Goal: Task Accomplishment & Management: Use online tool/utility

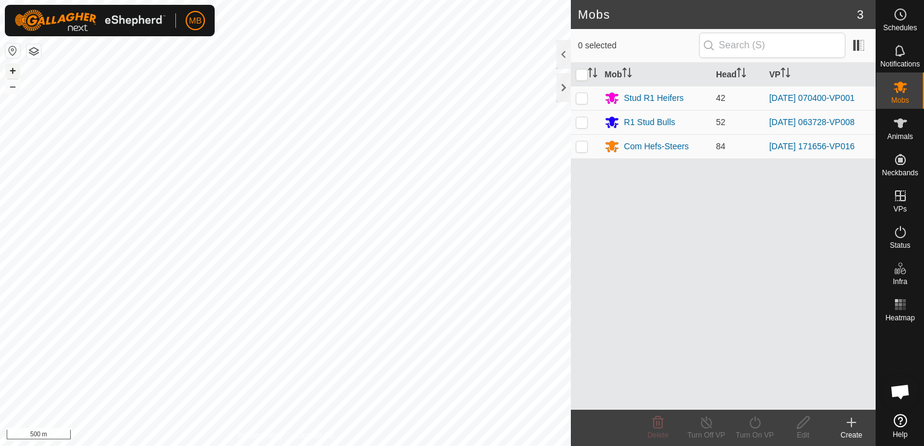
click at [10, 72] on button "+" at bounding box center [12, 71] width 15 height 15
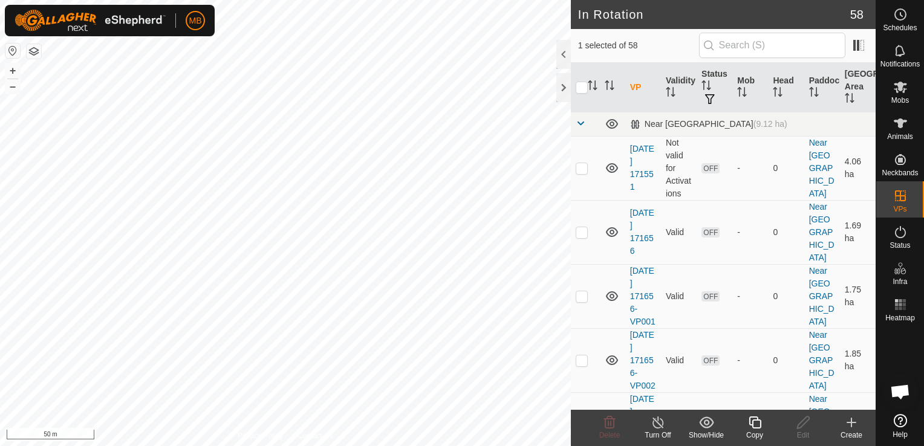
click at [748, 427] on icon at bounding box center [755, 423] width 15 height 15
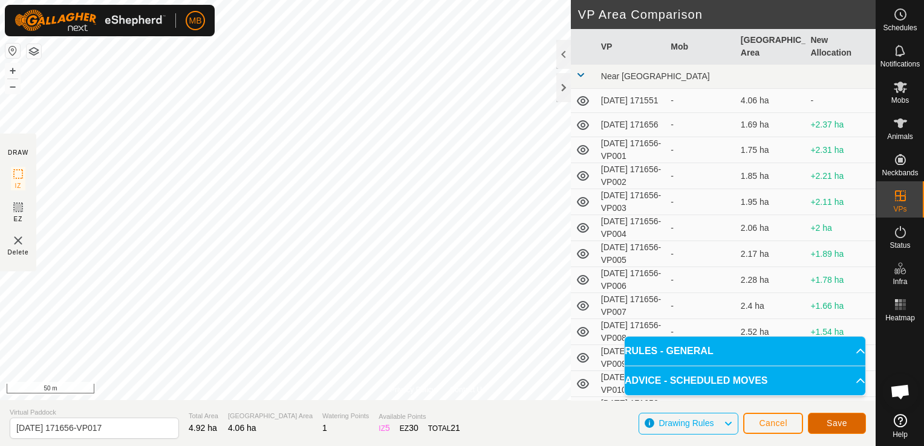
click at [840, 422] on span "Save" at bounding box center [837, 424] width 21 height 10
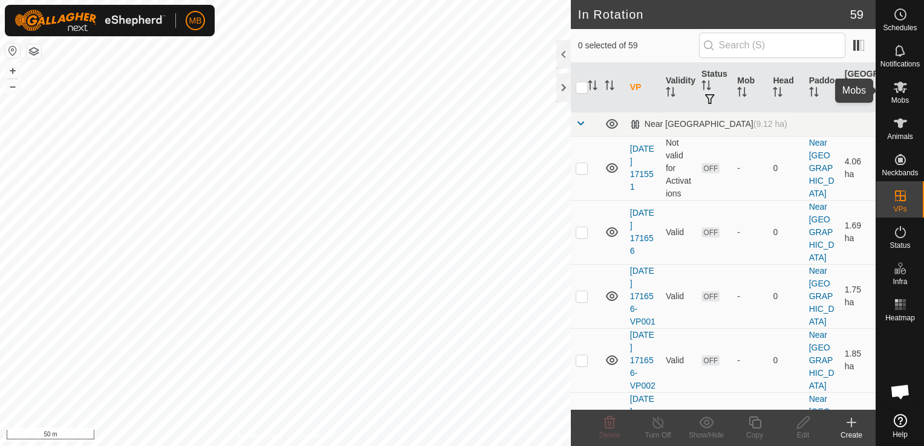
click at [902, 90] on icon at bounding box center [900, 87] width 15 height 15
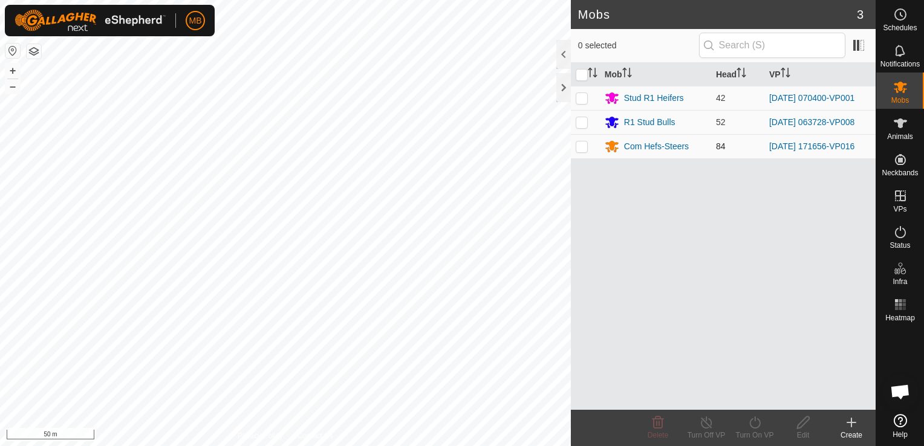
click at [585, 145] on p-checkbox at bounding box center [582, 147] width 12 height 10
checkbox input "true"
click at [750, 429] on icon at bounding box center [755, 423] width 15 height 15
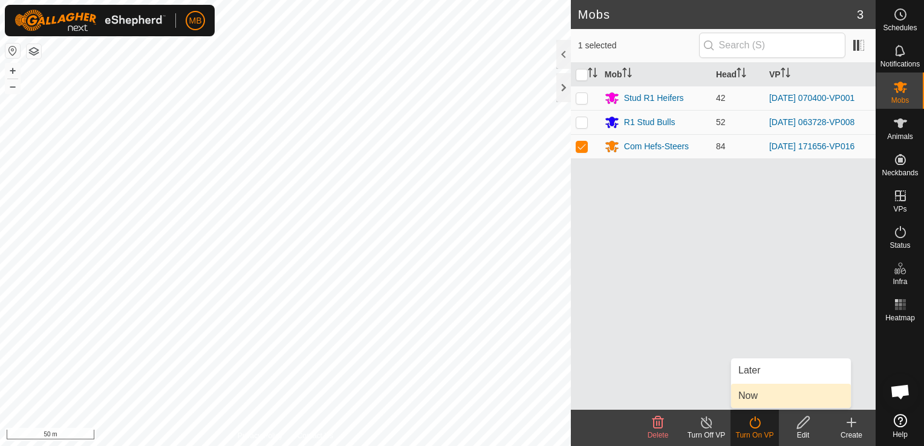
click at [757, 402] on link "Now" at bounding box center [791, 396] width 120 height 24
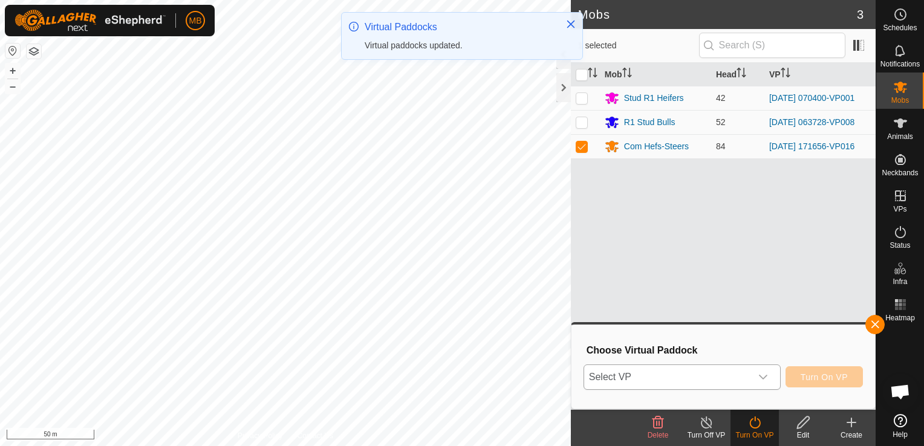
click at [764, 373] on icon "dropdown trigger" at bounding box center [764, 378] width 10 height 10
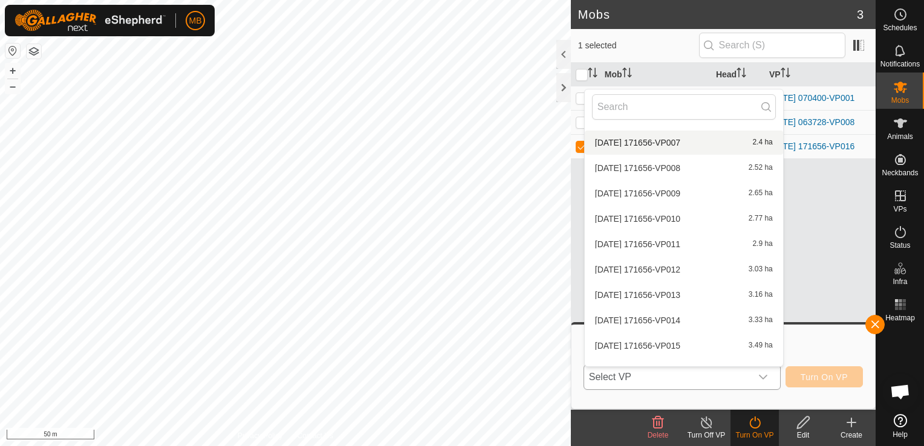
scroll to position [436, 0]
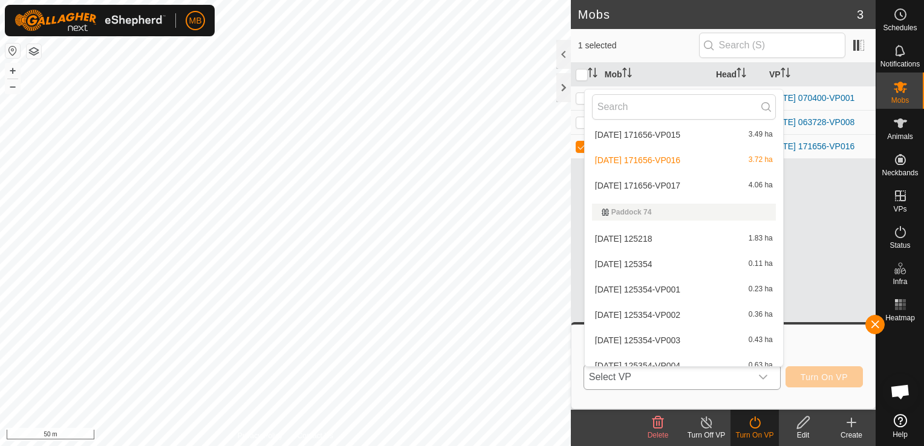
click at [700, 185] on li "[DATE] 171656-VP017 4.06 ha" at bounding box center [684, 186] width 198 height 24
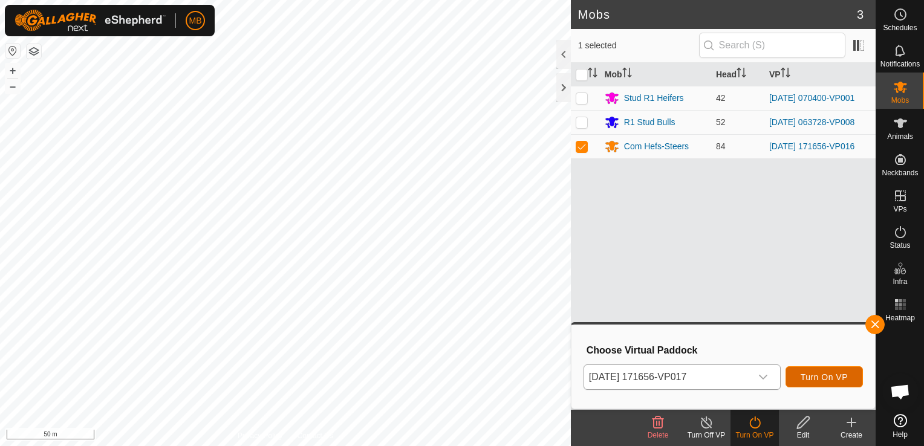
click at [826, 371] on button "Turn On VP" at bounding box center [824, 377] width 77 height 21
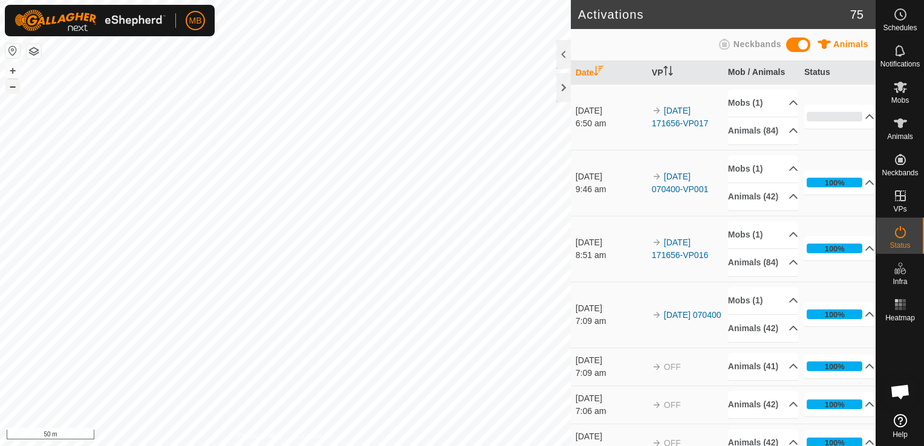
click at [15, 90] on button "–" at bounding box center [12, 86] width 15 height 15
click at [148, 19] on div "MB Schedules Notifications Mobs Animals Neckbands VPs Status Infra Heatmap Help…" at bounding box center [462, 223] width 924 height 446
click at [9, 69] on button "+" at bounding box center [12, 71] width 15 height 15
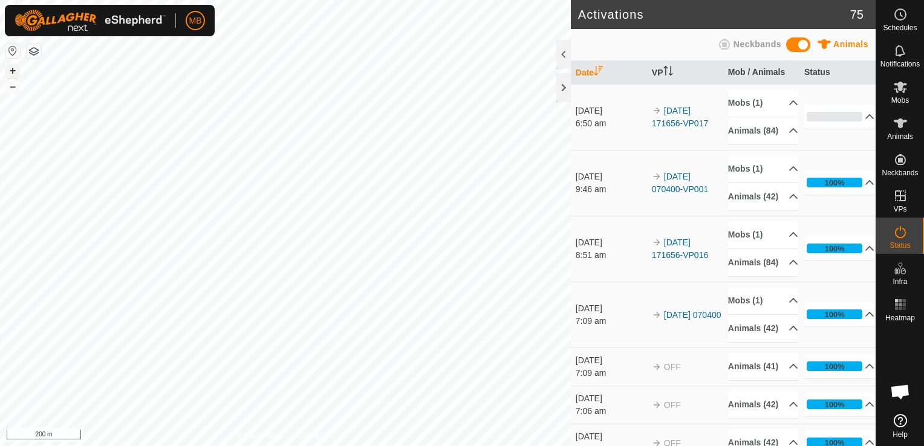
click at [9, 69] on button "+" at bounding box center [12, 71] width 15 height 15
click at [704, 211] on div "Activations 75 Animals Neckbands Date VP Mob / Animals Status [DATE] 6:50 am 20…" at bounding box center [438, 223] width 876 height 446
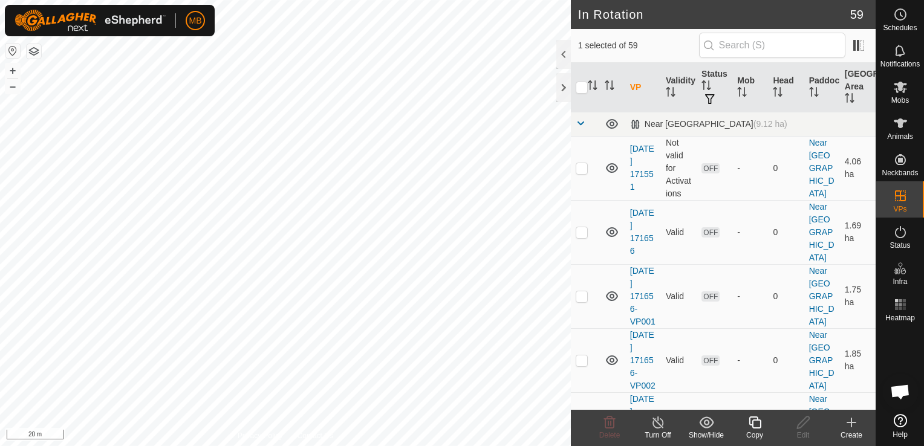
checkbox input "true"
checkbox input "false"
click at [753, 430] on div "Copy" at bounding box center [755, 435] width 48 height 11
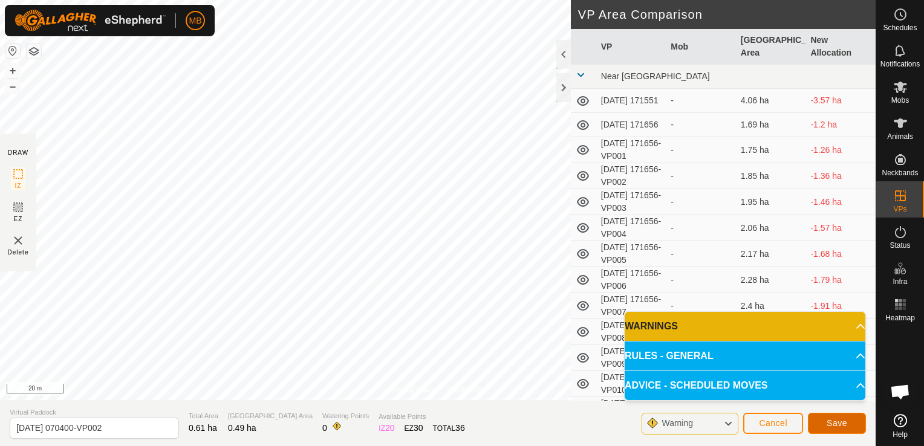
click at [843, 429] on button "Save" at bounding box center [837, 423] width 58 height 21
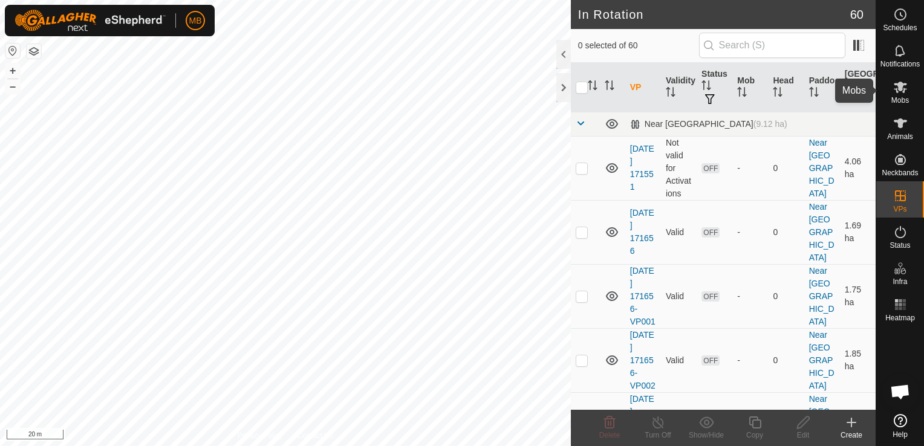
click at [901, 98] on span "Mobs" at bounding box center [901, 100] width 18 height 7
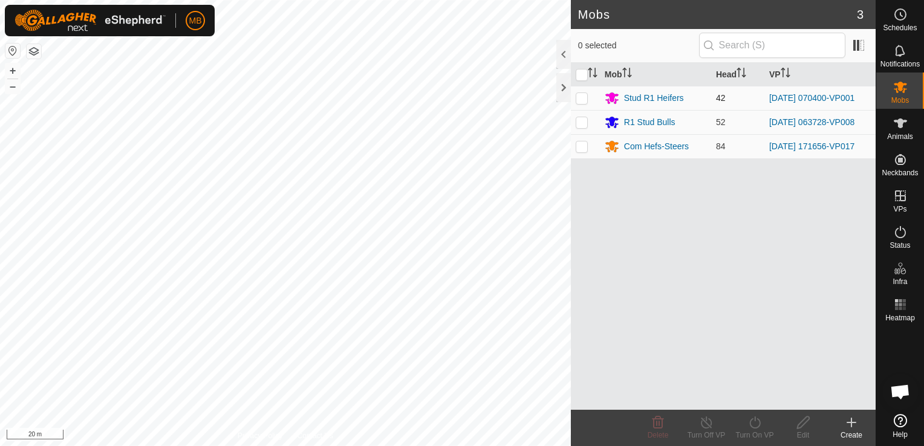
click at [582, 102] on p-checkbox at bounding box center [582, 98] width 12 height 10
checkbox input "true"
click at [757, 439] on div "Turn On VP" at bounding box center [755, 435] width 48 height 11
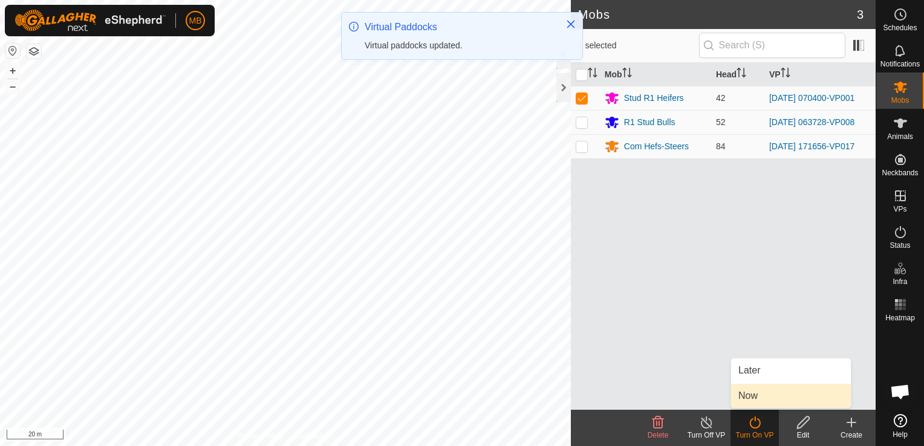
click at [768, 400] on link "Now" at bounding box center [791, 396] width 120 height 24
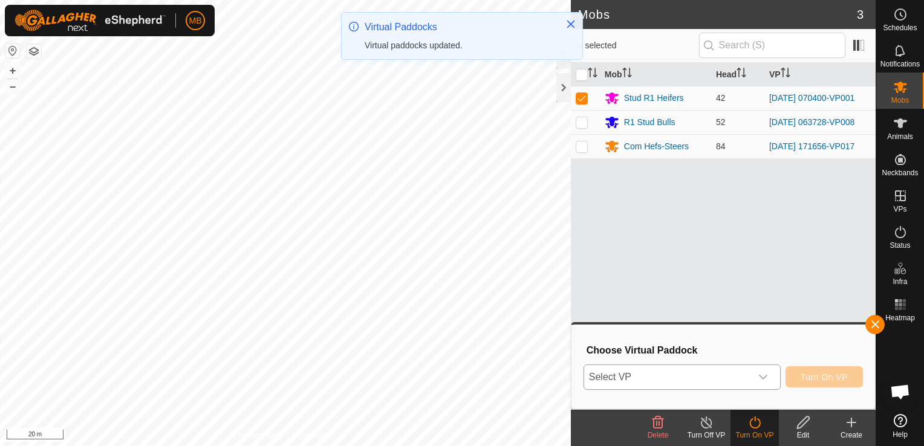
click at [768, 374] on icon "dropdown trigger" at bounding box center [764, 378] width 10 height 10
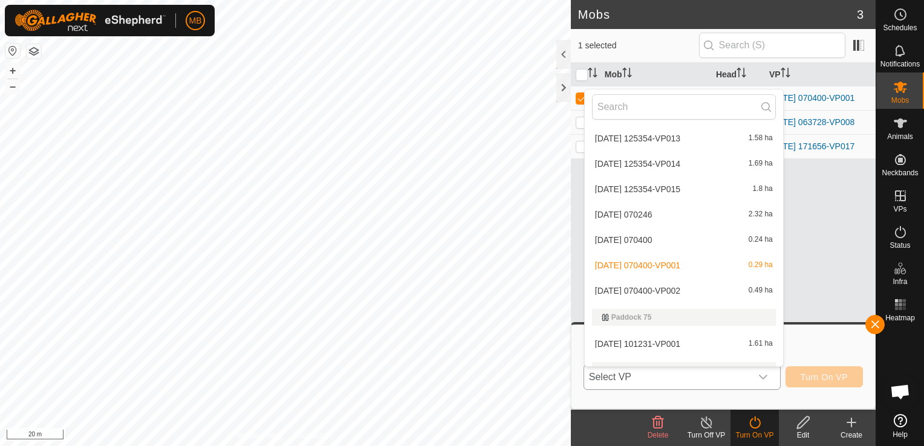
scroll to position [909, 0]
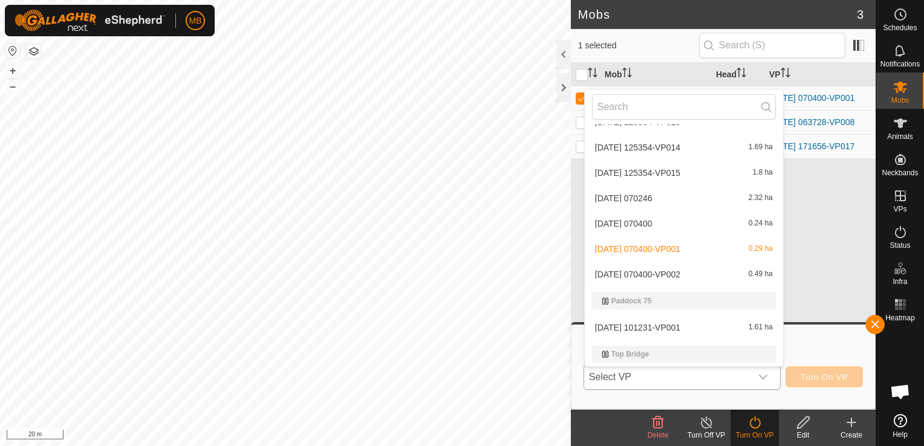
click at [711, 276] on li "[DATE] 070400-VP002 0.49 ha" at bounding box center [684, 275] width 198 height 24
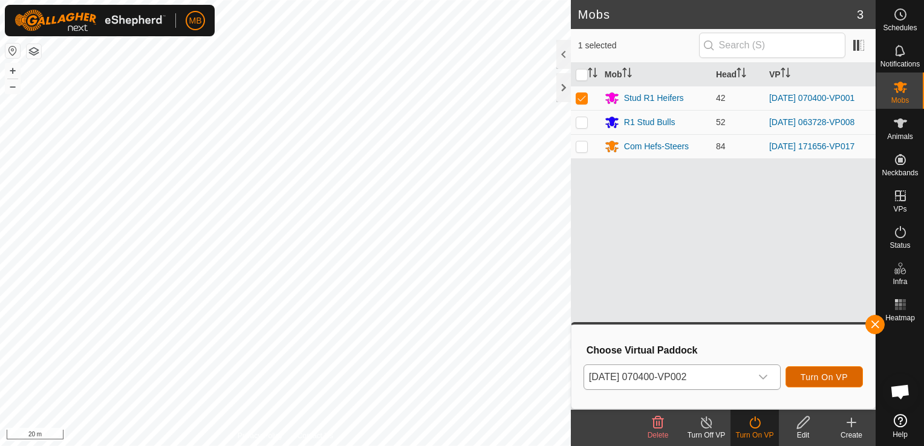
click at [814, 374] on span "Turn On VP" at bounding box center [824, 378] width 47 height 10
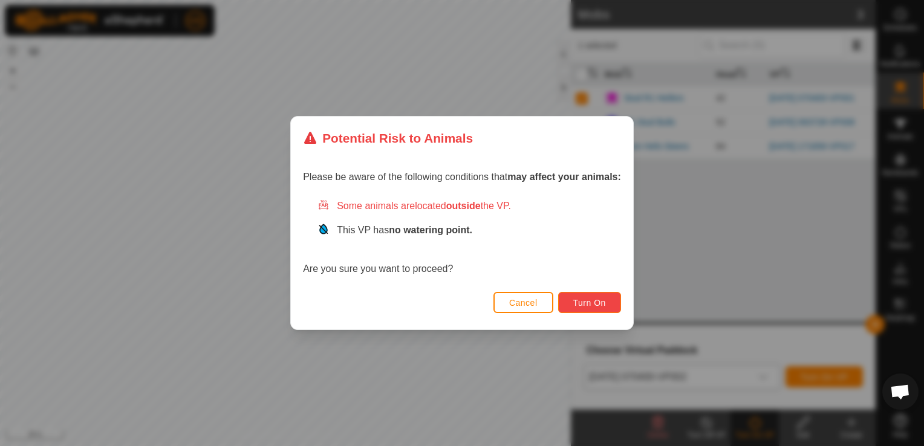
click at [595, 299] on span "Turn On" at bounding box center [589, 303] width 33 height 10
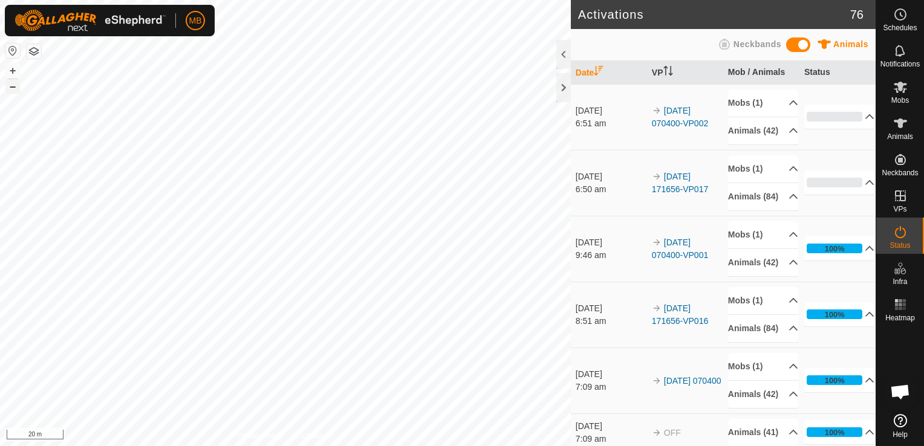
click at [12, 88] on button "–" at bounding box center [12, 86] width 15 height 15
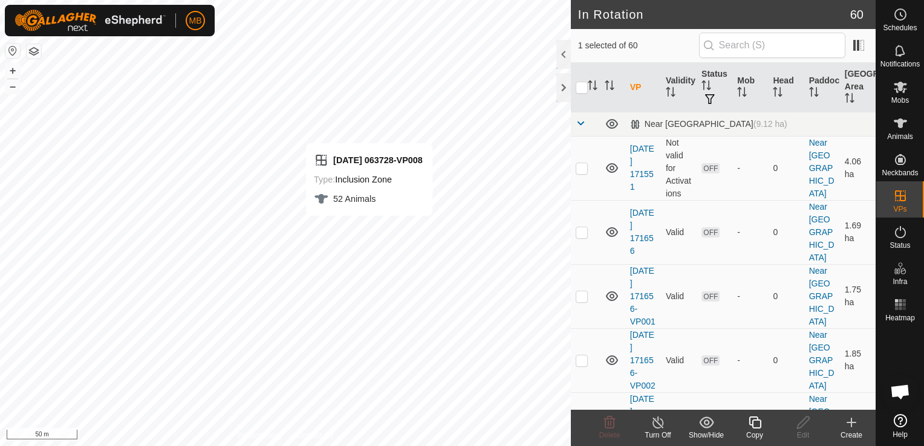
click at [760, 431] on div "Copy" at bounding box center [755, 435] width 48 height 11
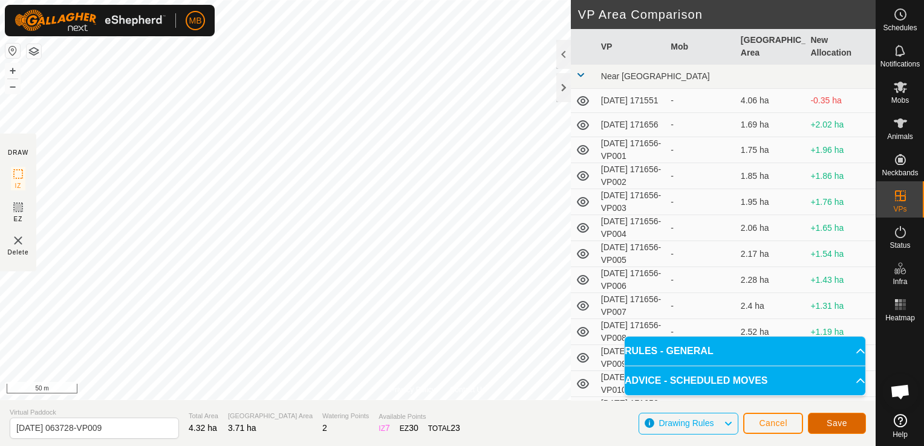
click at [821, 423] on button "Save" at bounding box center [837, 423] width 58 height 21
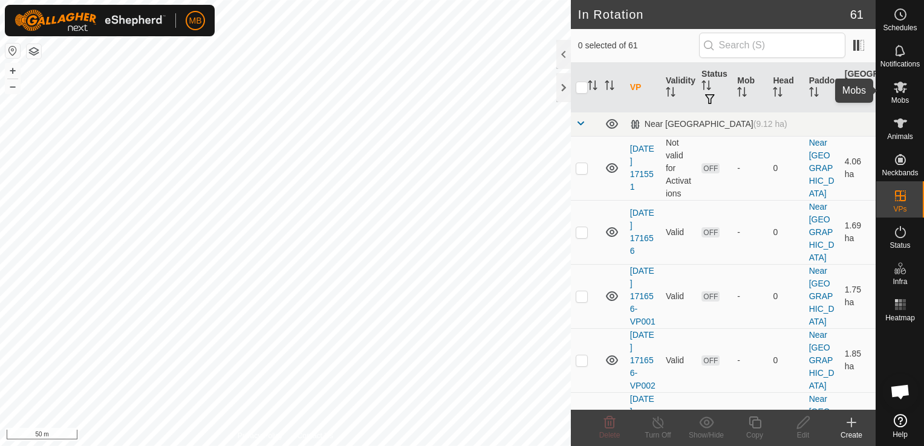
click at [902, 88] on icon at bounding box center [900, 87] width 15 height 15
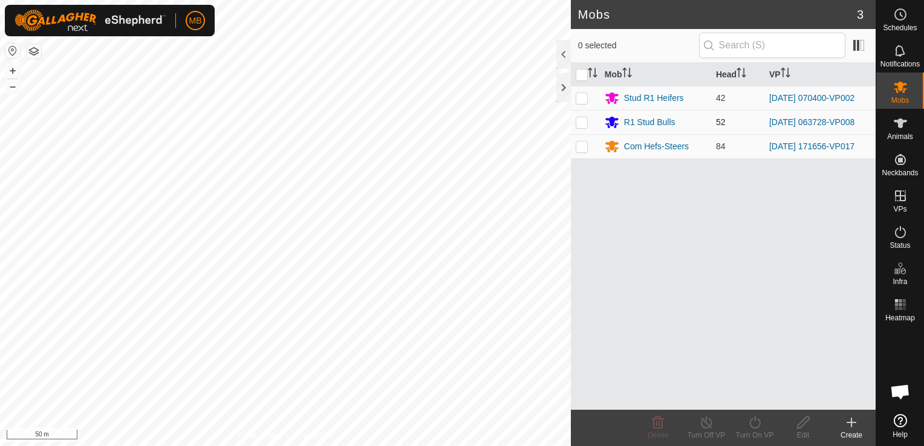
click at [585, 125] on p-checkbox at bounding box center [582, 122] width 12 height 10
checkbox input "true"
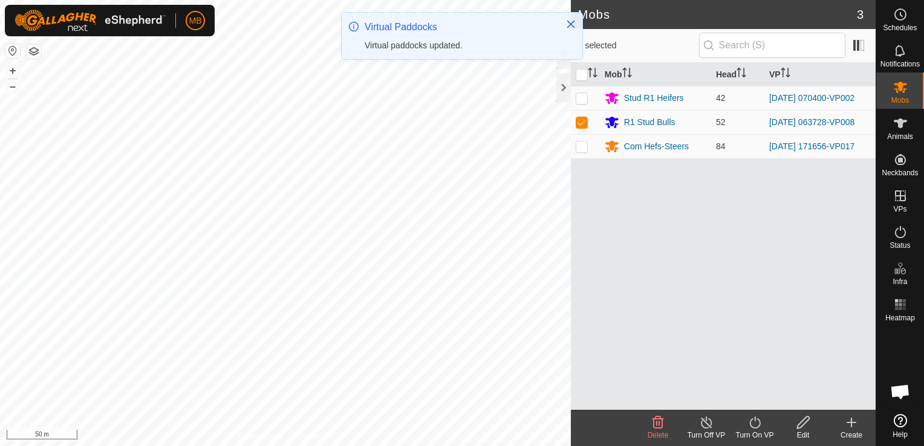
click at [753, 429] on icon at bounding box center [755, 423] width 15 height 15
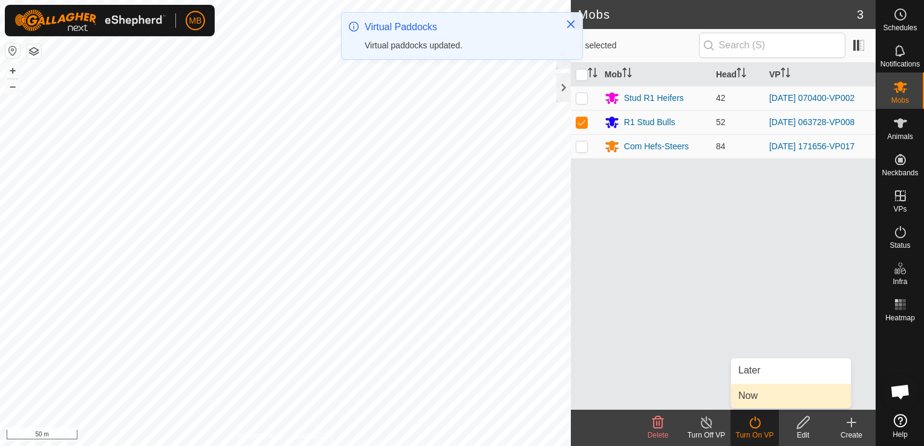
click at [757, 389] on link "Now" at bounding box center [791, 396] width 120 height 24
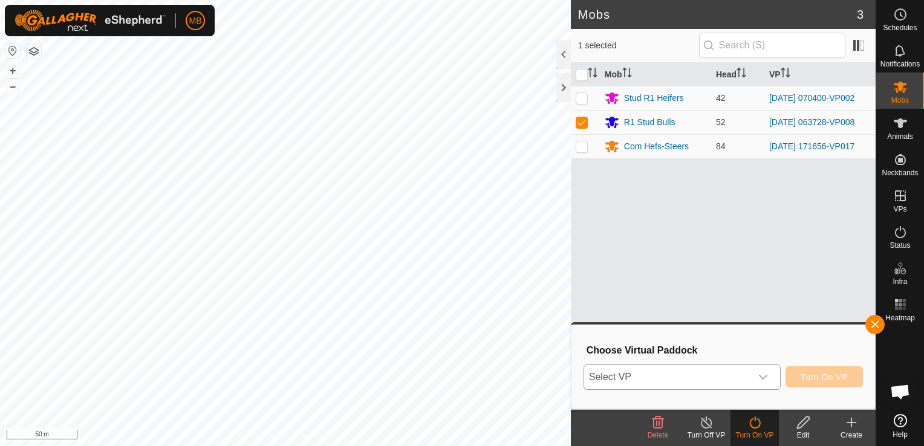
click at [766, 371] on div "dropdown trigger" at bounding box center [763, 377] width 24 height 24
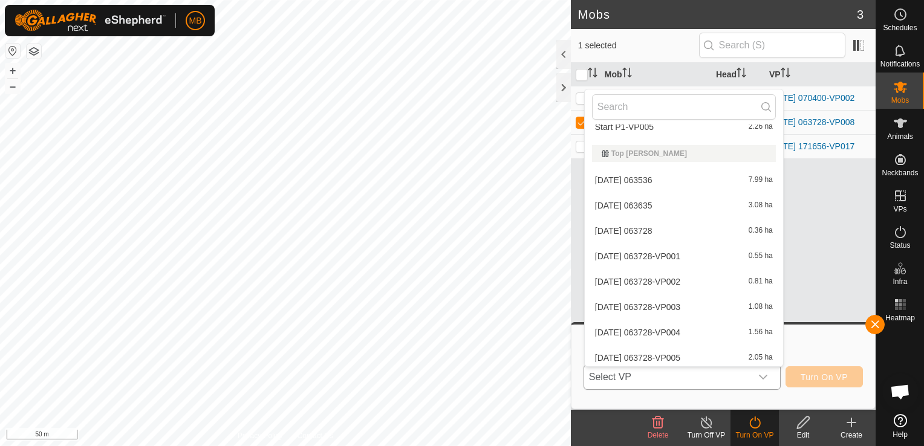
scroll to position [1446, 0]
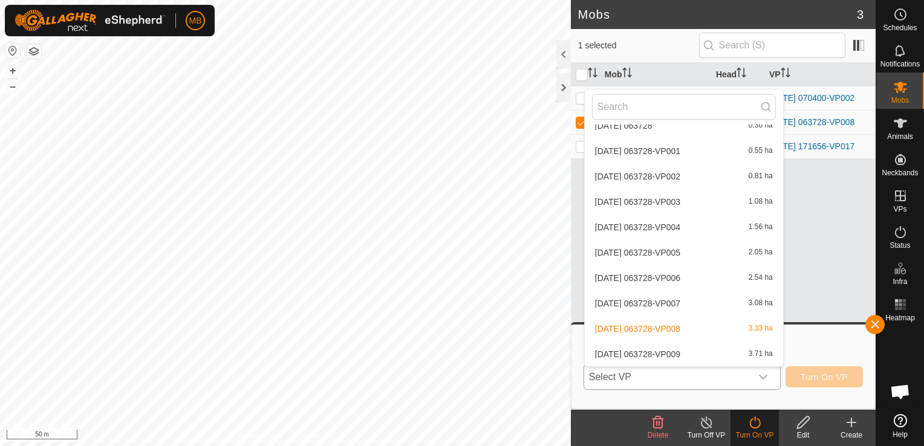
click at [750, 347] on li "[DATE] 063728-VP009 3.71 ha" at bounding box center [684, 354] width 198 height 24
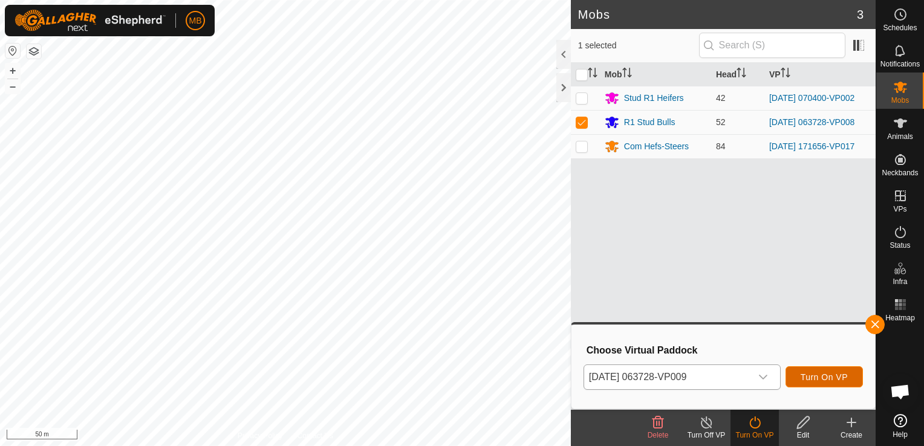
click at [821, 380] on span "Turn On VP" at bounding box center [824, 378] width 47 height 10
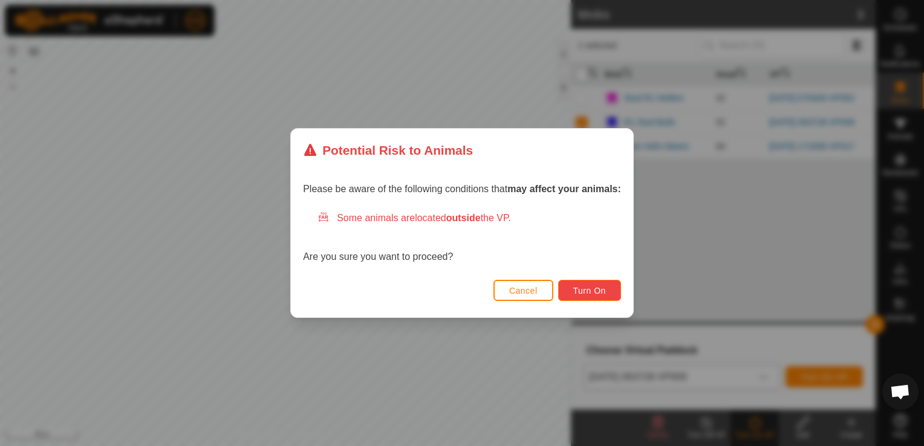
click at [600, 298] on button "Turn On" at bounding box center [589, 290] width 63 height 21
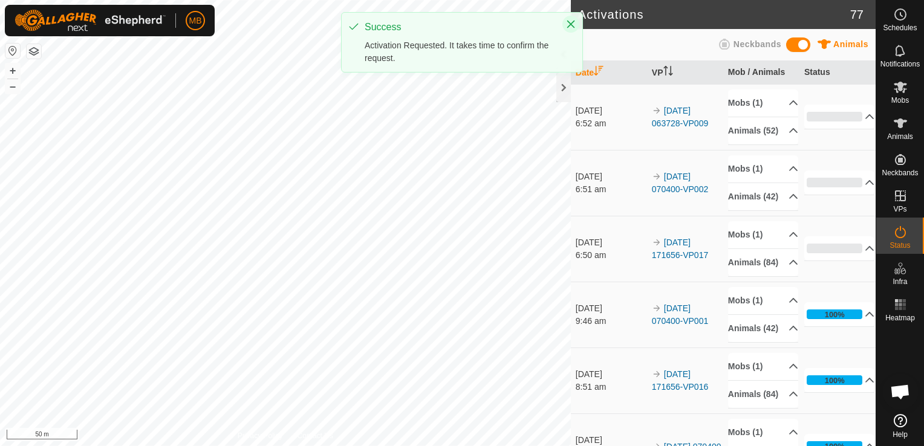
click at [574, 25] on icon "Close" at bounding box center [571, 24] width 10 height 10
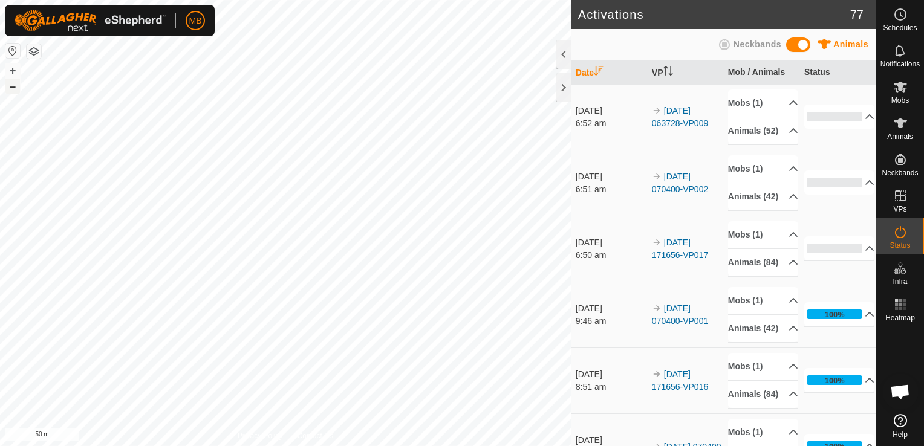
click at [16, 93] on button "–" at bounding box center [12, 86] width 15 height 15
click at [13, 70] on button "+" at bounding box center [12, 71] width 15 height 15
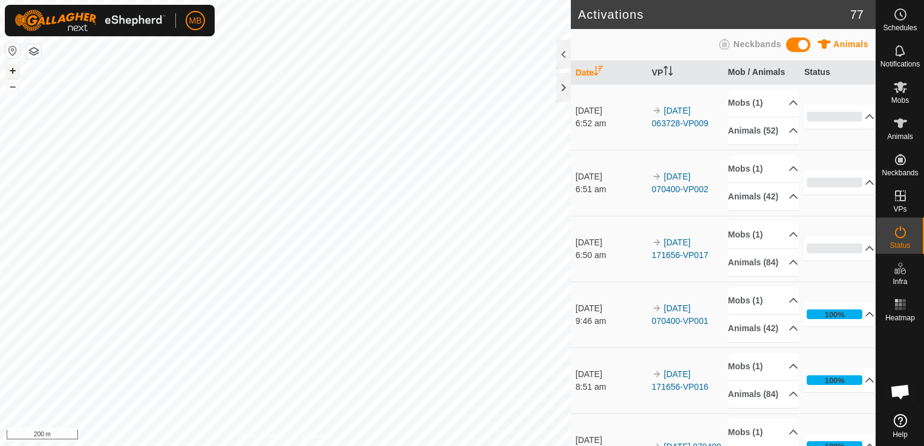
click at [13, 70] on button "+" at bounding box center [12, 71] width 15 height 15
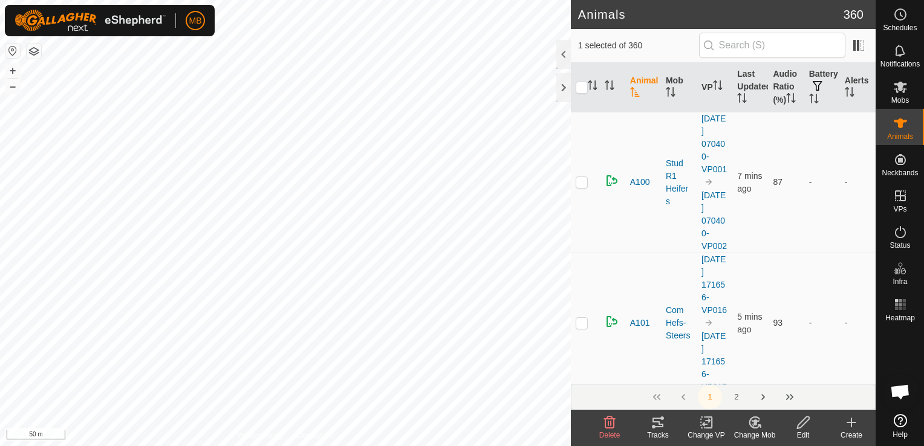
click at [756, 432] on div "Change Mob" at bounding box center [755, 435] width 48 height 11
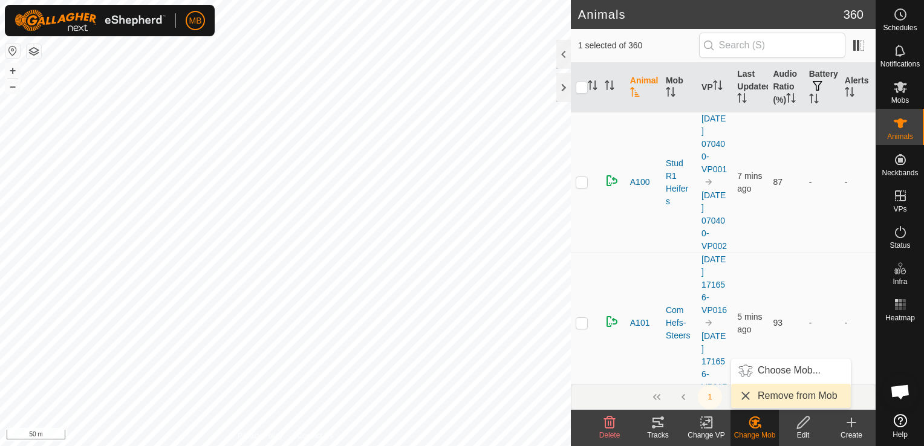
click at [785, 398] on link "Remove from Mob" at bounding box center [791, 396] width 120 height 24
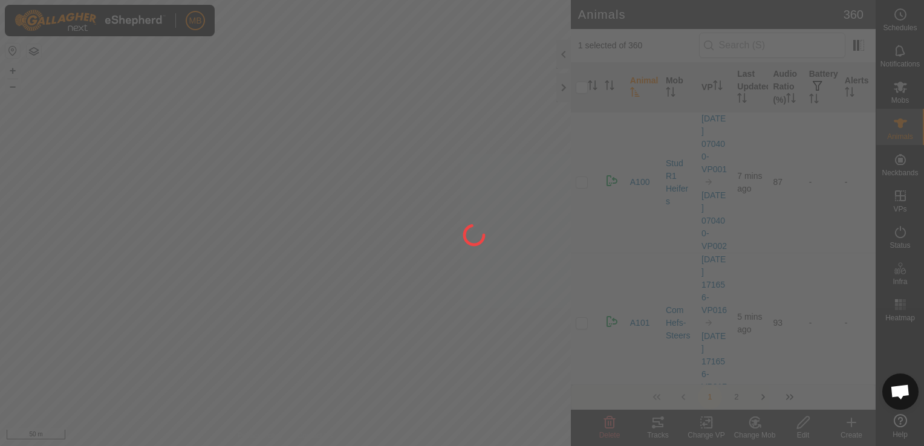
checkbox input "false"
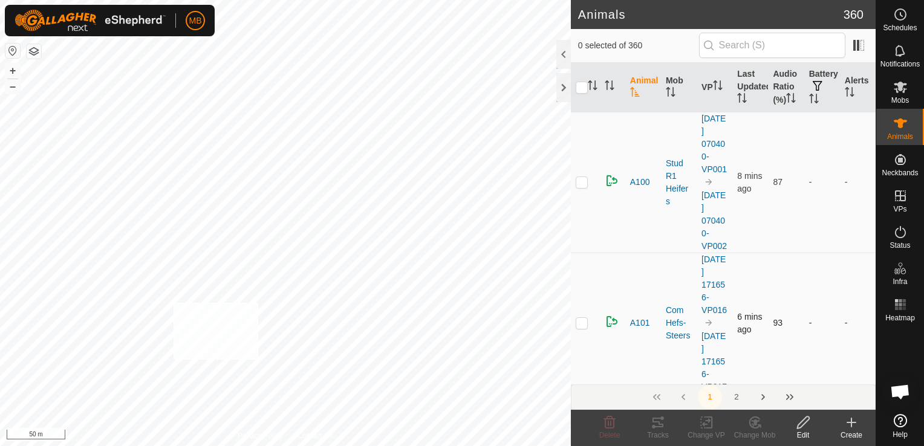
checkbox input "true"
click at [758, 431] on div "Change Mob" at bounding box center [755, 435] width 48 height 11
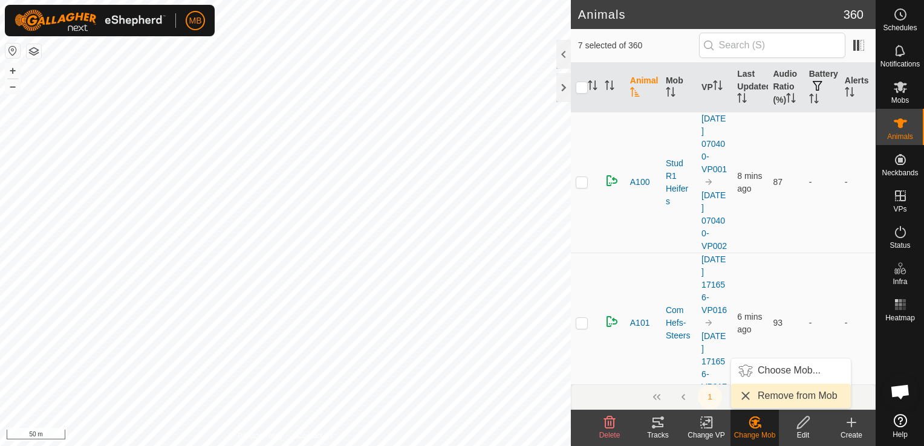
click at [779, 398] on link "Remove from Mob" at bounding box center [791, 396] width 120 height 24
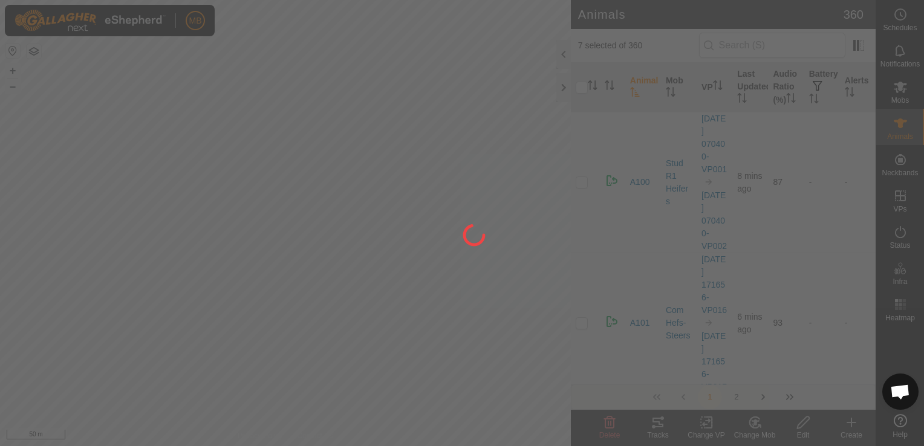
checkbox input "false"
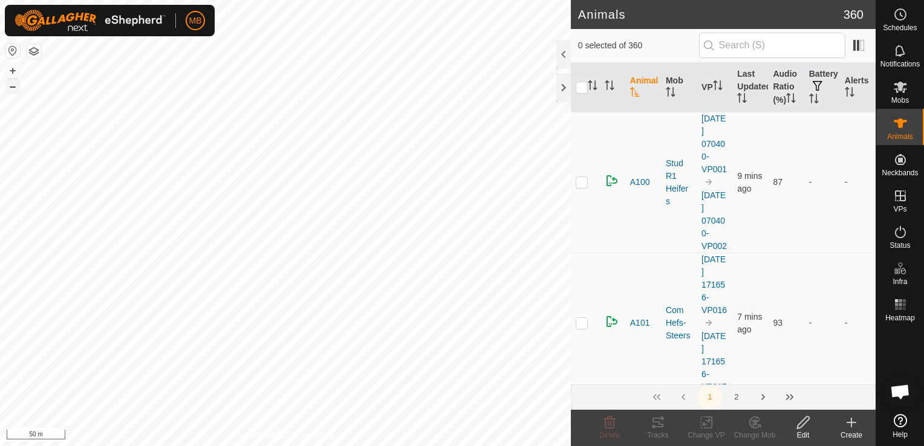
click at [10, 90] on button "–" at bounding box center [12, 86] width 15 height 15
click at [514, 0] on html "MB Schedules Notifications Mobs Animals Neckbands VPs Status Infra Heatmap Help…" at bounding box center [462, 223] width 924 height 446
click at [196, 8] on div "MB Schedules Notifications Mobs Animals Neckbands VPs Status Infra Heatmap Help…" at bounding box center [462, 223] width 924 height 446
click at [244, 87] on div "MB My Account Settings Logout Schedules Notifications Mobs Animals Neckbands VP…" at bounding box center [462, 223] width 924 height 446
click at [13, 67] on button "+" at bounding box center [12, 71] width 15 height 15
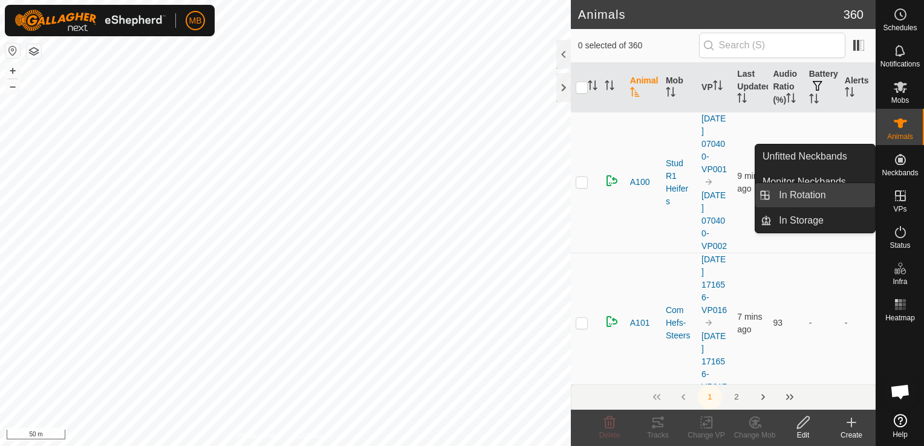
click at [843, 197] on link "In Rotation" at bounding box center [823, 195] width 103 height 24
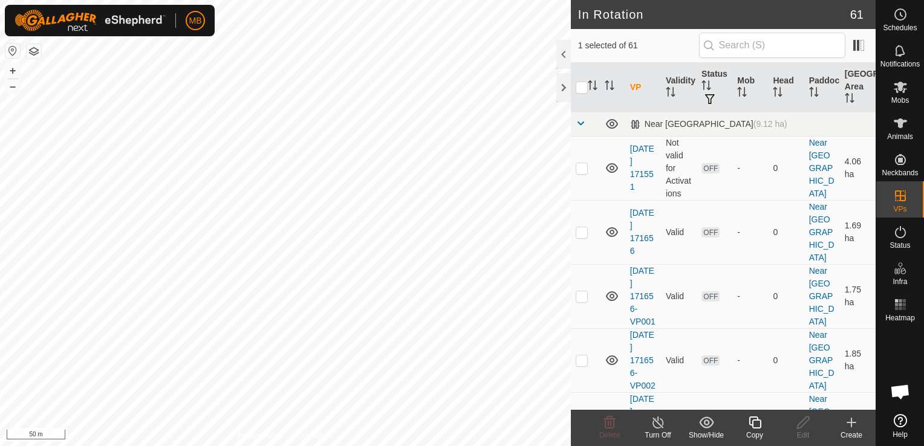
click at [855, 429] on icon at bounding box center [851, 423] width 15 height 15
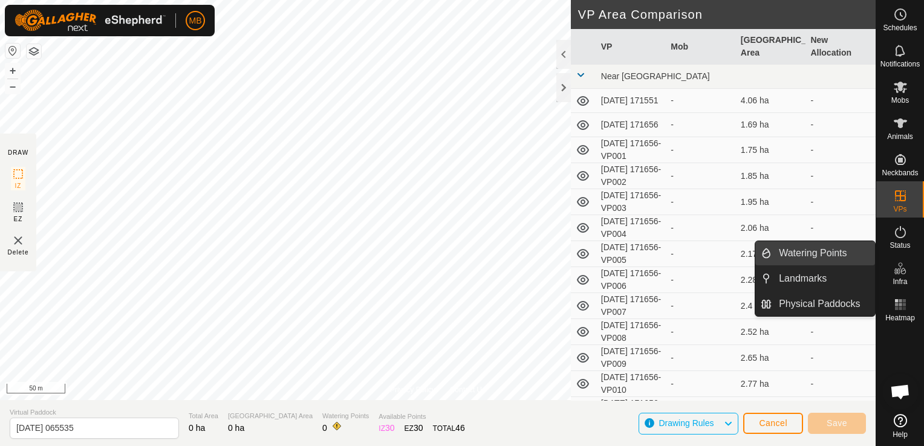
click at [848, 259] on link "Watering Points" at bounding box center [823, 253] width 103 height 24
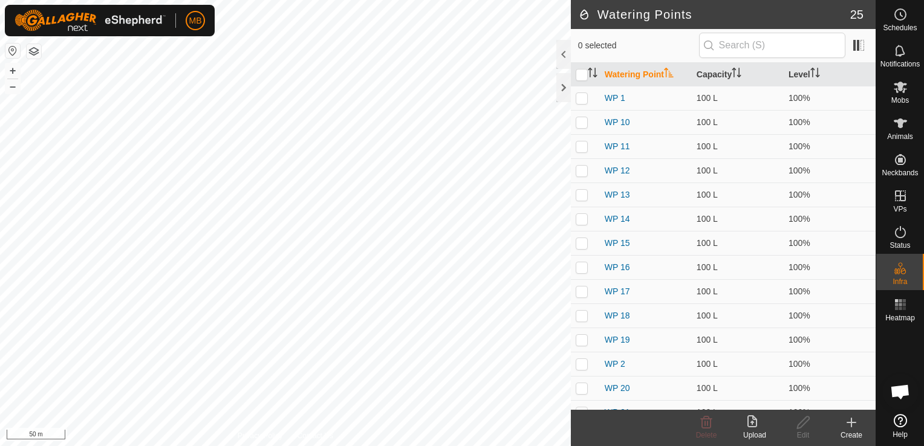
click at [854, 430] on div "Create" at bounding box center [851, 435] width 48 height 11
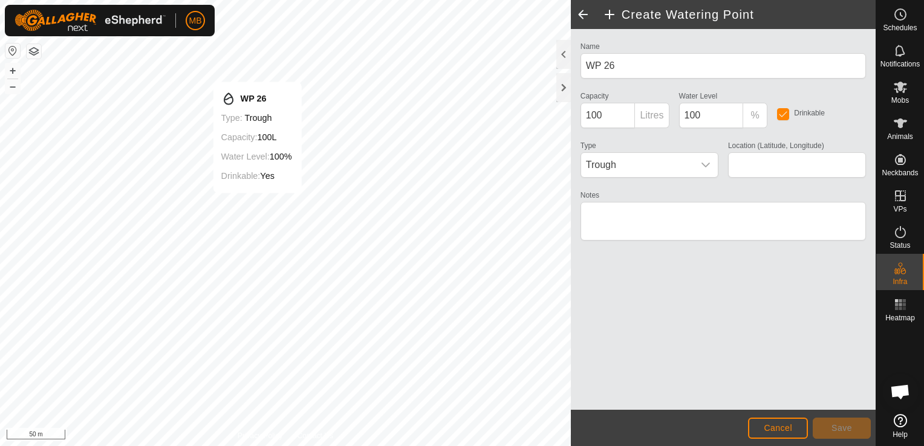
type input "-41.102897, 175.685955"
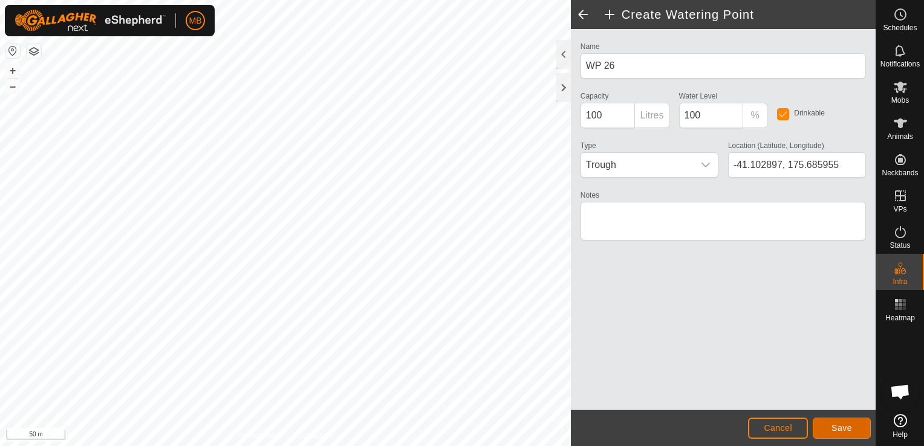
click at [838, 429] on span "Save" at bounding box center [842, 428] width 21 height 10
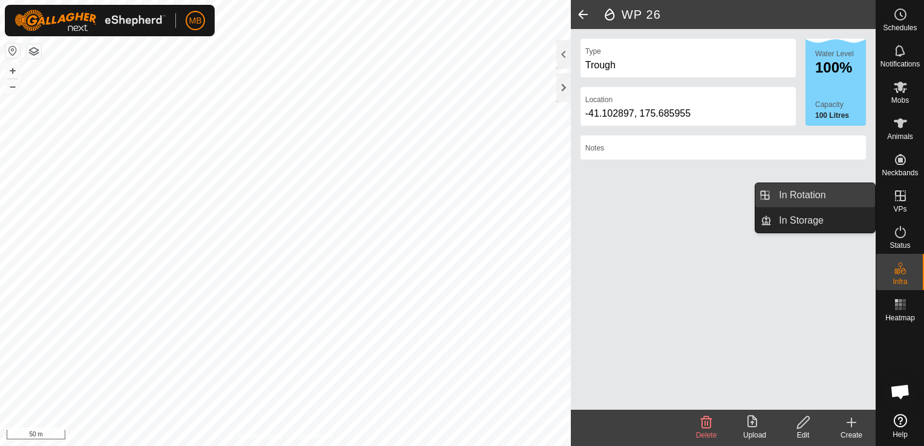
click at [855, 203] on link "In Rotation" at bounding box center [823, 195] width 103 height 24
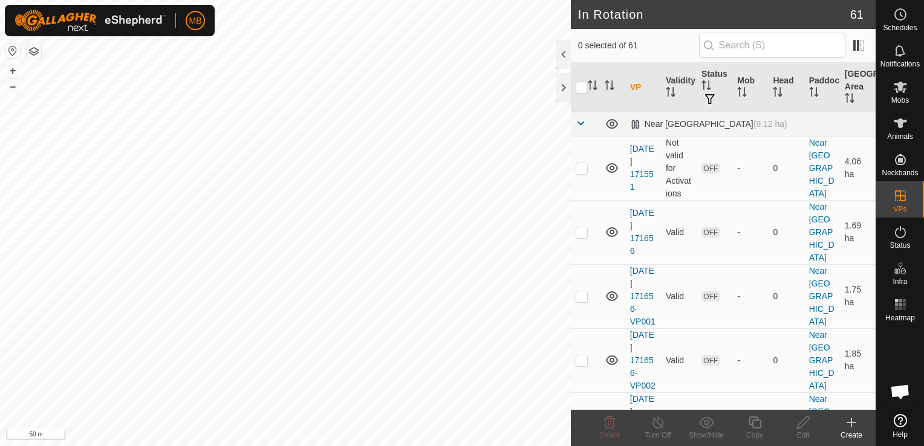
click at [845, 432] on div "Create" at bounding box center [851, 435] width 48 height 11
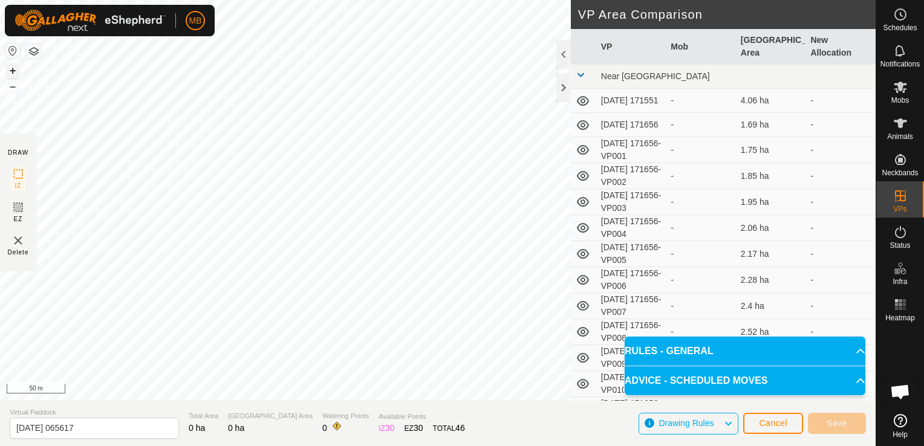
click at [17, 70] on button "+" at bounding box center [12, 71] width 15 height 15
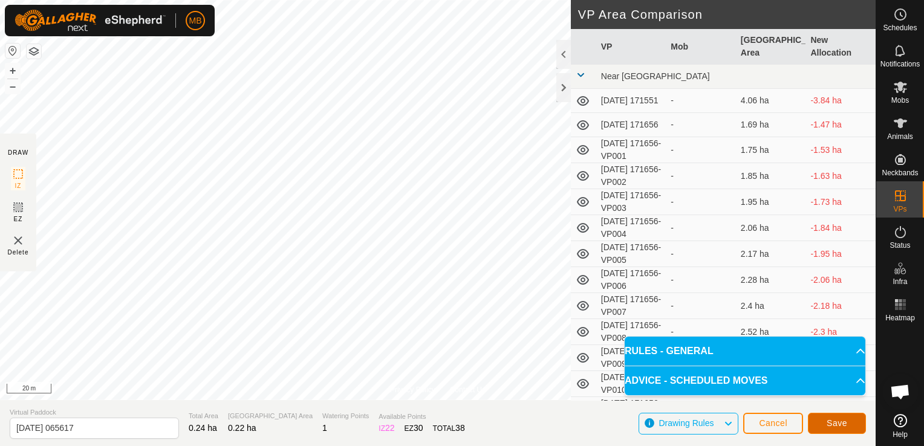
click at [840, 425] on span "Save" at bounding box center [837, 424] width 21 height 10
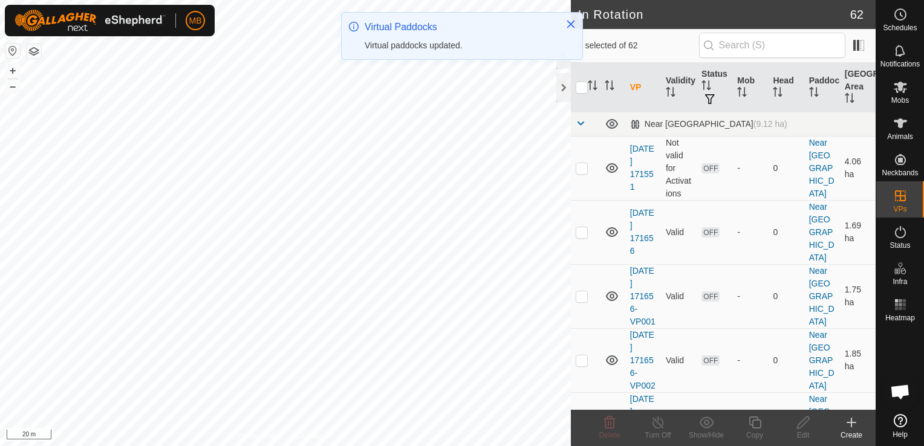
checkbox input "true"
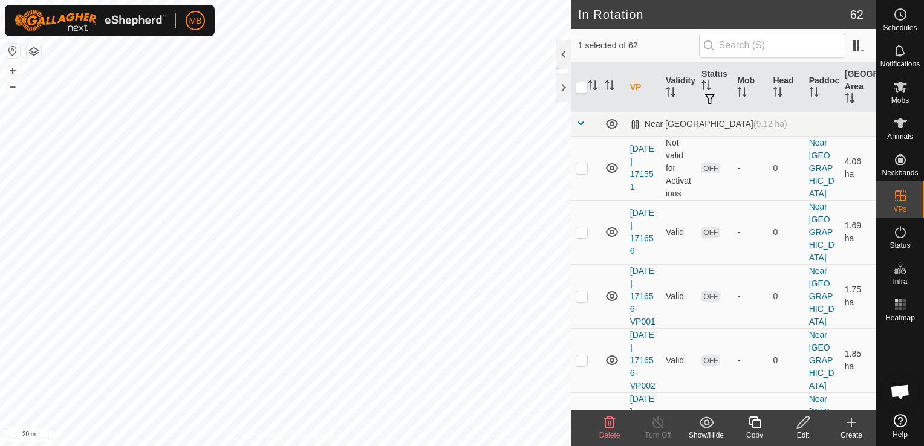
click at [752, 428] on icon at bounding box center [755, 423] width 12 height 12
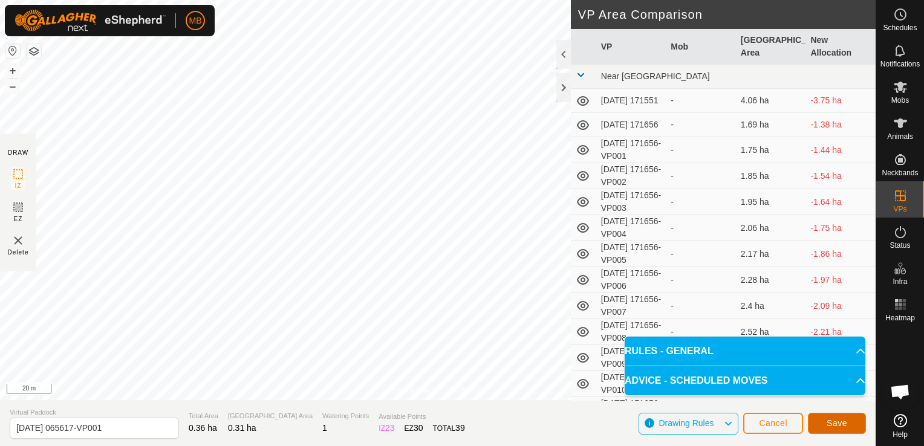
click at [827, 426] on span "Save" at bounding box center [837, 424] width 21 height 10
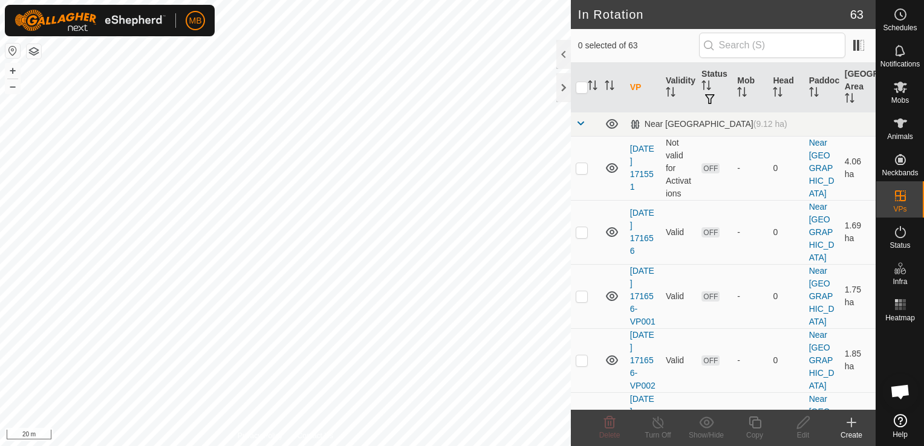
checkbox input "true"
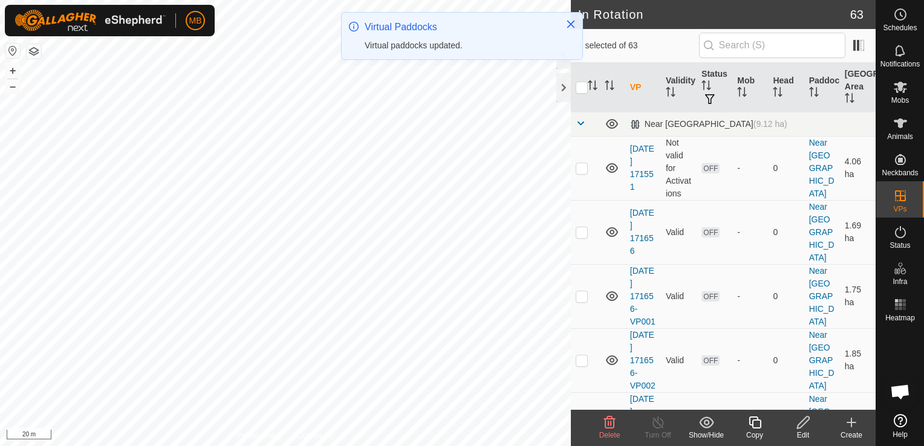
click at [754, 426] on icon at bounding box center [755, 423] width 15 height 15
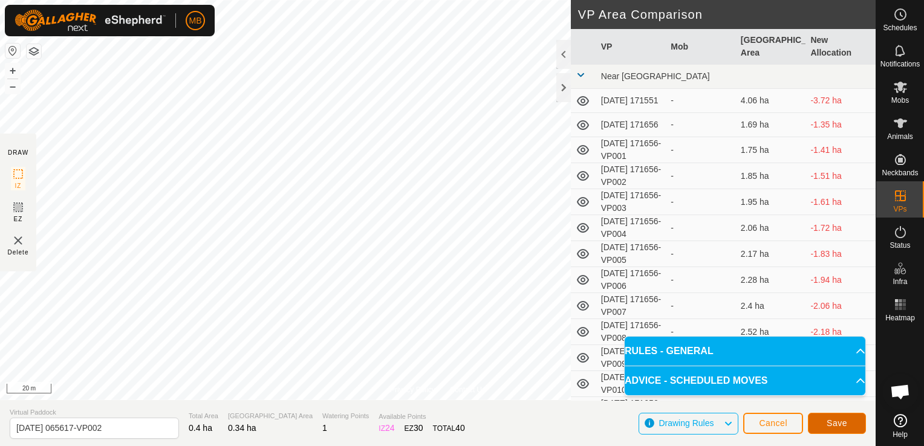
click at [844, 422] on span "Save" at bounding box center [837, 424] width 21 height 10
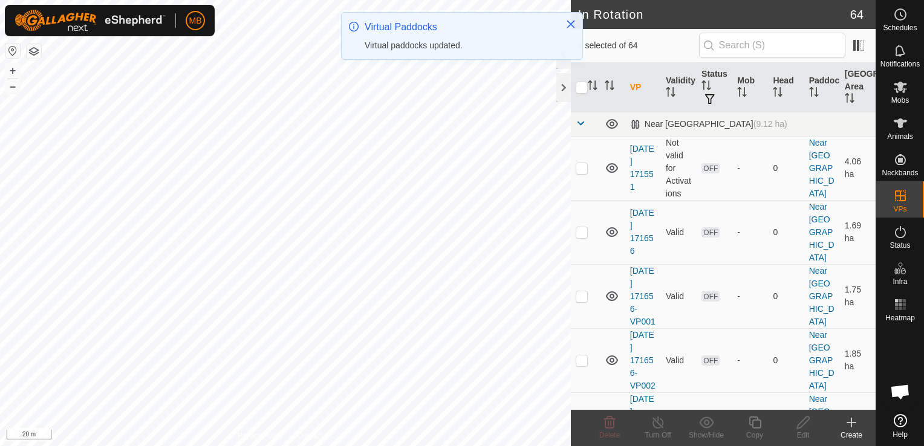
checkbox input "true"
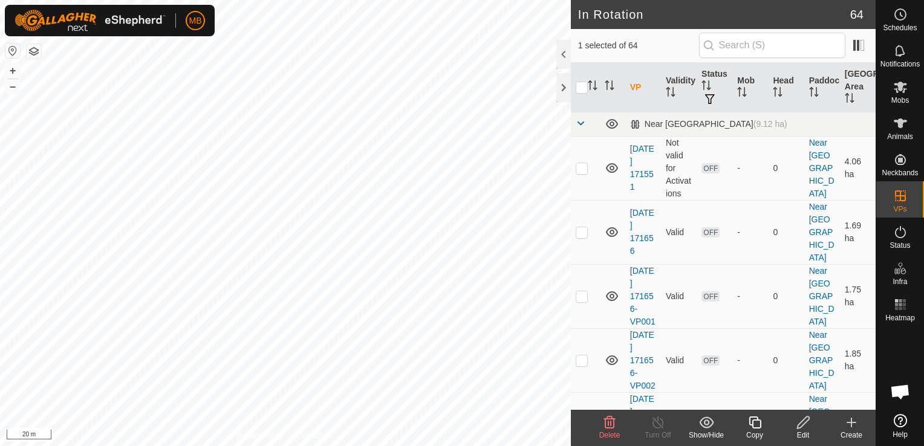
click at [755, 430] on div "Copy" at bounding box center [755, 435] width 48 height 11
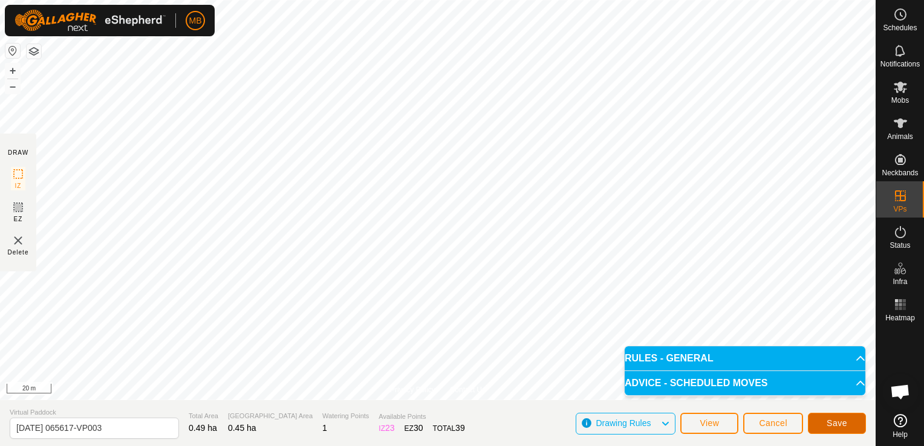
click at [852, 425] on button "Save" at bounding box center [837, 423] width 58 height 21
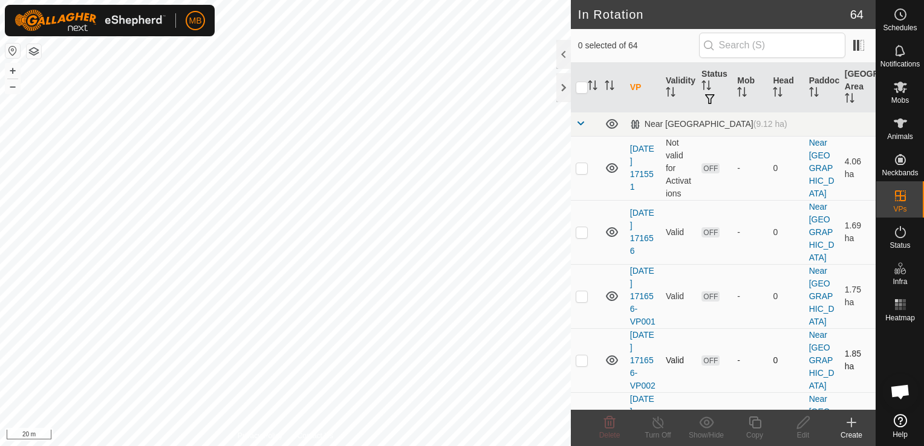
checkbox input "true"
click at [758, 426] on icon at bounding box center [755, 423] width 15 height 15
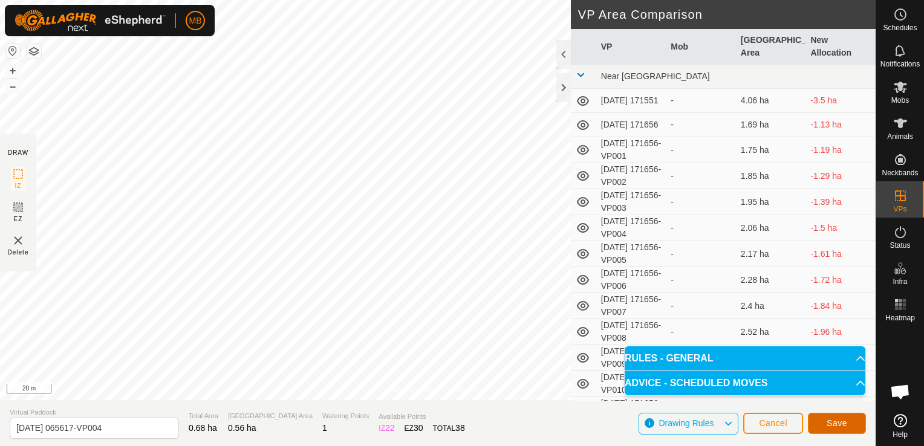
click at [827, 419] on span "Save" at bounding box center [837, 424] width 21 height 10
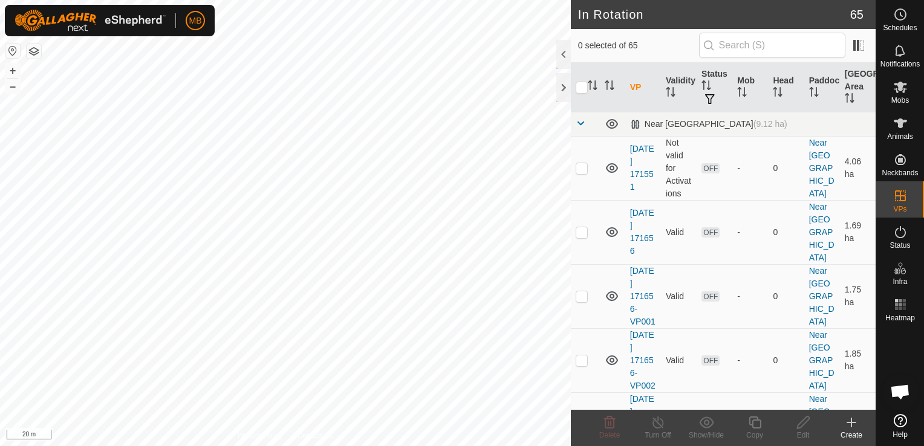
checkbox input "true"
click at [752, 428] on icon at bounding box center [755, 423] width 12 height 12
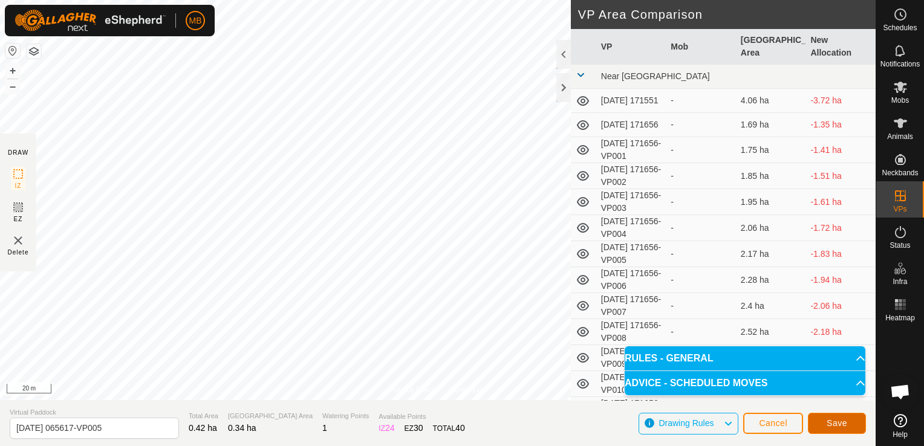
click at [836, 429] on button "Save" at bounding box center [837, 423] width 58 height 21
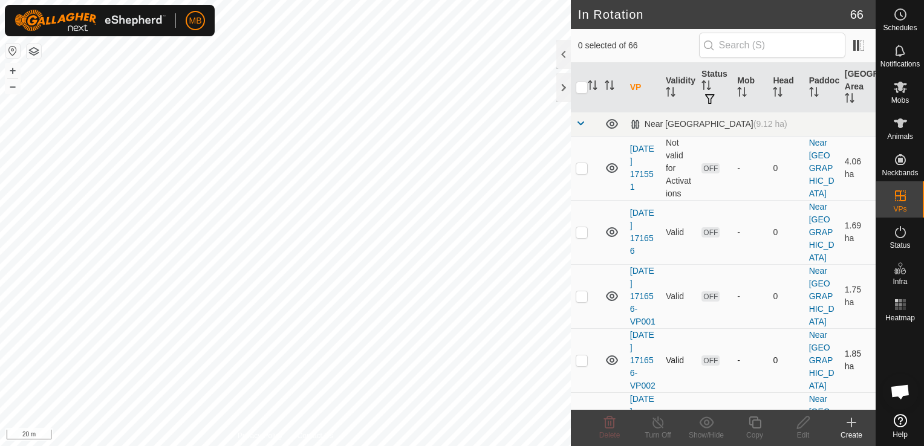
checkbox input "true"
checkbox input "false"
checkbox input "true"
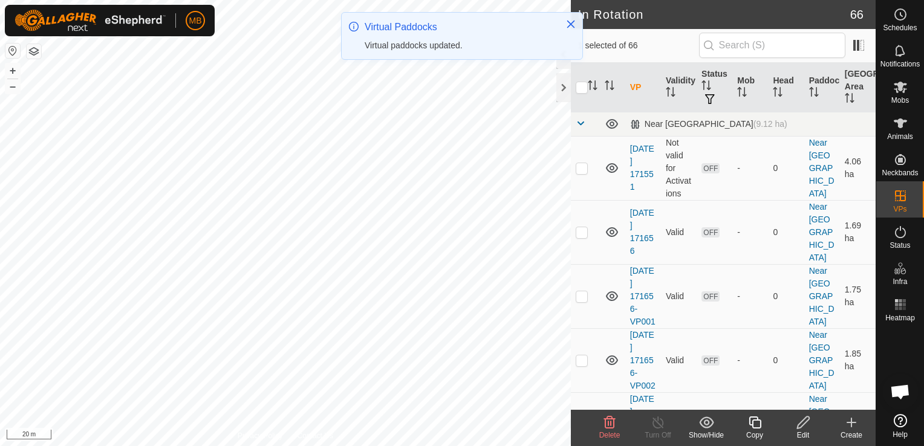
checkbox input "false"
checkbox input "true"
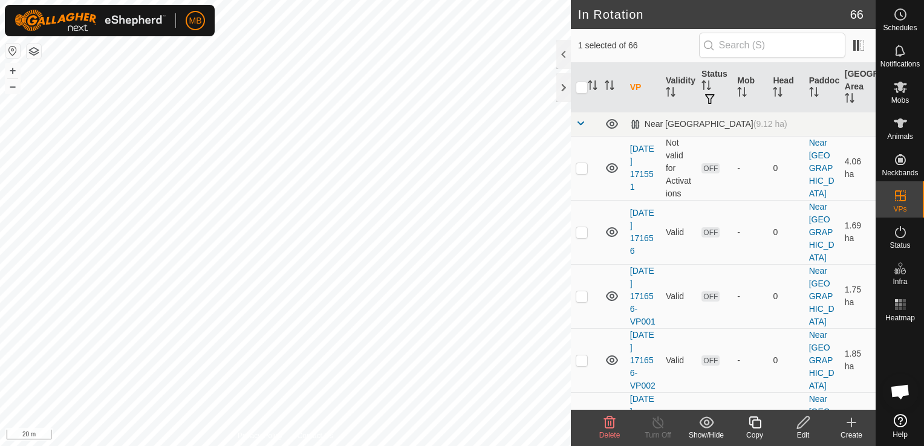
checkbox input "true"
checkbox input "false"
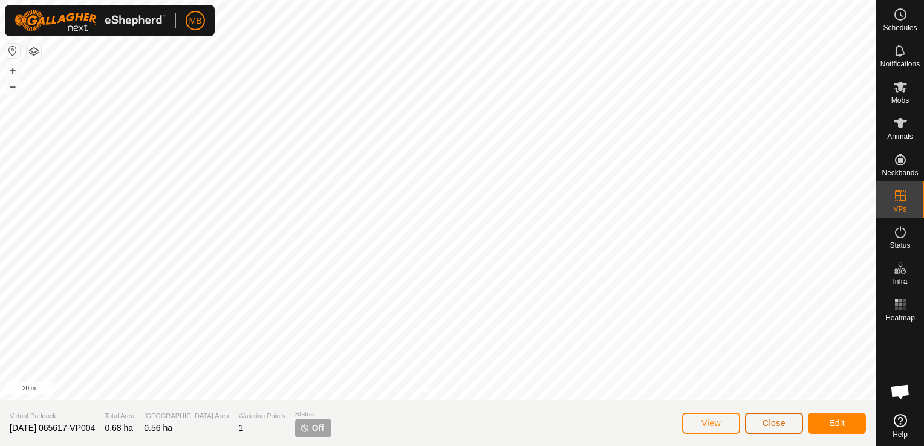
click at [786, 427] on button "Close" at bounding box center [774, 423] width 58 height 21
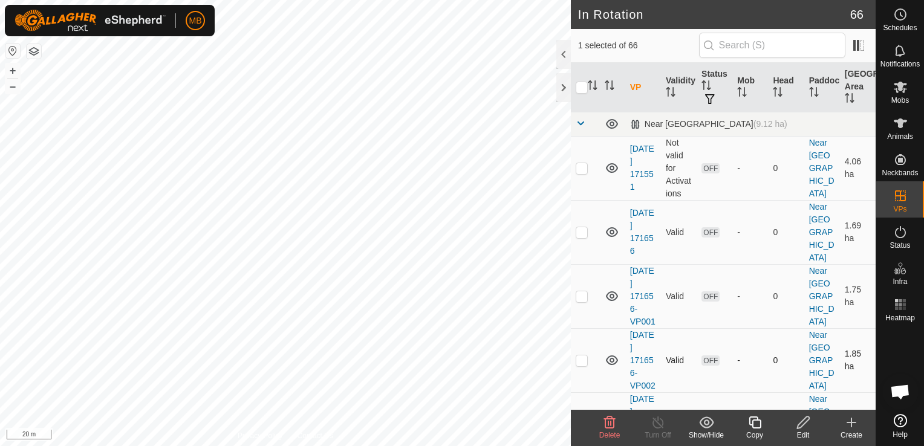
checkbox input "true"
checkbox input "false"
checkbox input "true"
checkbox input "false"
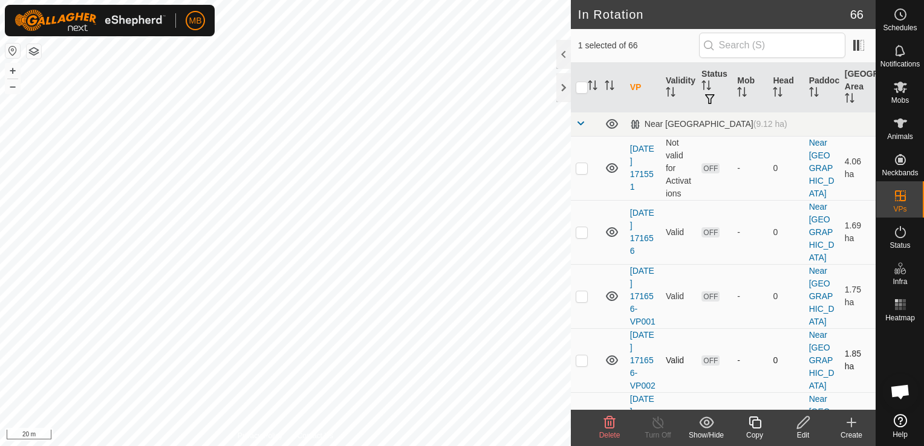
checkbox input "false"
checkbox input "true"
checkbox input "false"
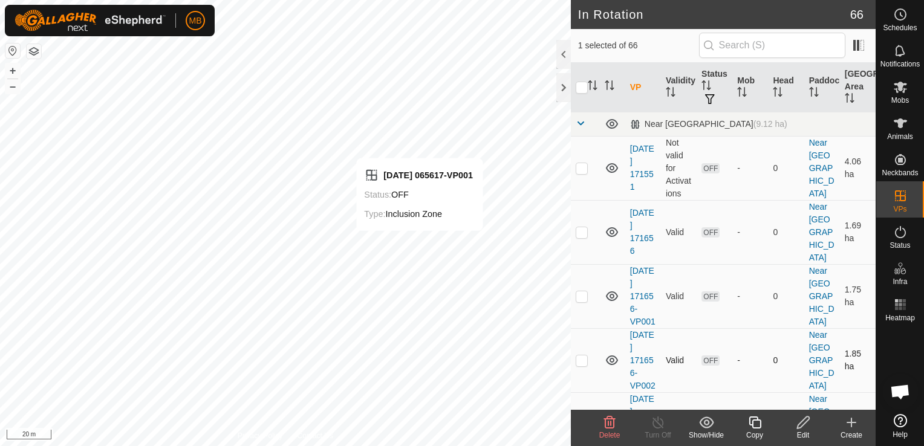
checkbox input "true"
checkbox input "false"
checkbox input "true"
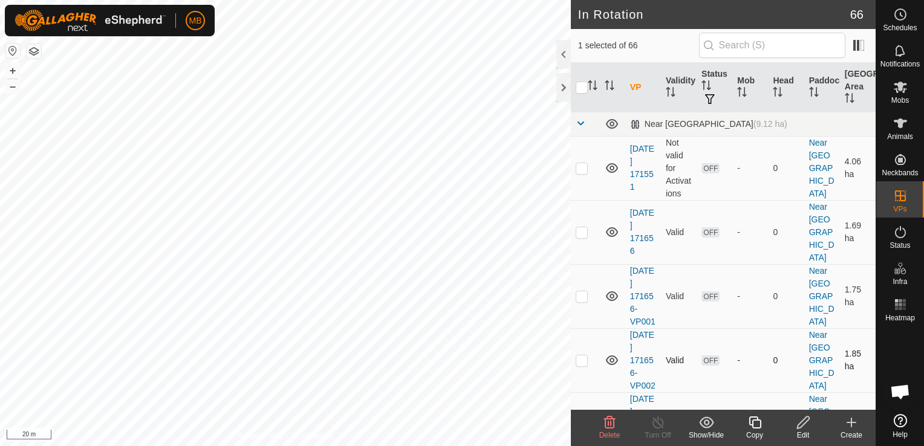
checkbox input "true"
checkbox input "false"
click at [609, 437] on span "Delete" at bounding box center [609, 435] width 21 height 8
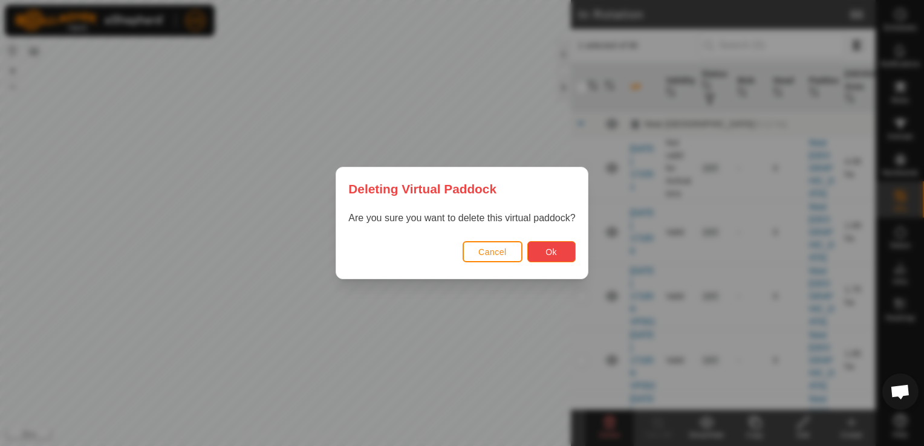
click at [540, 246] on button "Ok" at bounding box center [551, 251] width 48 height 21
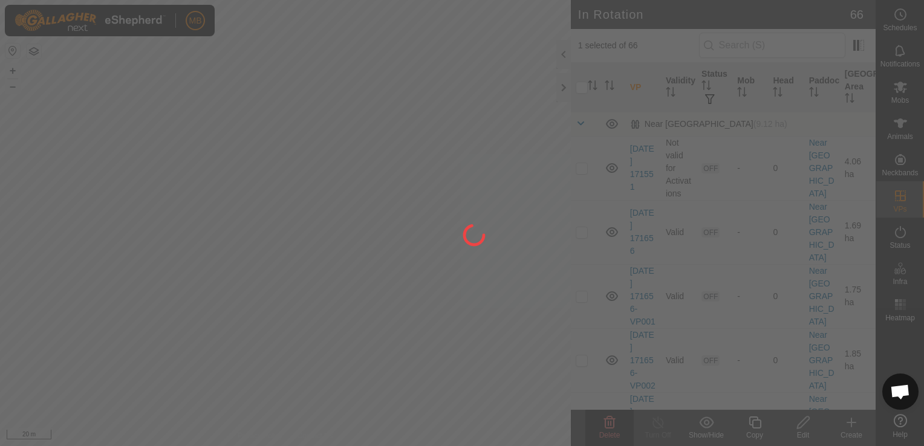
checkbox input "false"
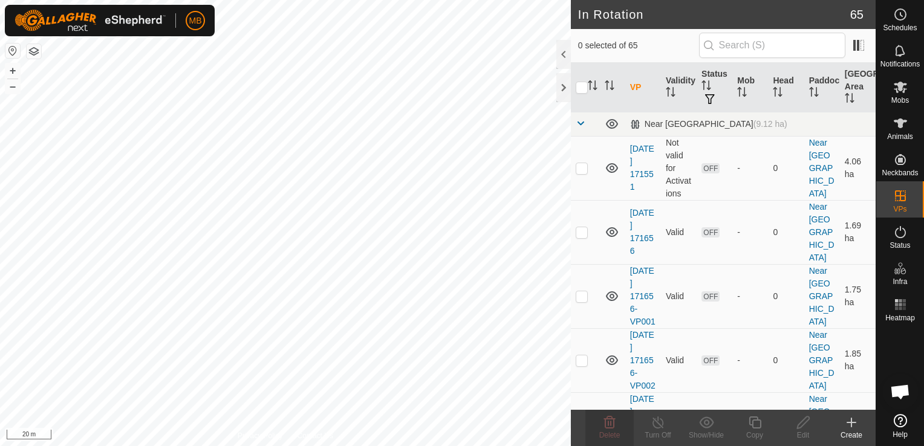
checkbox input "true"
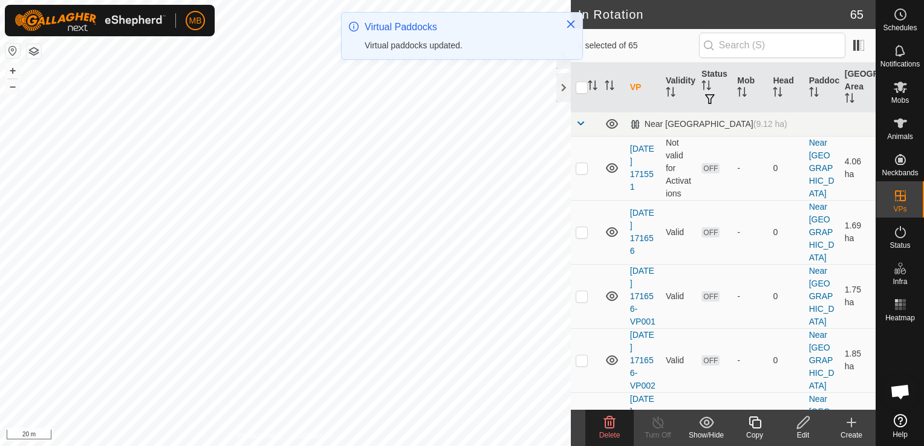
click at [608, 434] on span "Delete" at bounding box center [609, 435] width 21 height 8
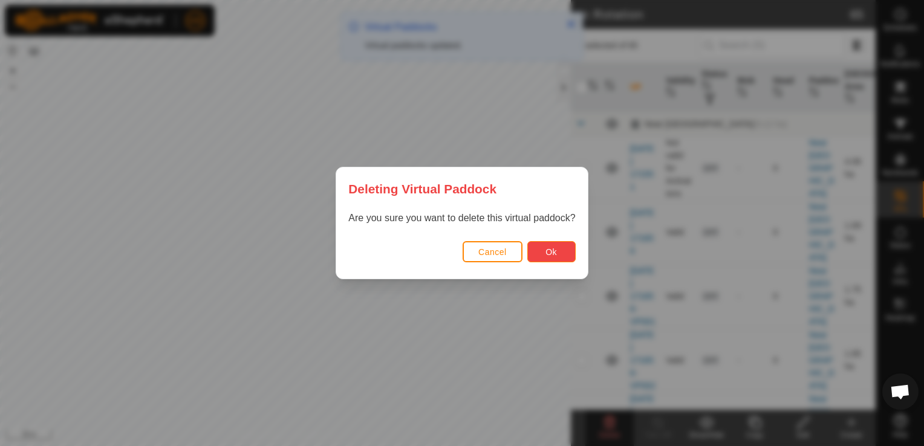
click at [550, 246] on button "Ok" at bounding box center [551, 251] width 48 height 21
checkbox input "false"
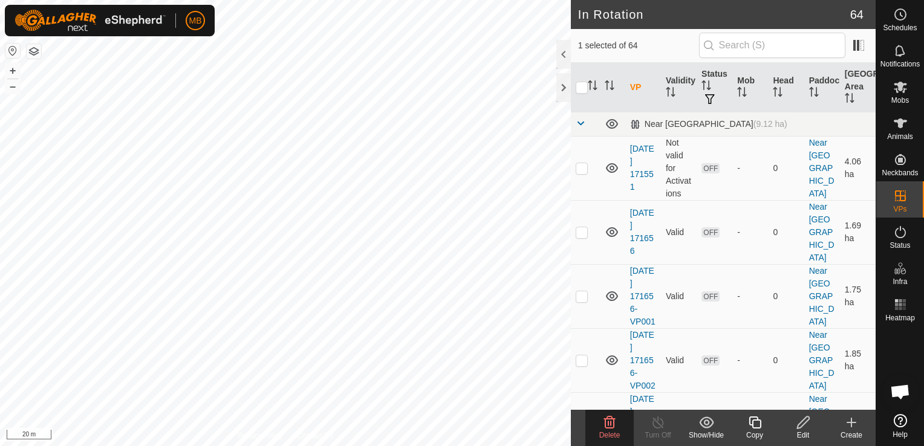
click at [612, 437] on span "Delete" at bounding box center [609, 435] width 21 height 8
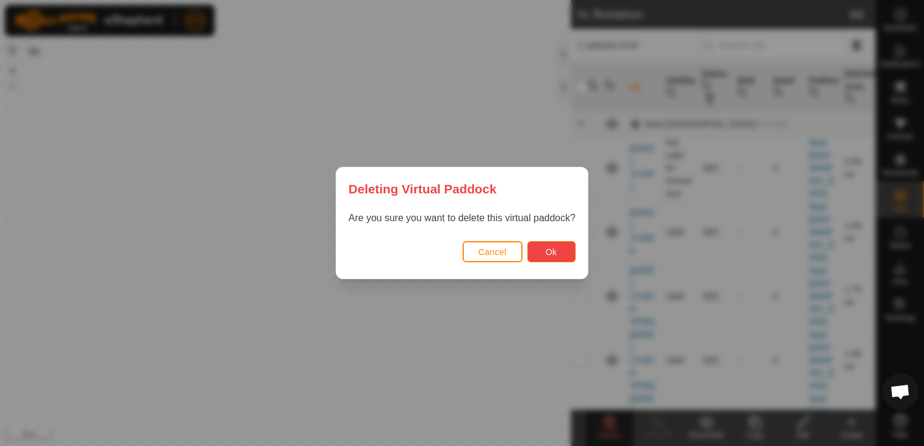
click at [556, 246] on button "Ok" at bounding box center [551, 251] width 48 height 21
checkbox input "false"
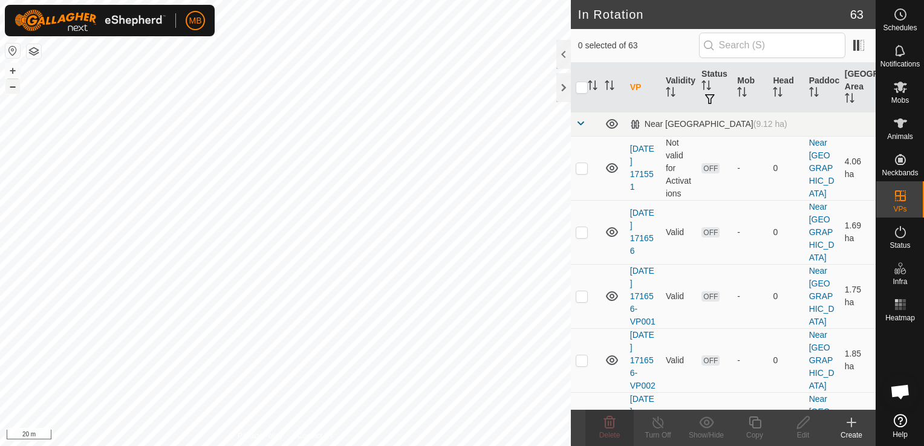
click at [17, 90] on button "–" at bounding box center [12, 86] width 15 height 15
click at [610, 425] on icon at bounding box center [609, 423] width 11 height 12
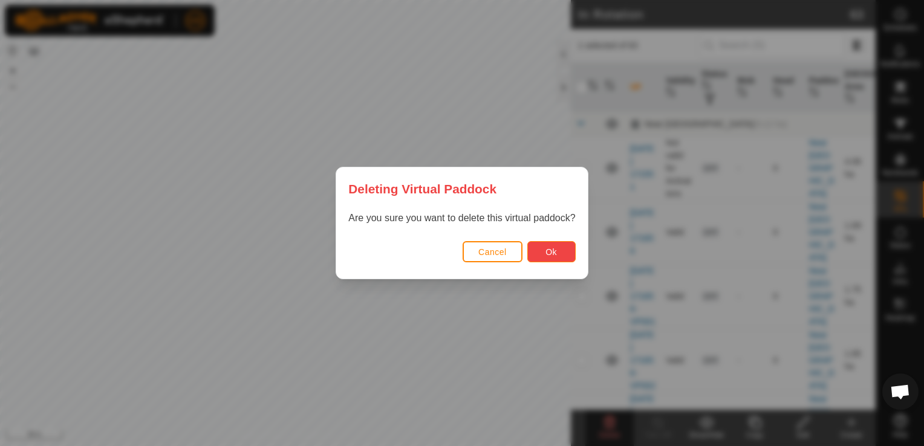
click at [546, 256] on span "Ok" at bounding box center [551, 252] width 11 height 10
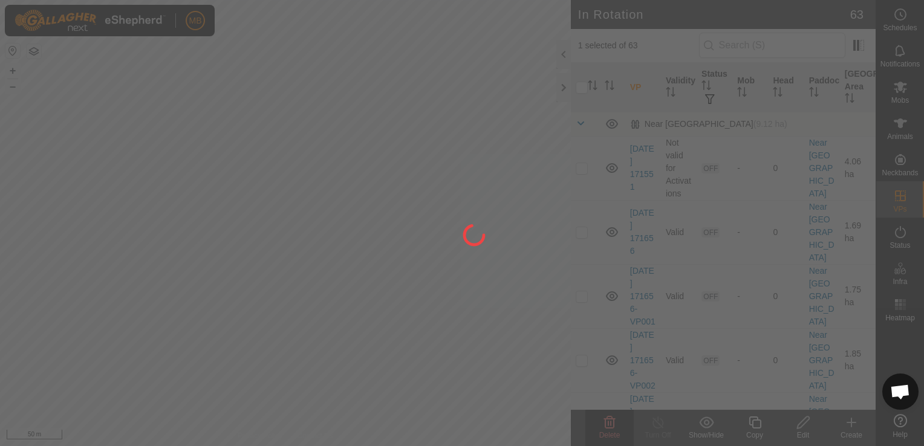
checkbox input "false"
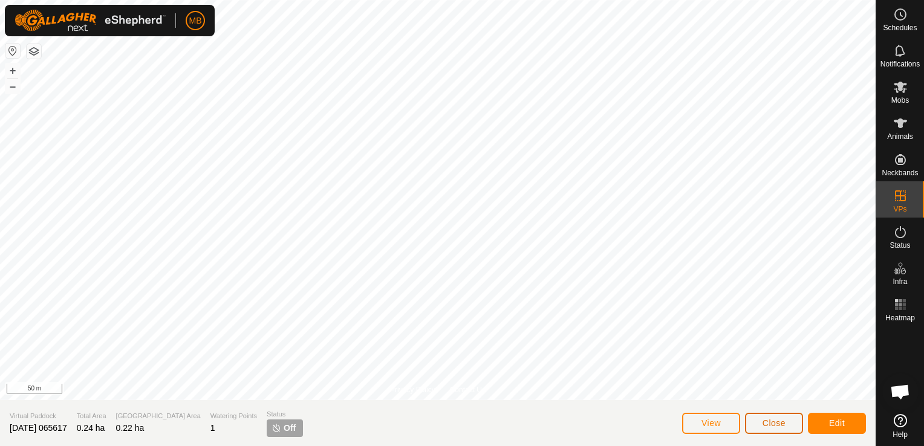
click at [783, 425] on span "Close" at bounding box center [774, 424] width 23 height 10
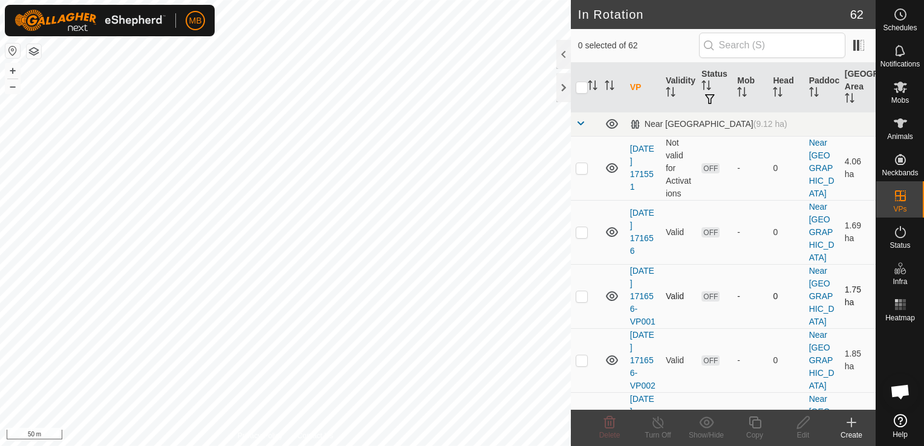
checkbox input "true"
click at [803, 427] on icon at bounding box center [803, 423] width 15 height 15
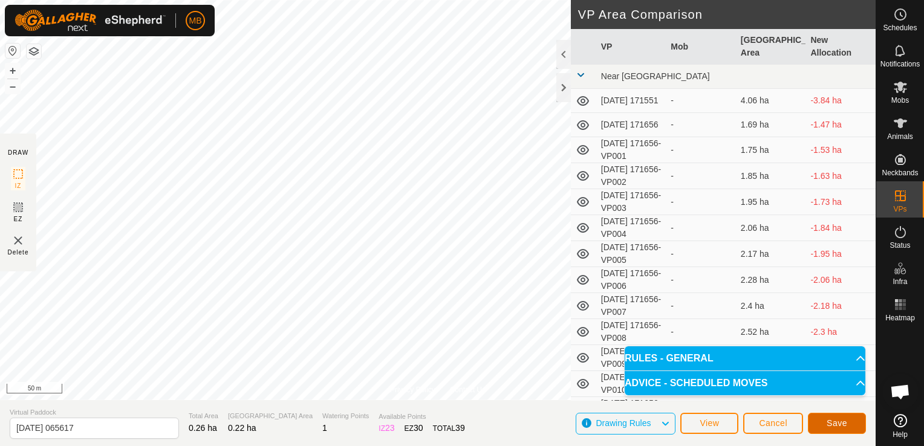
click at [855, 425] on button "Save" at bounding box center [837, 423] width 58 height 21
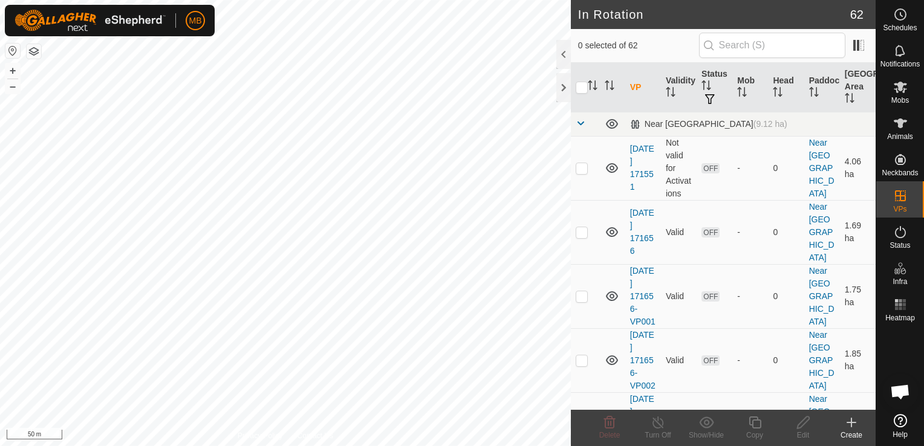
checkbox input "true"
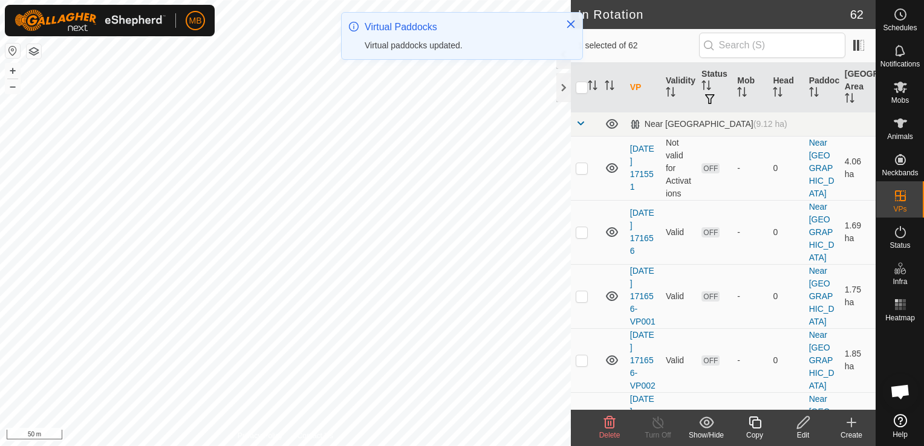
click at [755, 430] on div "Copy" at bounding box center [755, 435] width 48 height 11
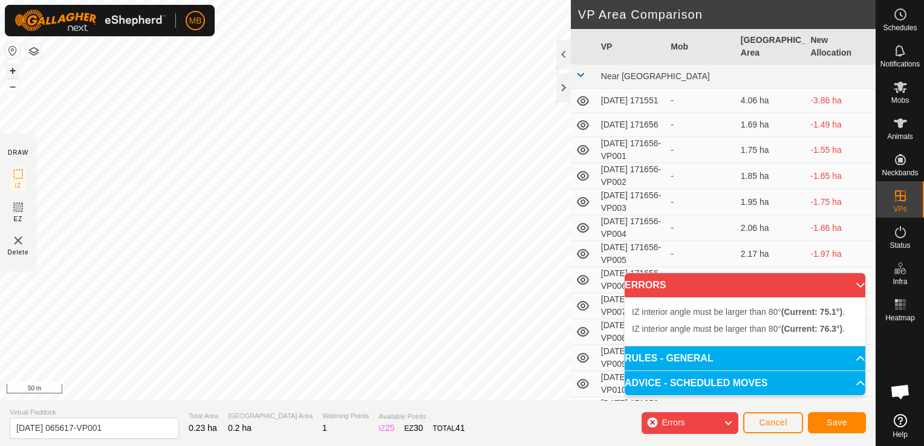
click at [6, 70] on button "+" at bounding box center [12, 71] width 15 height 15
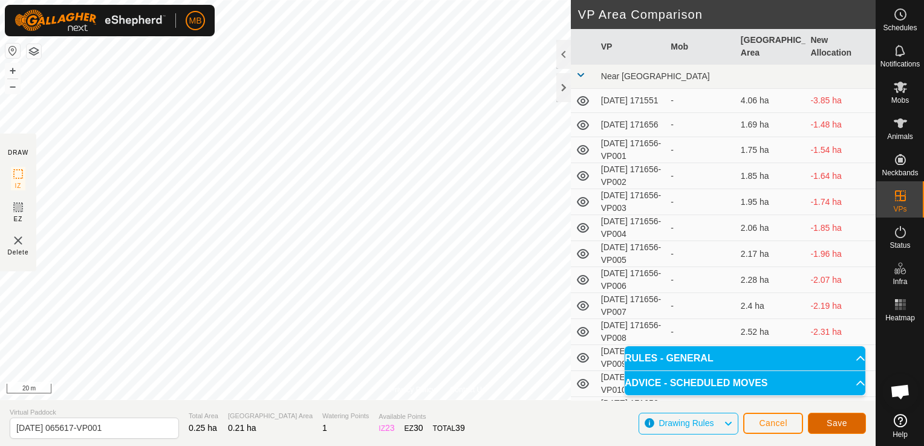
click at [825, 427] on button "Save" at bounding box center [837, 423] width 58 height 21
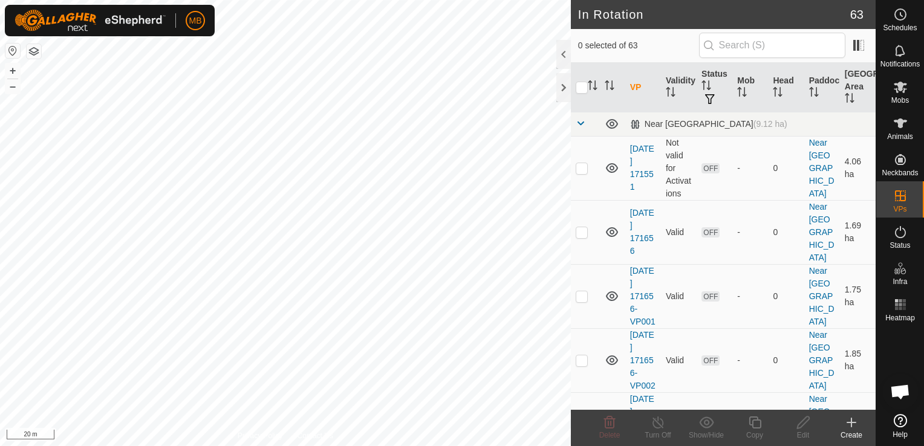
checkbox input "true"
click at [756, 426] on icon at bounding box center [755, 423] width 15 height 15
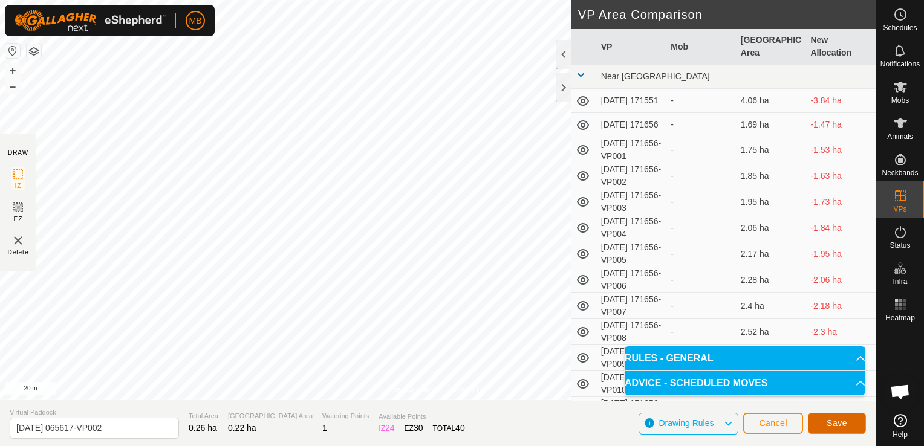
click at [828, 423] on span "Save" at bounding box center [837, 424] width 21 height 10
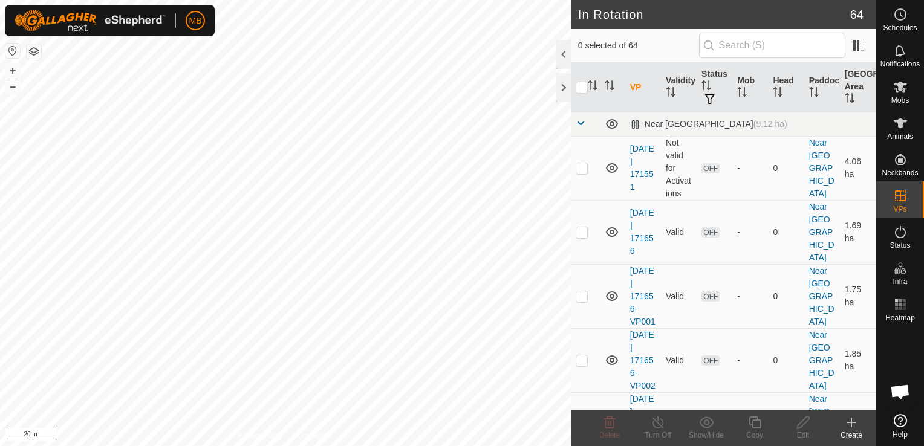
checkbox input "true"
click at [755, 431] on div "Copy" at bounding box center [755, 435] width 48 height 11
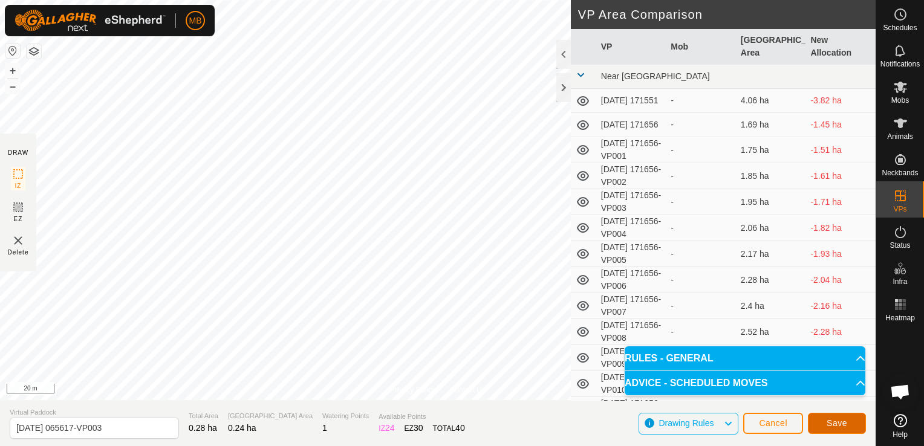
click at [835, 423] on span "Save" at bounding box center [837, 424] width 21 height 10
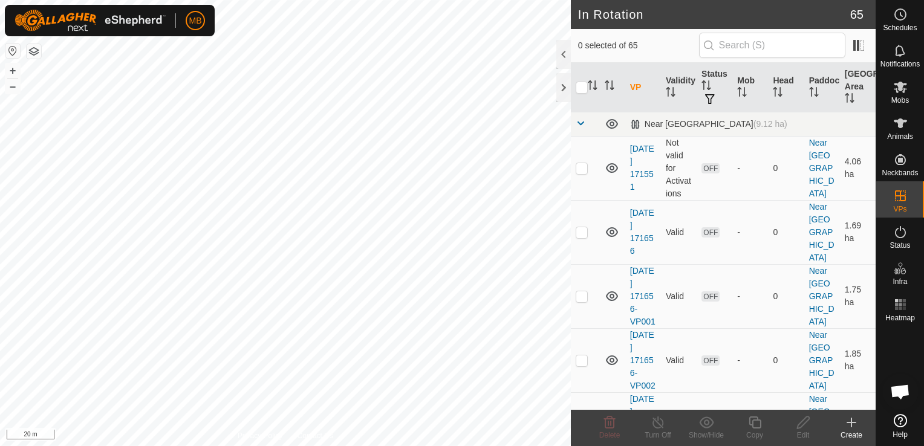
checkbox input "true"
click at [756, 429] on icon at bounding box center [755, 423] width 15 height 15
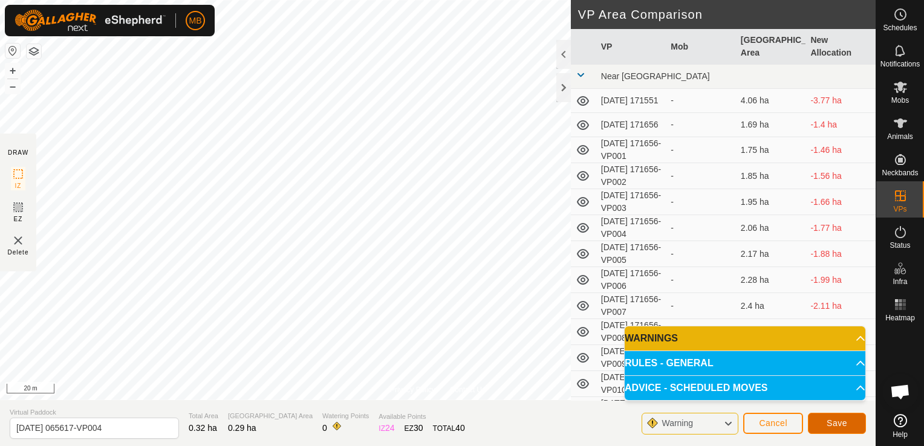
click at [837, 422] on span "Save" at bounding box center [837, 424] width 21 height 10
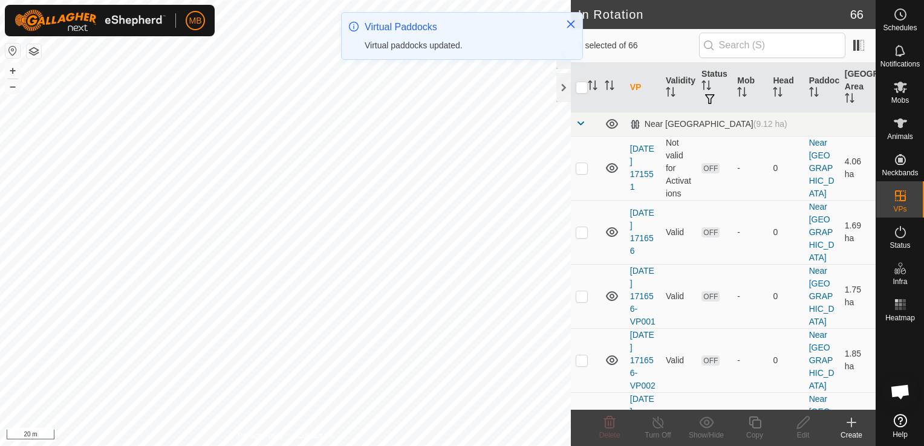
checkbox input "true"
click at [752, 428] on icon at bounding box center [755, 423] width 15 height 15
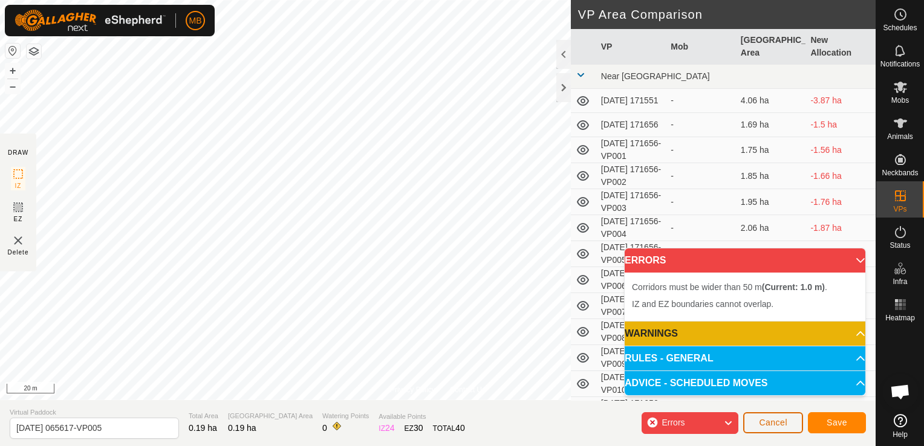
click at [789, 422] on button "Cancel" at bounding box center [773, 423] width 60 height 21
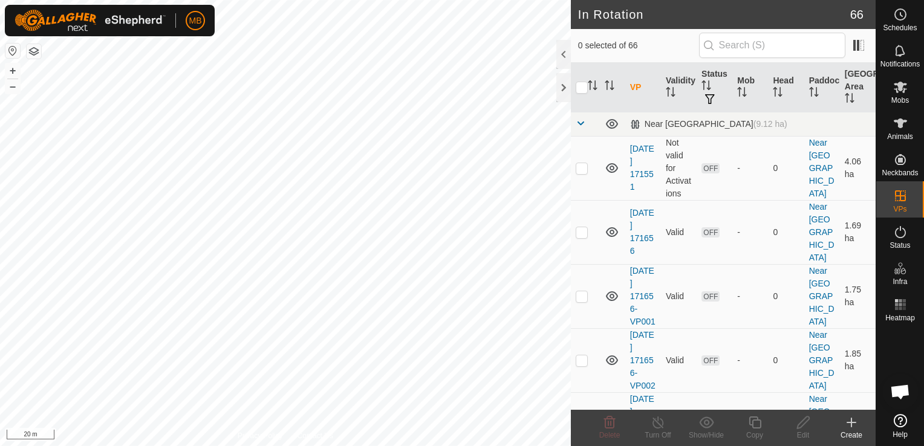
checkbox input "true"
click at [749, 427] on icon at bounding box center [755, 423] width 15 height 15
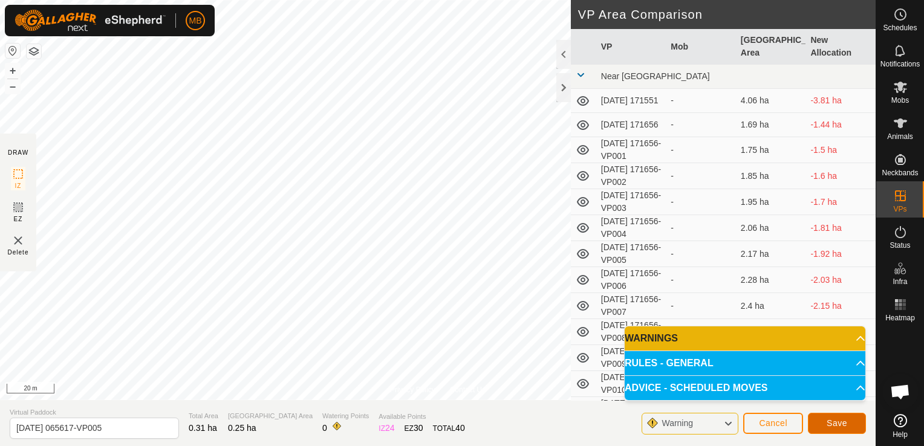
click at [833, 423] on span "Save" at bounding box center [837, 424] width 21 height 10
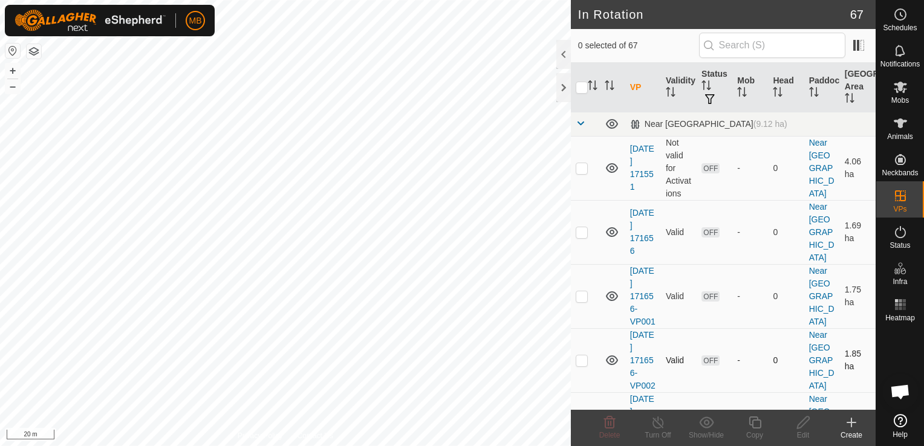
click at [601, 362] on div "In Rotation 67 0 selected of 67 VP Validity Status Mob Head Paddock [GEOGRAPHIC…" at bounding box center [438, 223] width 876 height 446
checkbox input "true"
click at [754, 427] on icon at bounding box center [755, 423] width 15 height 15
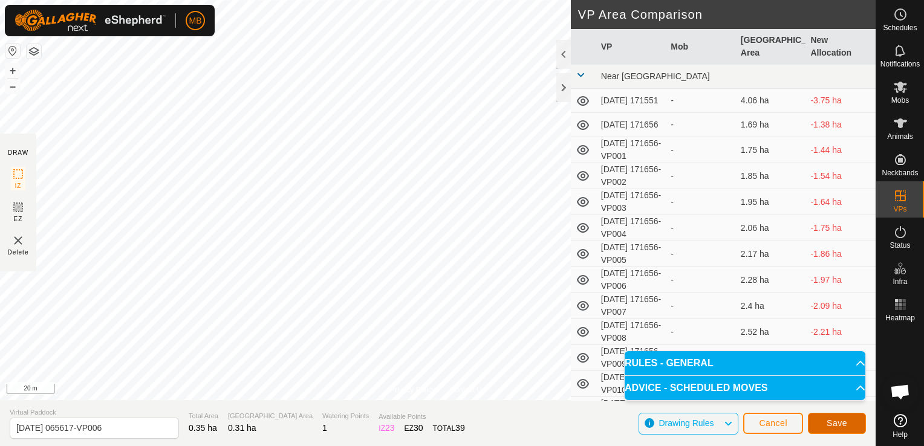
click at [826, 422] on button "Save" at bounding box center [837, 423] width 58 height 21
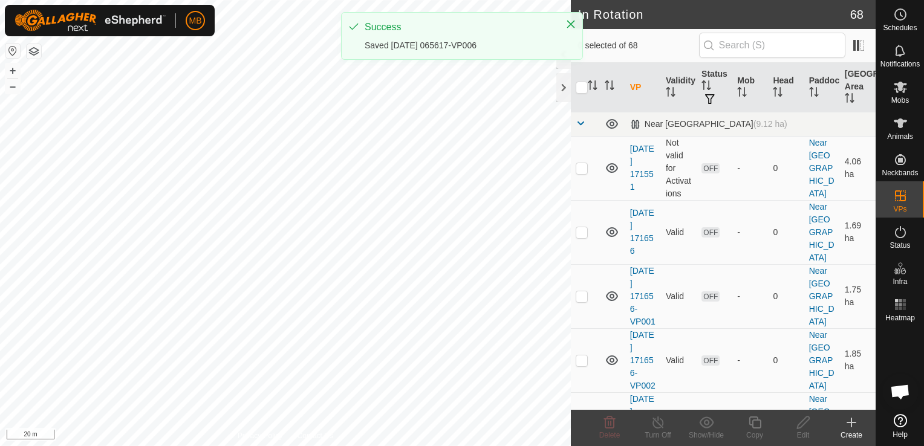
checkbox input "true"
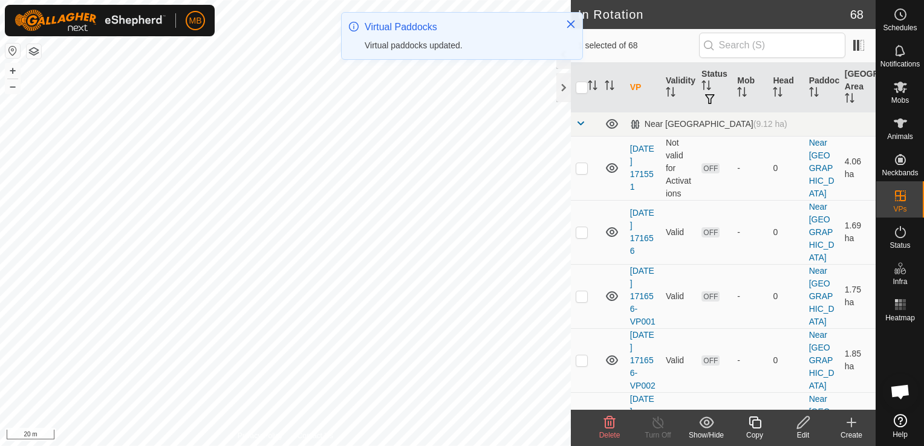
click at [800, 430] on div "Edit" at bounding box center [803, 435] width 48 height 11
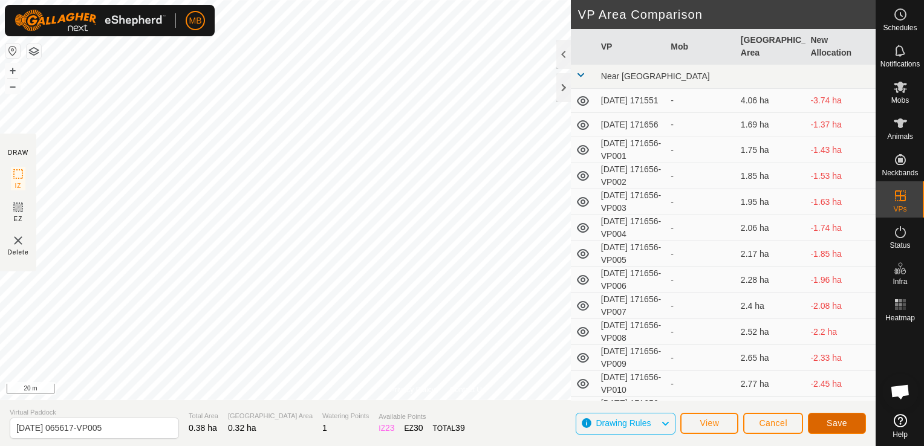
click at [836, 423] on span "Save" at bounding box center [837, 424] width 21 height 10
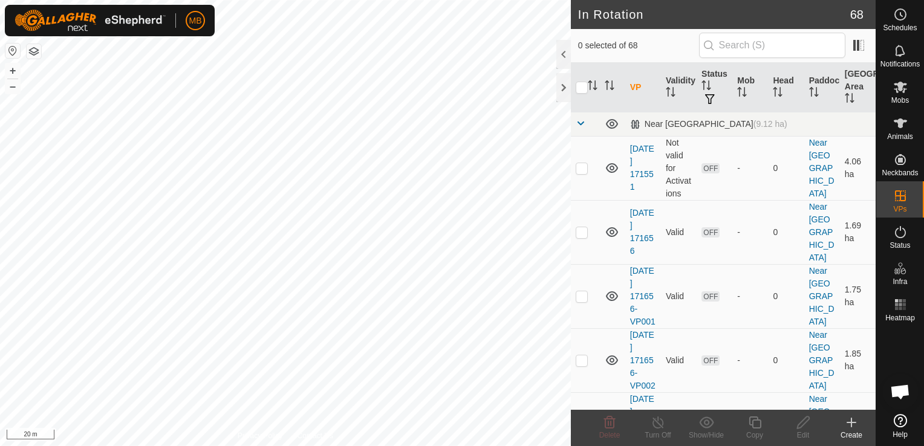
checkbox input "true"
click at [803, 428] on icon at bounding box center [803, 423] width 15 height 15
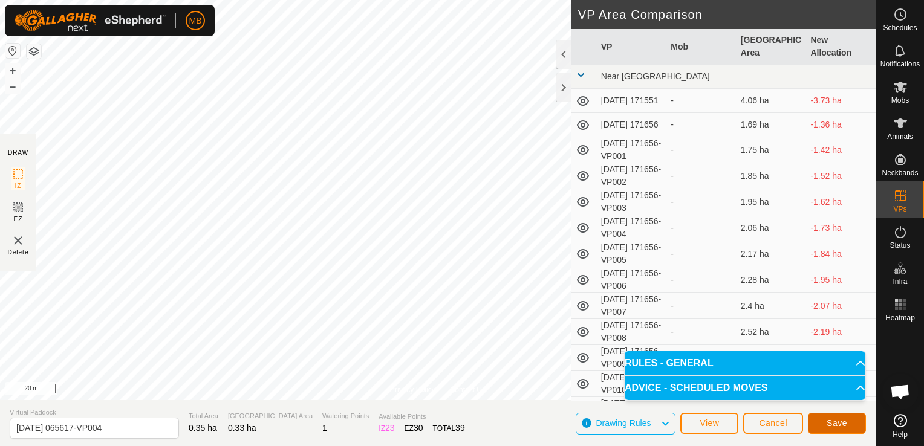
click at [850, 425] on button "Save" at bounding box center [837, 423] width 58 height 21
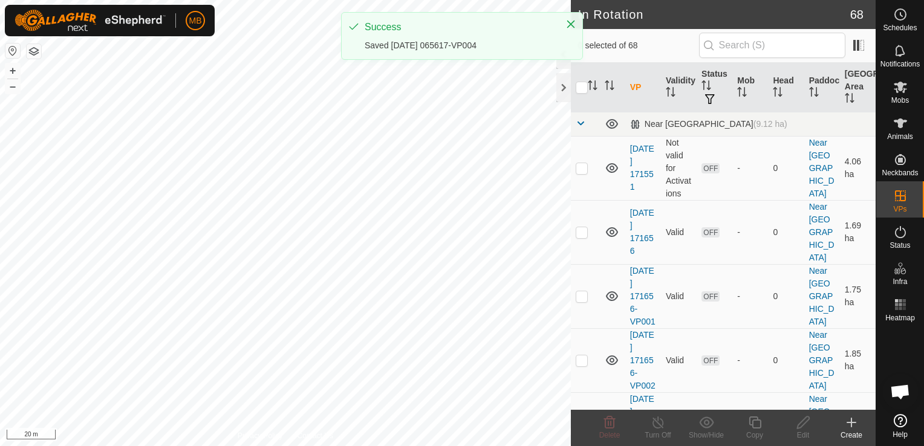
checkbox input "true"
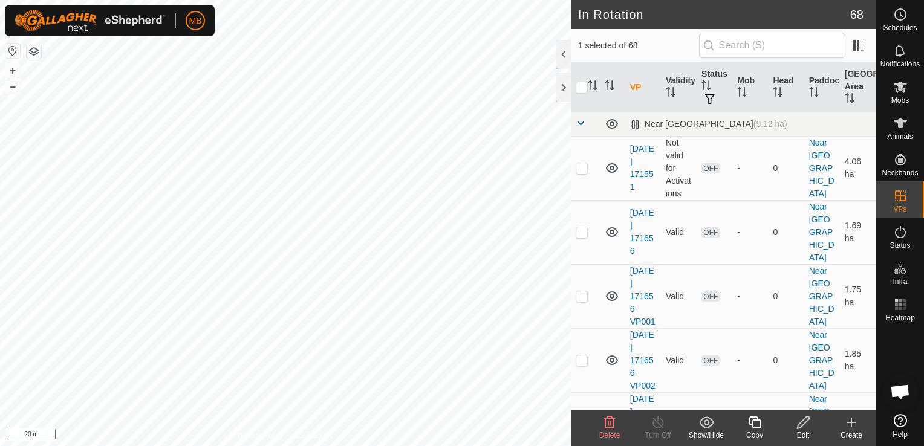
click at [803, 426] on icon at bounding box center [803, 423] width 15 height 15
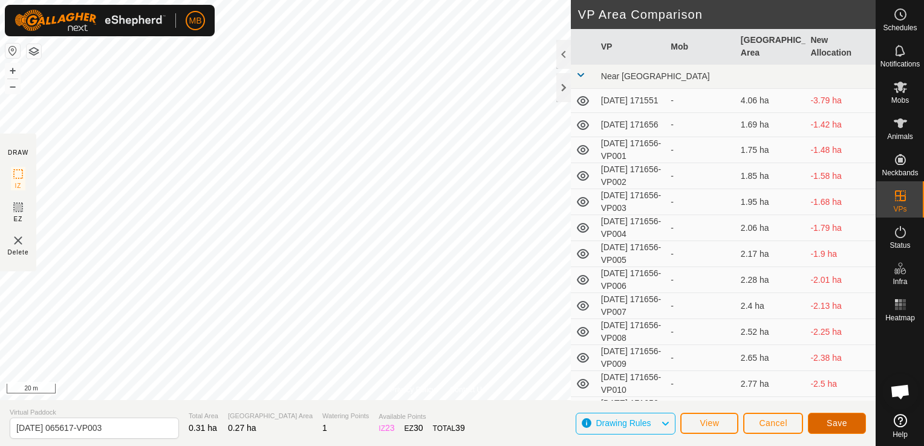
click at [830, 422] on span "Save" at bounding box center [837, 424] width 21 height 10
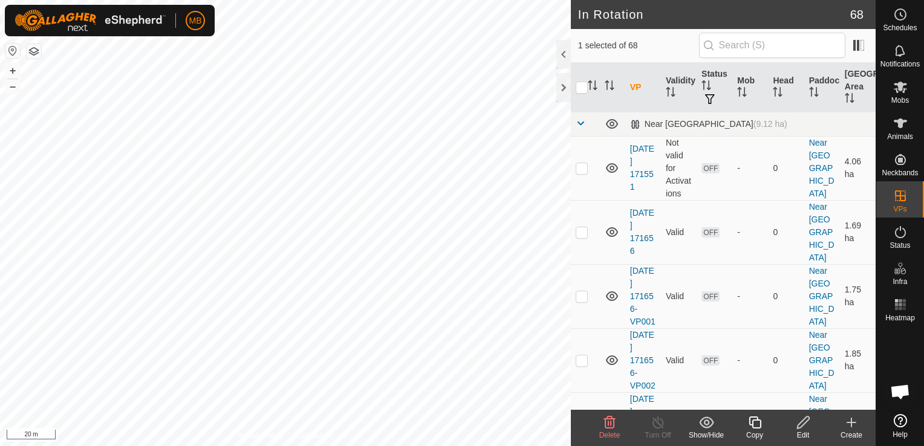
checkbox input "false"
checkbox input "true"
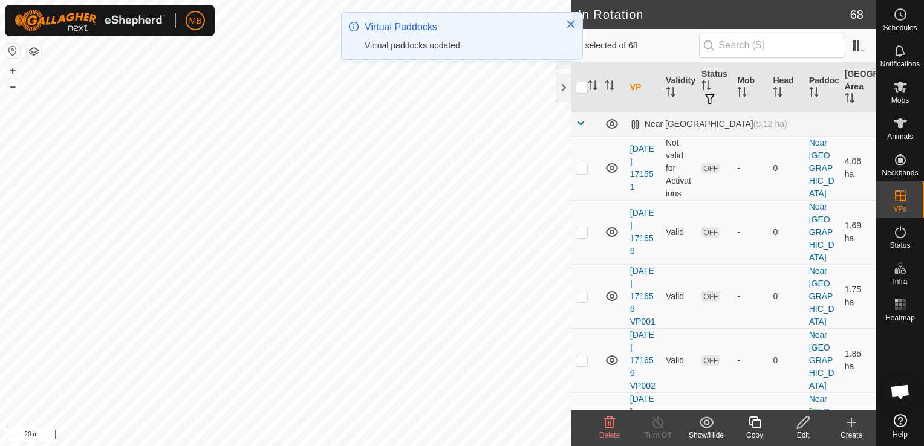
checkbox input "false"
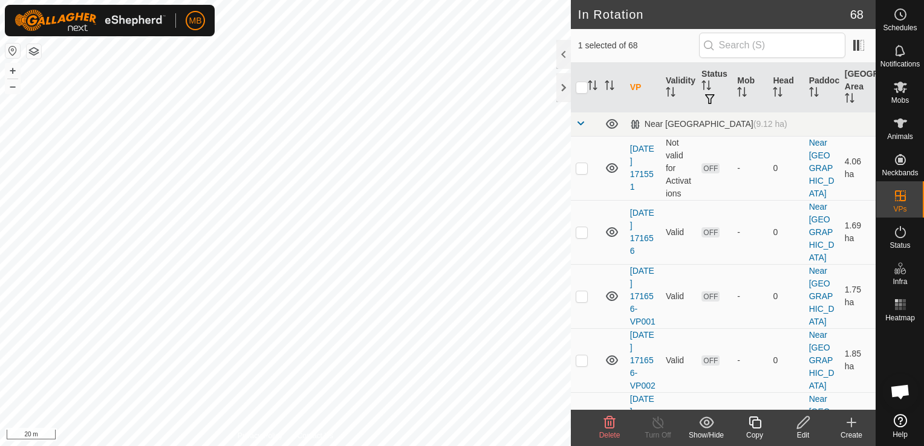
checkbox input "false"
checkbox input "true"
click at [757, 436] on div "Copy" at bounding box center [755, 435] width 48 height 11
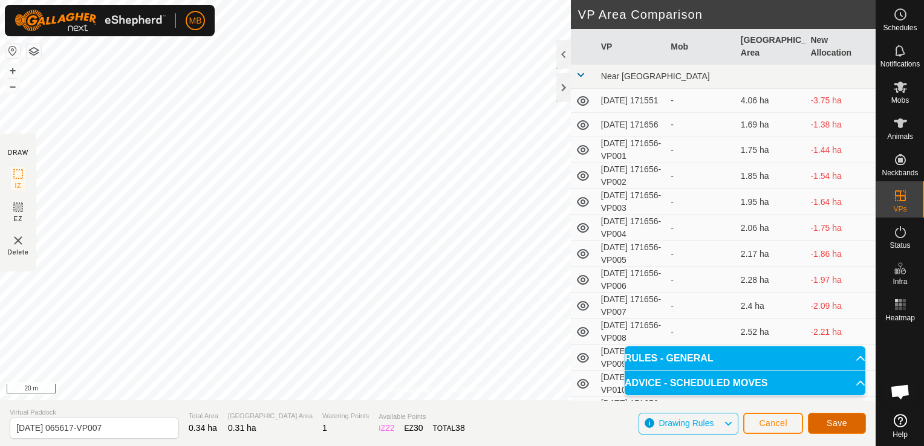
click at [835, 428] on span "Save" at bounding box center [837, 424] width 21 height 10
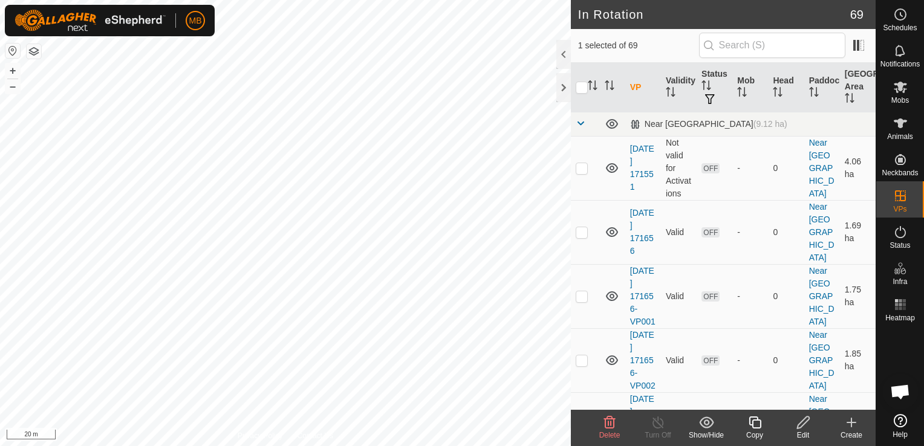
checkbox input "false"
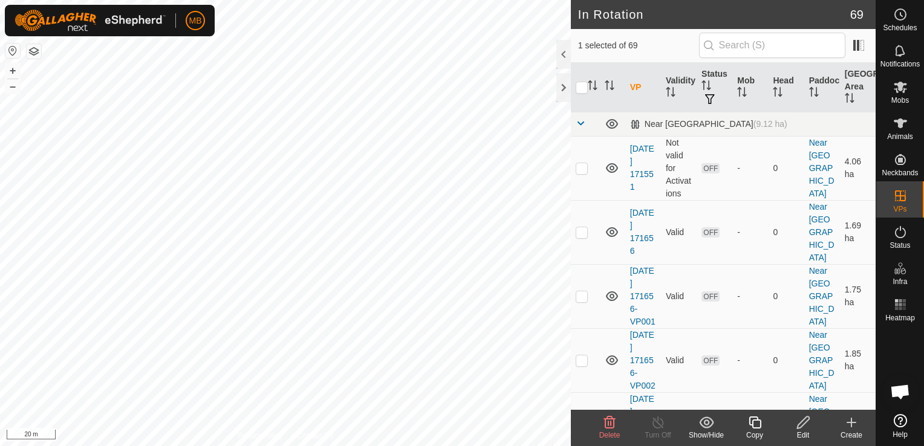
checkbox input "false"
checkbox input "true"
click at [751, 423] on icon at bounding box center [755, 423] width 15 height 15
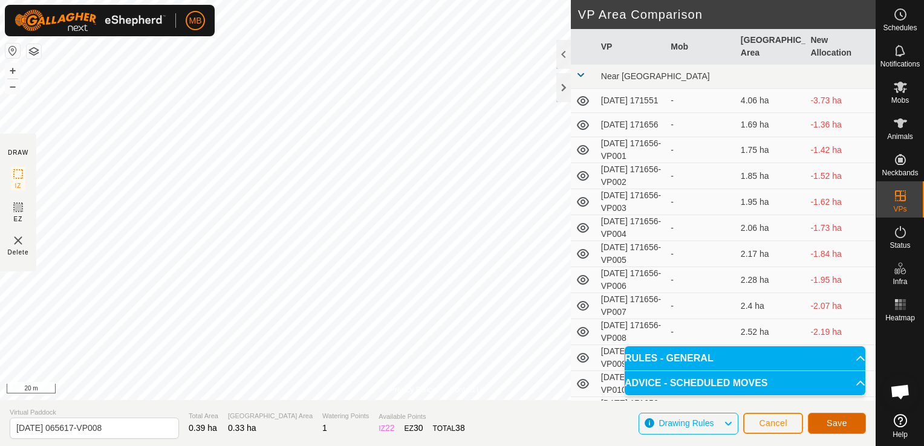
click at [847, 425] on button "Save" at bounding box center [837, 423] width 58 height 21
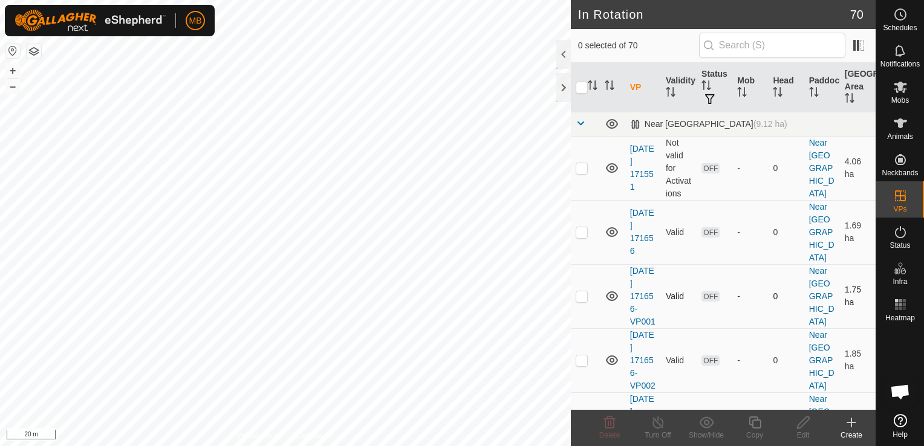
click at [573, 258] on div "In Rotation 70 0 selected of 70 VP Validity Status Mob Head Paddock [GEOGRAPHIC…" at bounding box center [438, 223] width 876 height 446
checkbox input "true"
click at [760, 431] on div "Copy" at bounding box center [755, 435] width 48 height 11
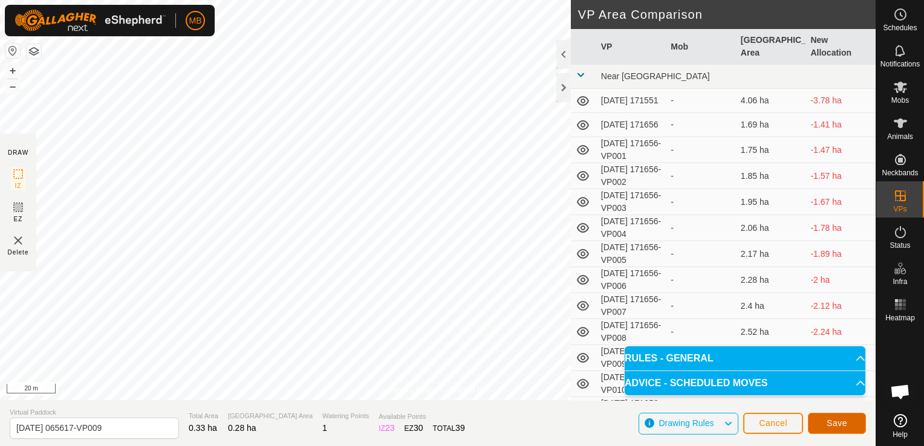
click at [838, 420] on span "Save" at bounding box center [837, 424] width 21 height 10
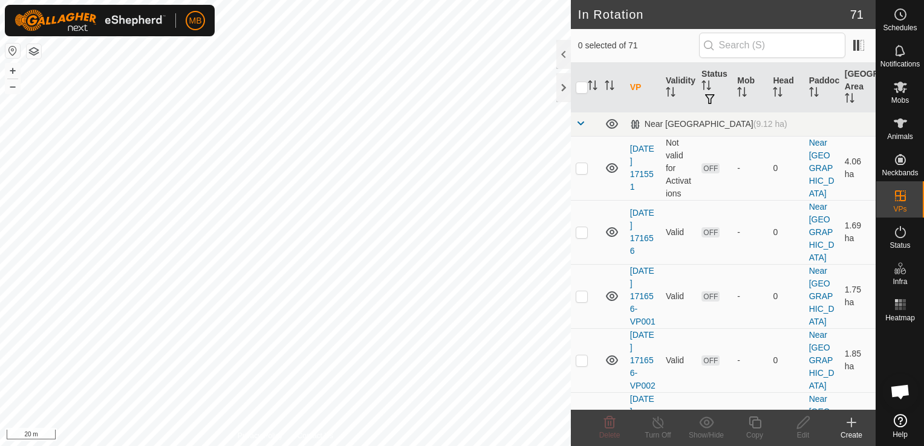
checkbox input "true"
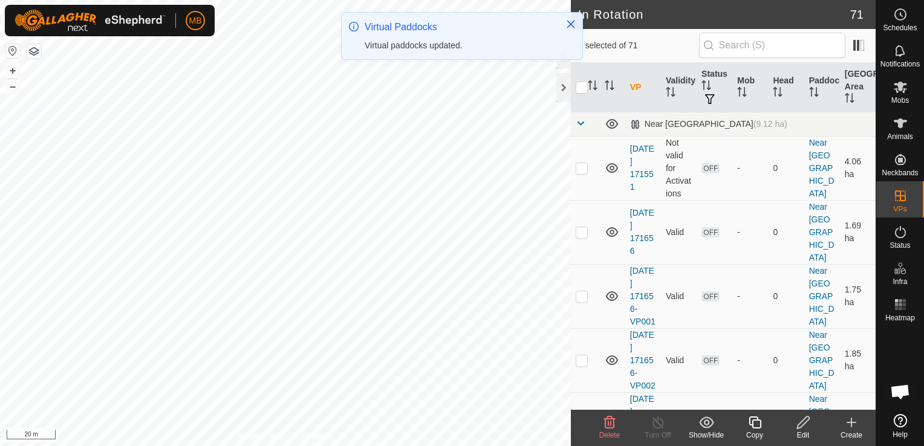
click at [754, 426] on icon at bounding box center [755, 423] width 15 height 15
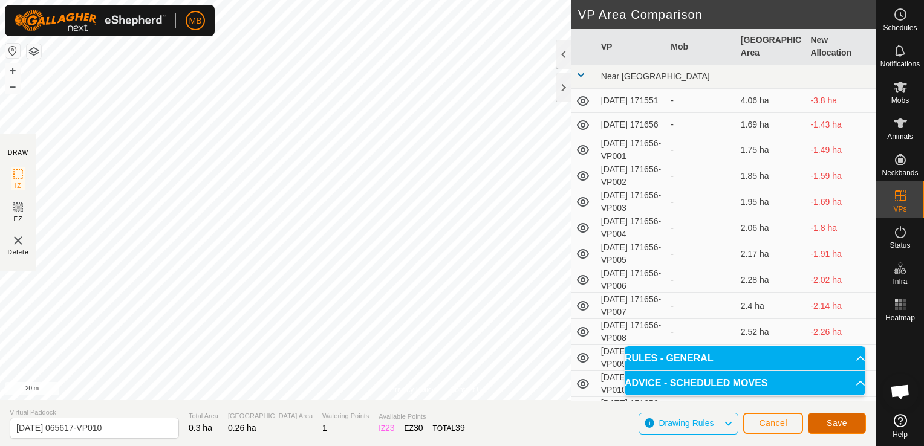
click at [844, 429] on button "Save" at bounding box center [837, 423] width 58 height 21
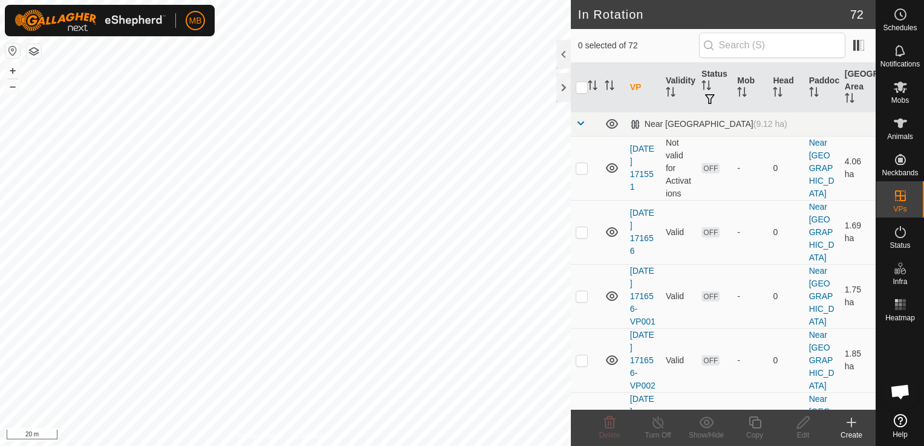
checkbox input "true"
click at [755, 428] on icon at bounding box center [755, 423] width 12 height 12
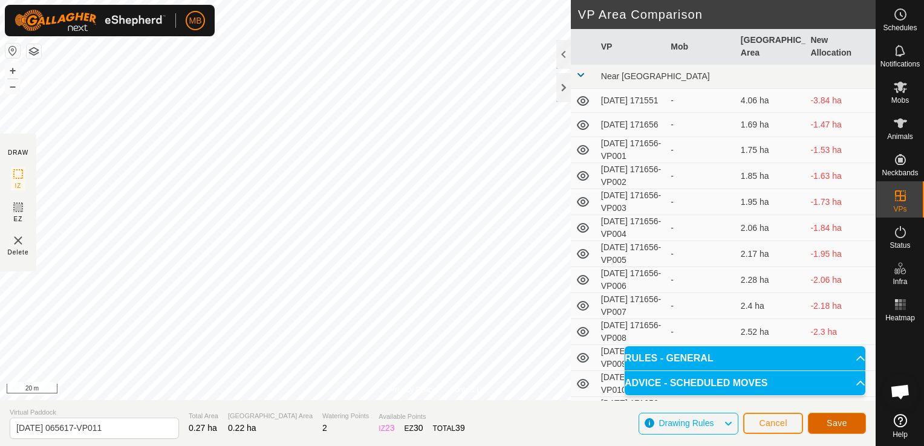
click at [830, 422] on span "Save" at bounding box center [837, 424] width 21 height 10
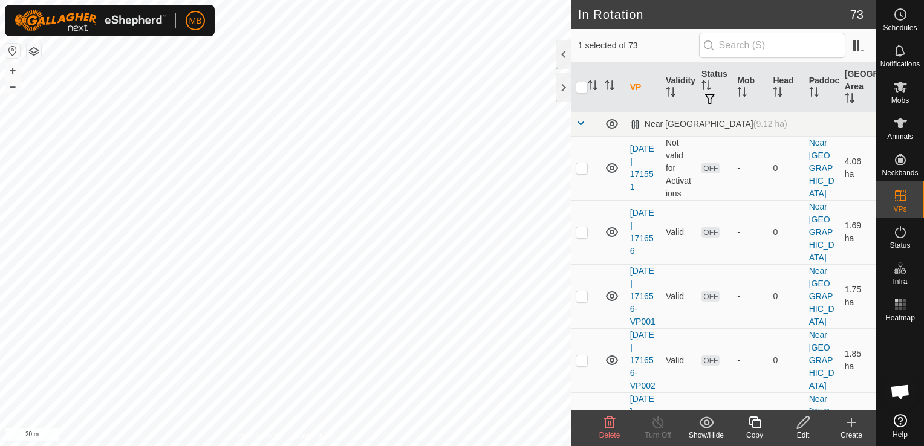
checkbox input "false"
checkbox input "true"
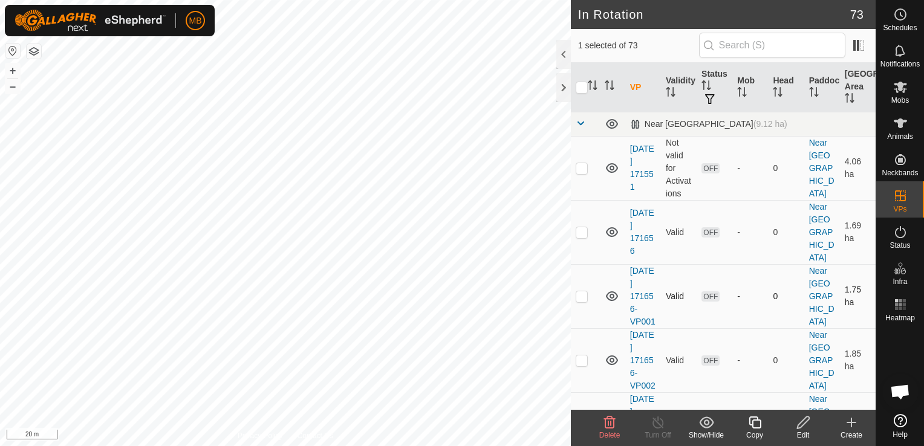
checkbox input "false"
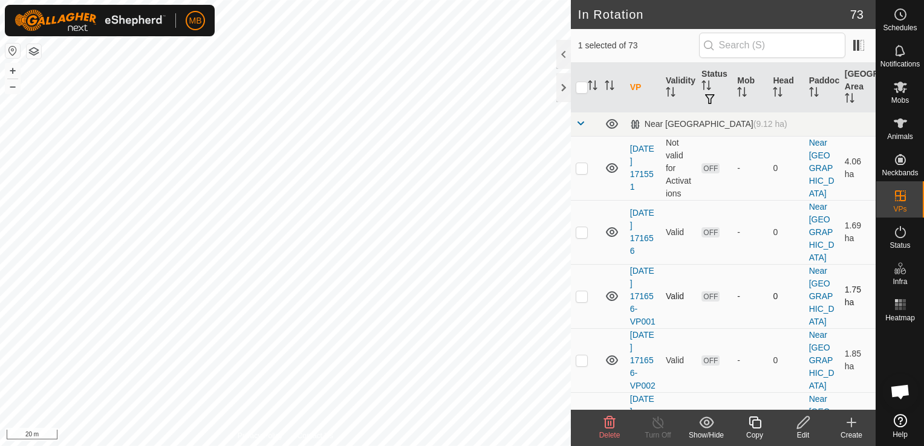
checkbox input "false"
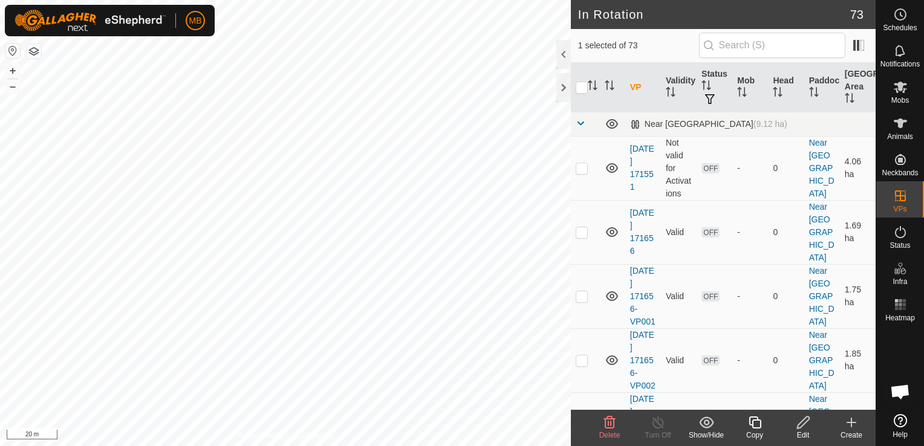
checkbox input "false"
checkbox input "true"
click at [757, 431] on div "Copy" at bounding box center [755, 435] width 48 height 11
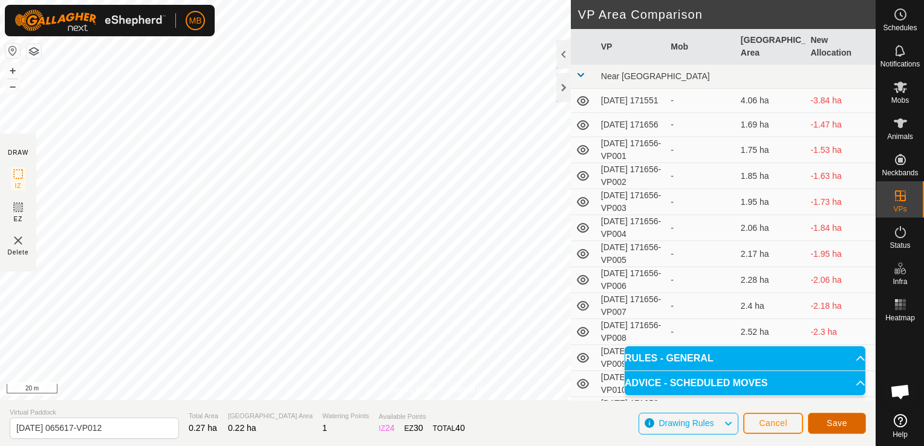
click at [837, 425] on span "Save" at bounding box center [837, 424] width 21 height 10
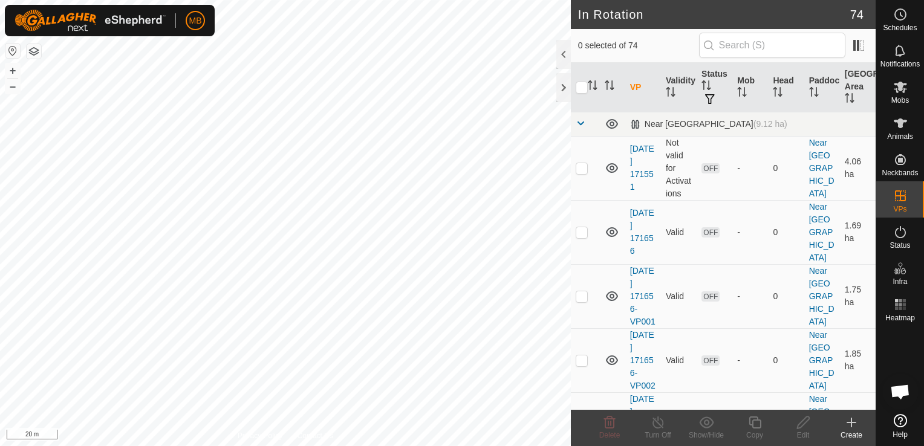
checkbox input "true"
click at [750, 426] on icon at bounding box center [755, 423] width 15 height 15
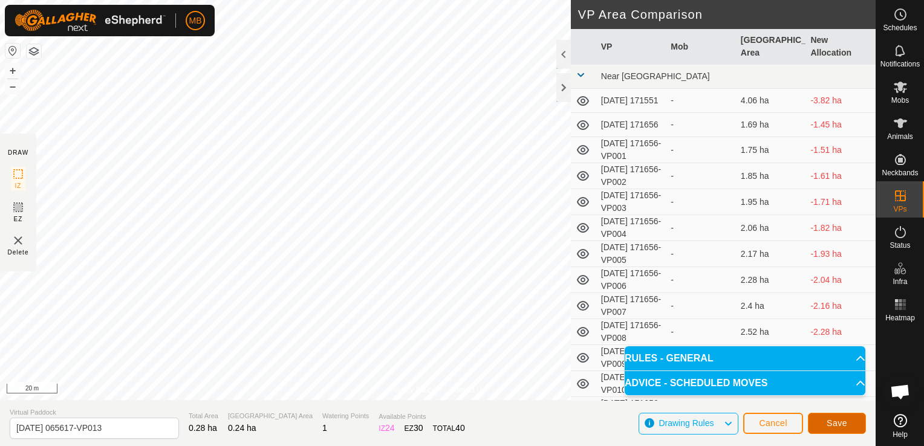
click at [834, 425] on span "Save" at bounding box center [837, 424] width 21 height 10
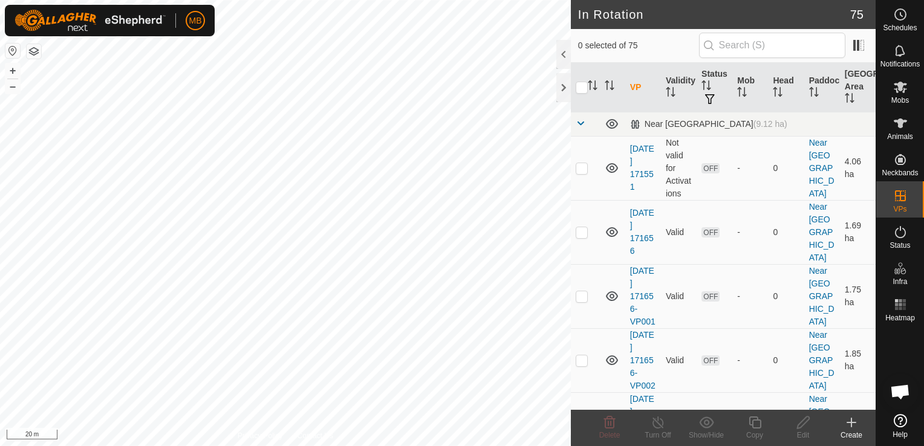
checkbox input "true"
click at [752, 428] on icon at bounding box center [755, 423] width 12 height 12
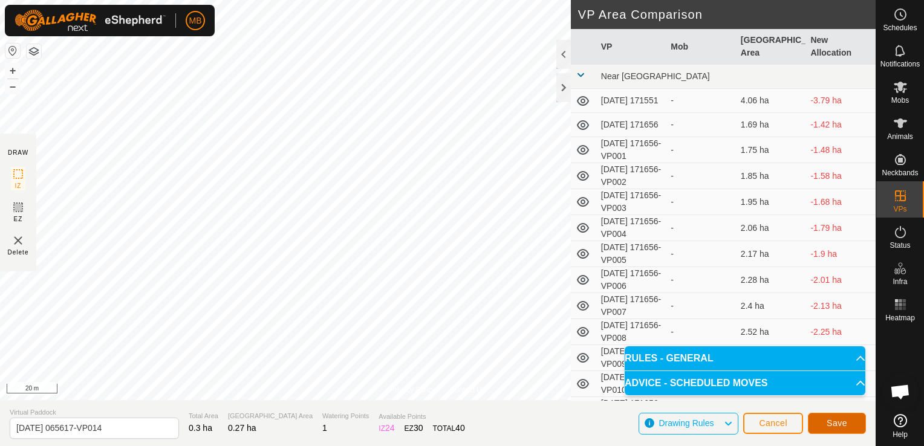
click at [831, 426] on span "Save" at bounding box center [837, 424] width 21 height 10
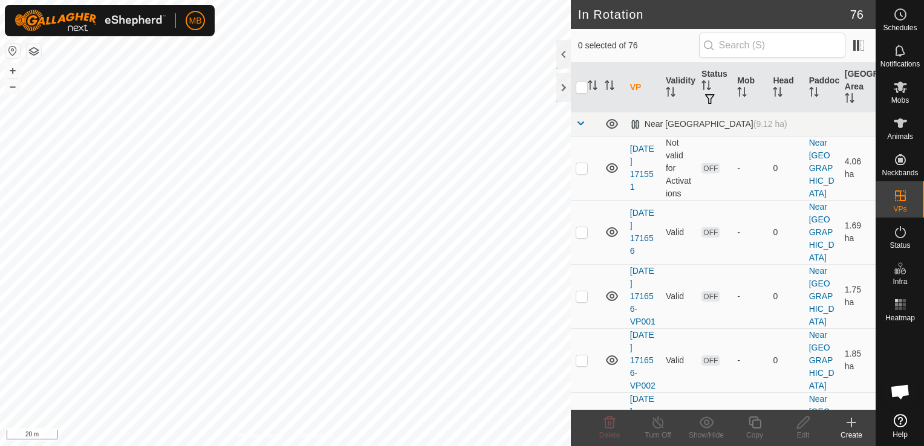
checkbox input "true"
click at [754, 426] on icon at bounding box center [755, 423] width 15 height 15
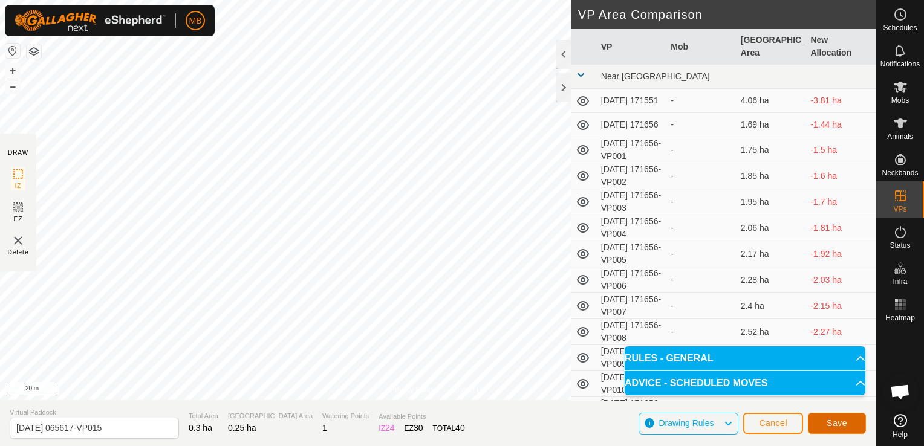
click at [849, 426] on button "Save" at bounding box center [837, 423] width 58 height 21
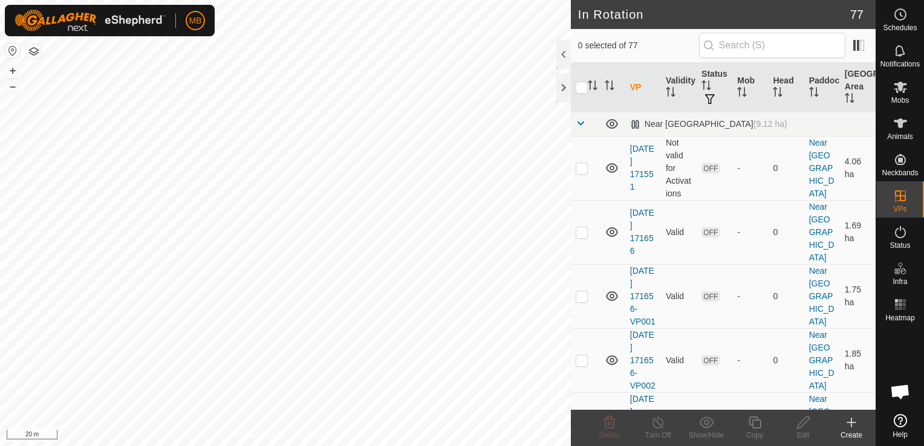
checkbox input "true"
click at [761, 428] on icon at bounding box center [755, 423] width 15 height 15
click at [806, 425] on icon at bounding box center [803, 423] width 15 height 15
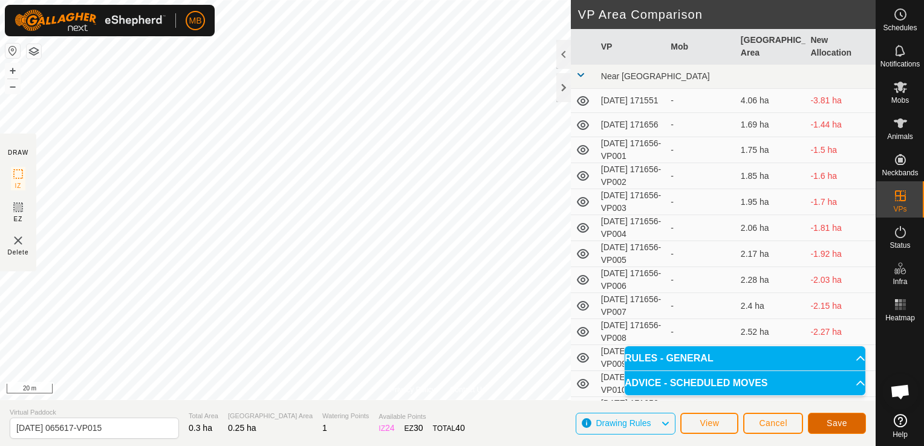
click at [831, 426] on span "Save" at bounding box center [837, 424] width 21 height 10
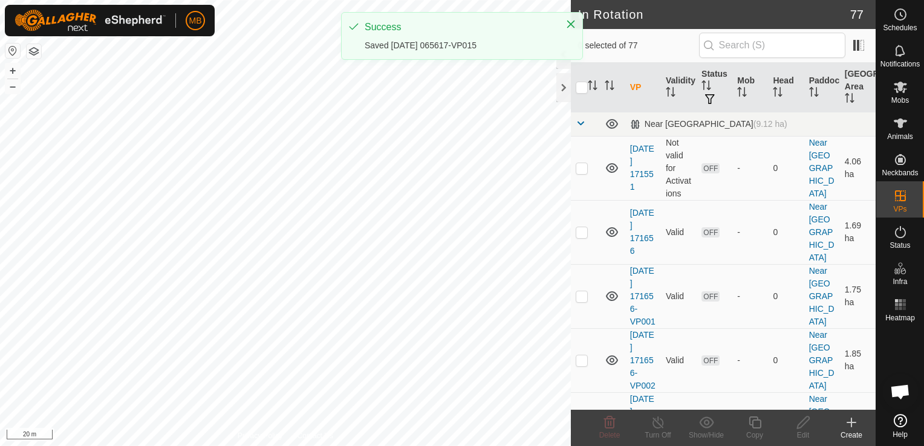
checkbox input "true"
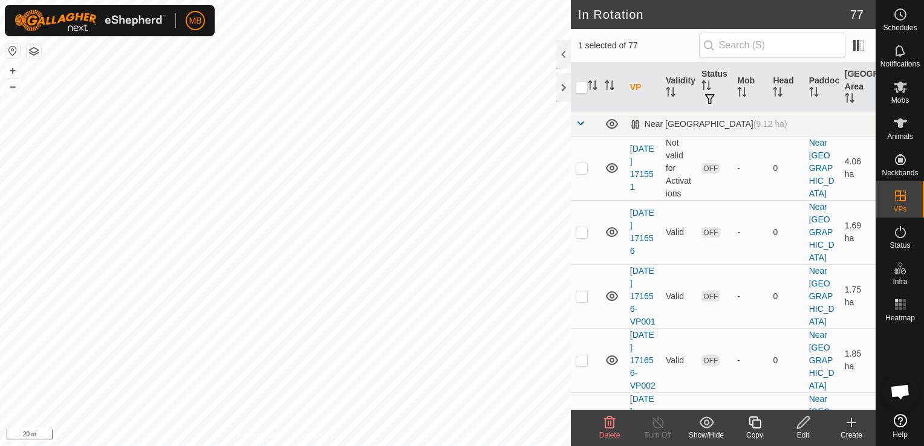
click at [750, 432] on div "Copy" at bounding box center [755, 435] width 48 height 11
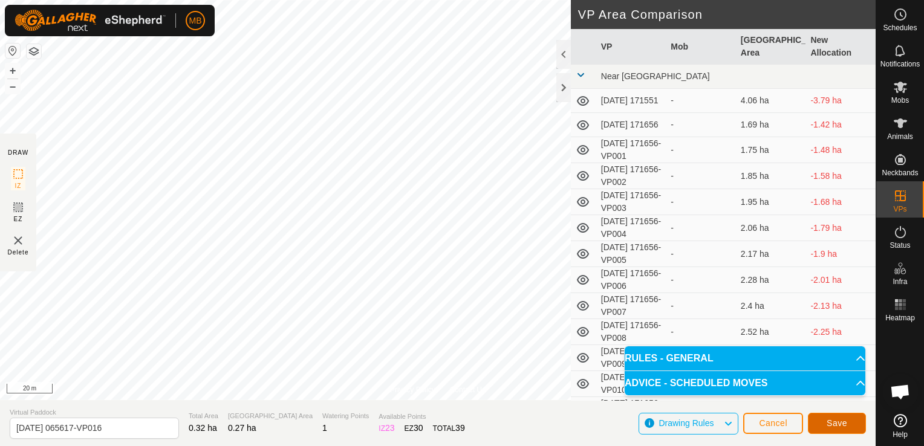
click at [834, 425] on span "Save" at bounding box center [837, 424] width 21 height 10
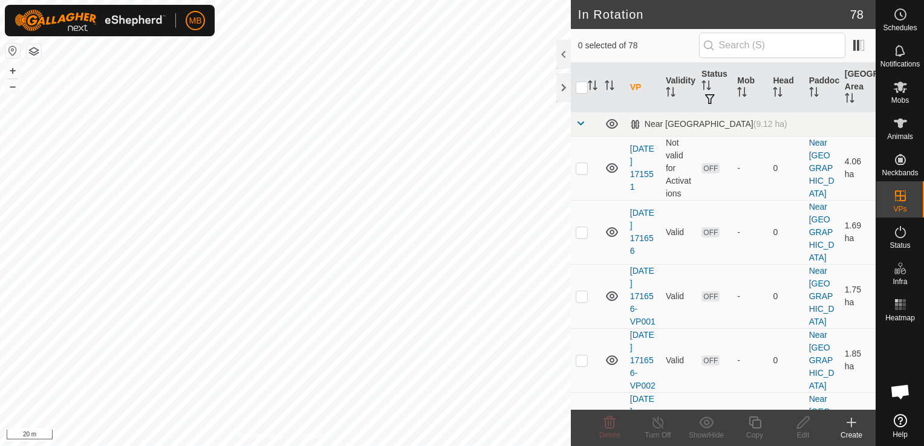
checkbox input "true"
click at [754, 427] on icon at bounding box center [755, 423] width 15 height 15
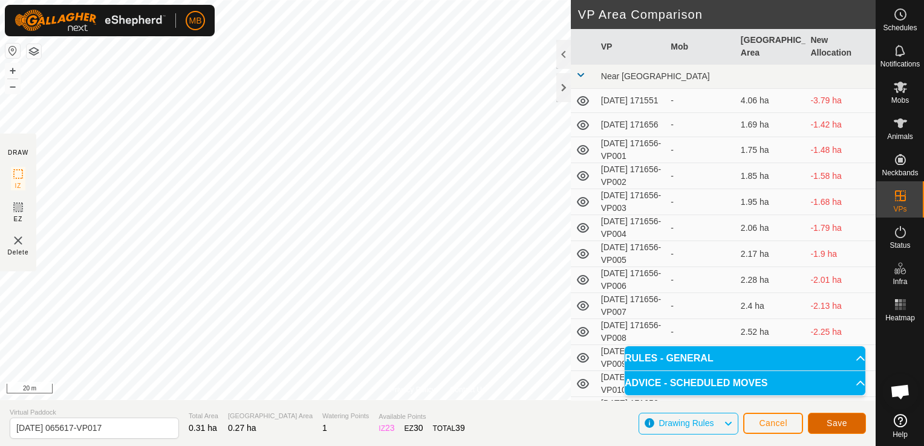
click at [824, 427] on button "Save" at bounding box center [837, 423] width 58 height 21
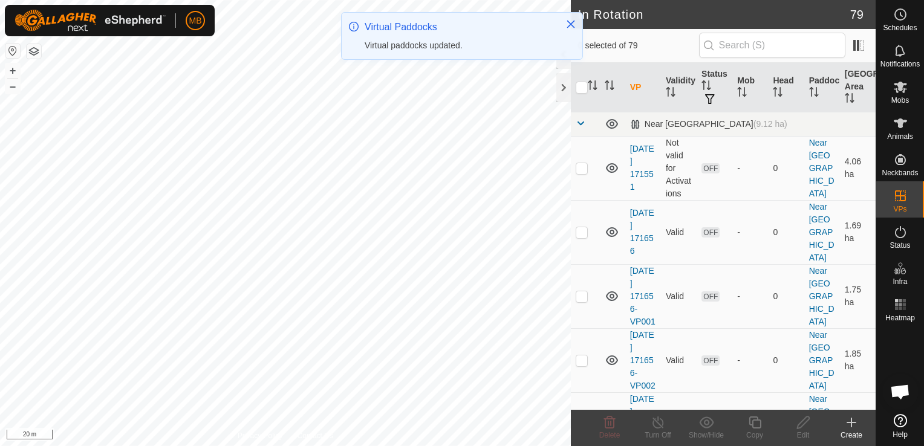
checkbox input "true"
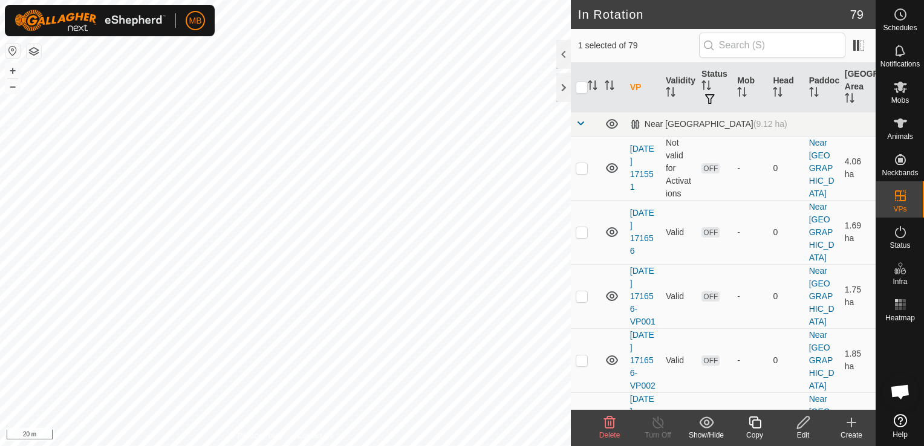
click at [757, 432] on div "Copy" at bounding box center [755, 435] width 48 height 11
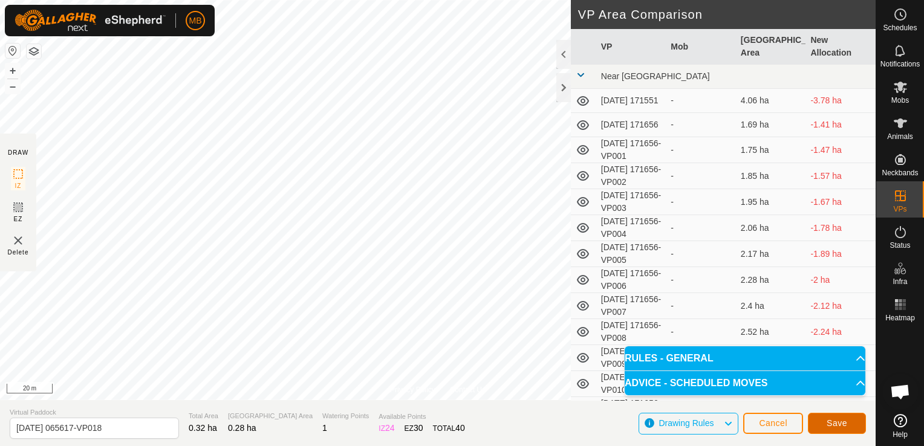
click at [855, 425] on button "Save" at bounding box center [837, 423] width 58 height 21
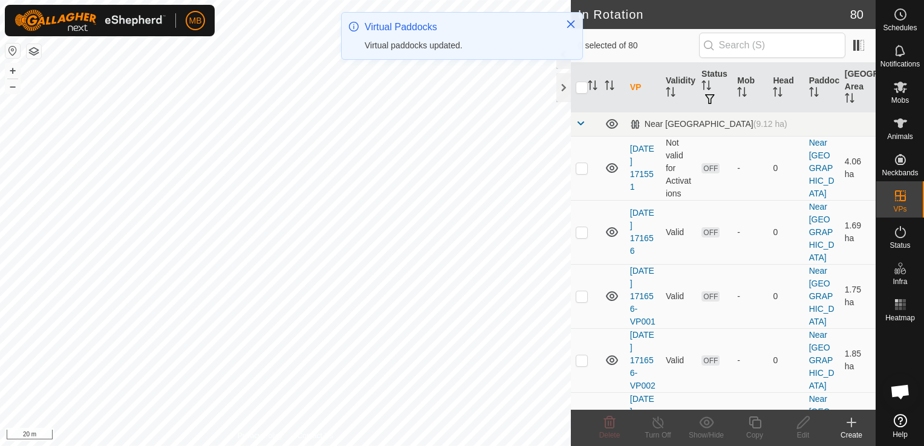
checkbox input "true"
click at [757, 437] on div "Copy" at bounding box center [755, 435] width 48 height 11
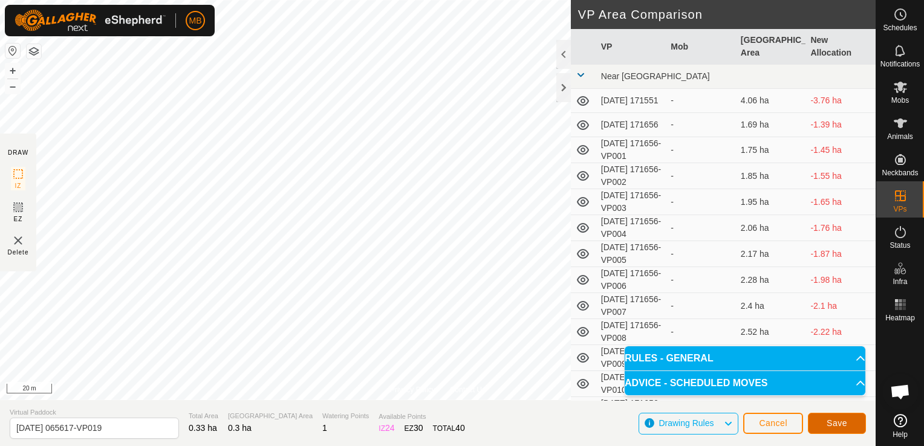
click at [819, 422] on button "Save" at bounding box center [837, 423] width 58 height 21
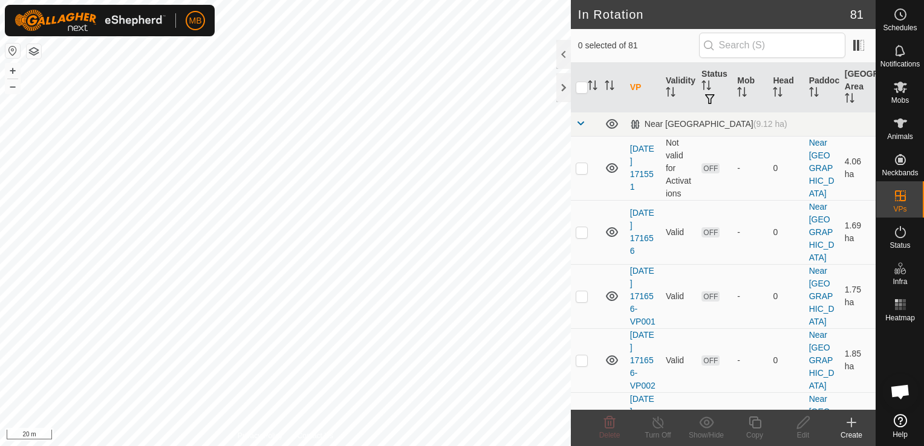
checkbox input "true"
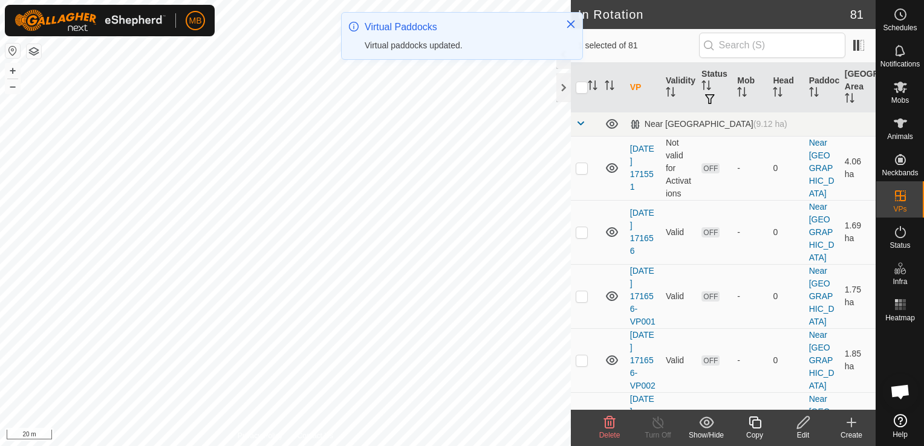
click at [748, 431] on div "Copy" at bounding box center [755, 435] width 48 height 11
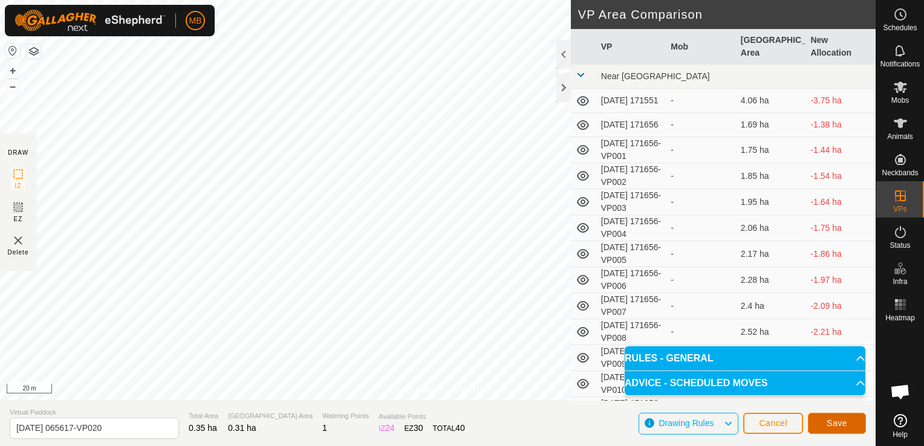
click at [831, 426] on span "Save" at bounding box center [837, 424] width 21 height 10
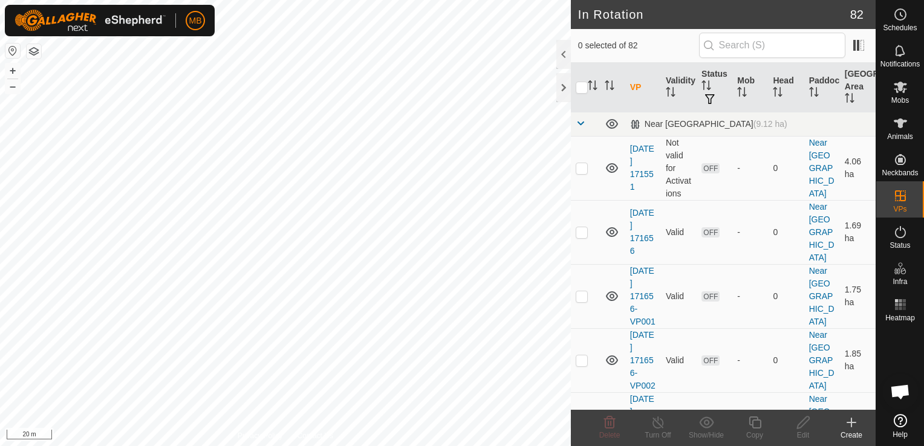
checkbox input "true"
click at [759, 428] on icon at bounding box center [755, 423] width 12 height 12
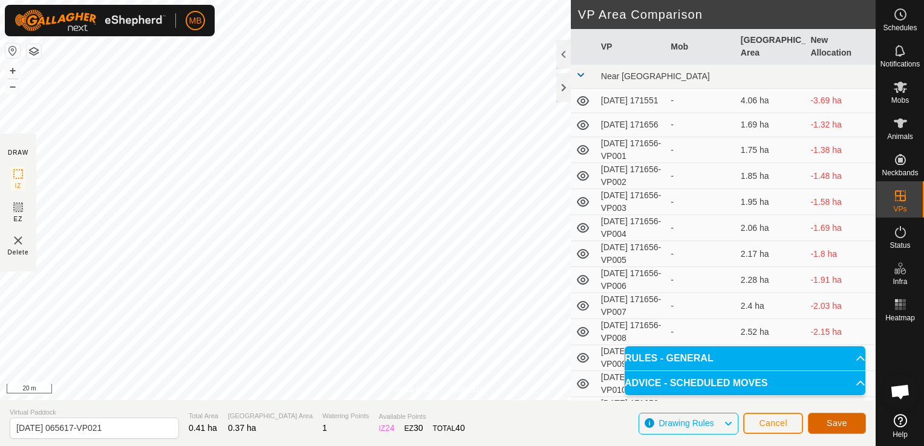
click at [852, 417] on button "Save" at bounding box center [837, 423] width 58 height 21
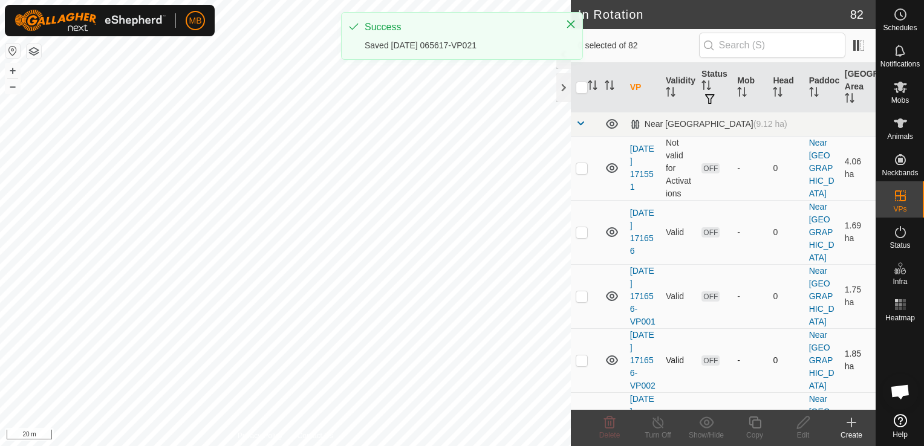
click at [608, 346] on tr "[DATE] 171656-VP002 Valid OFF - 0 Near [GEOGRAPHIC_DATA] 1.85 ha" at bounding box center [723, 360] width 305 height 64
checkbox input "true"
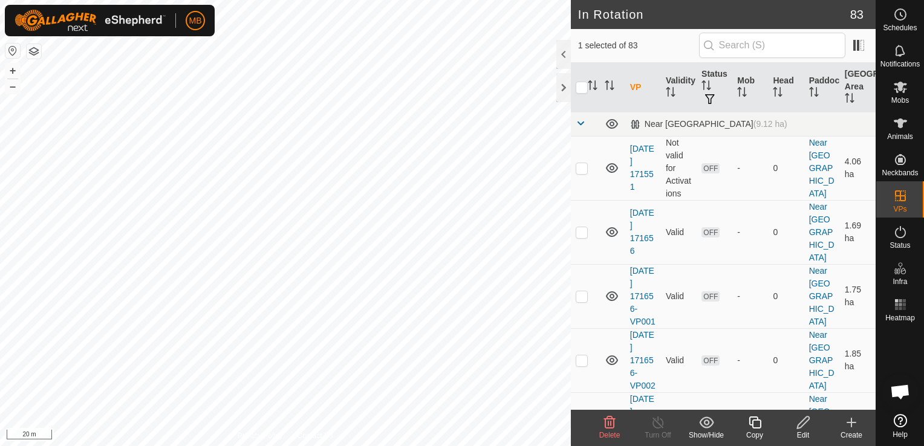
click at [756, 427] on icon at bounding box center [755, 423] width 15 height 15
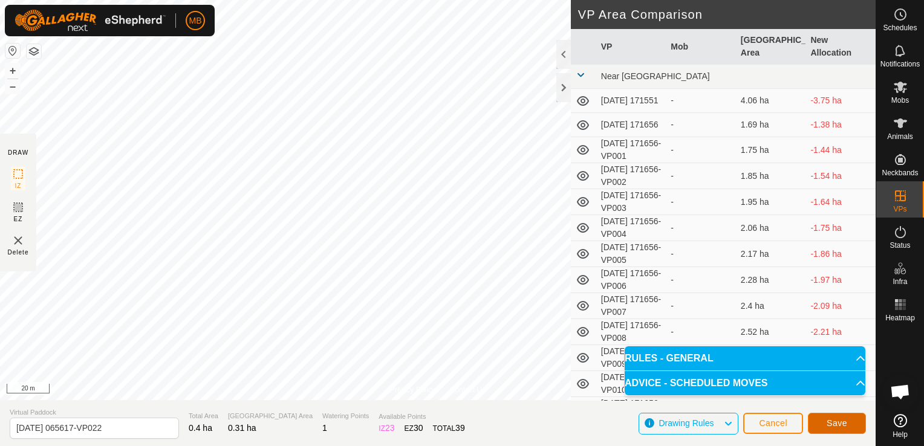
click at [826, 422] on button "Save" at bounding box center [837, 423] width 58 height 21
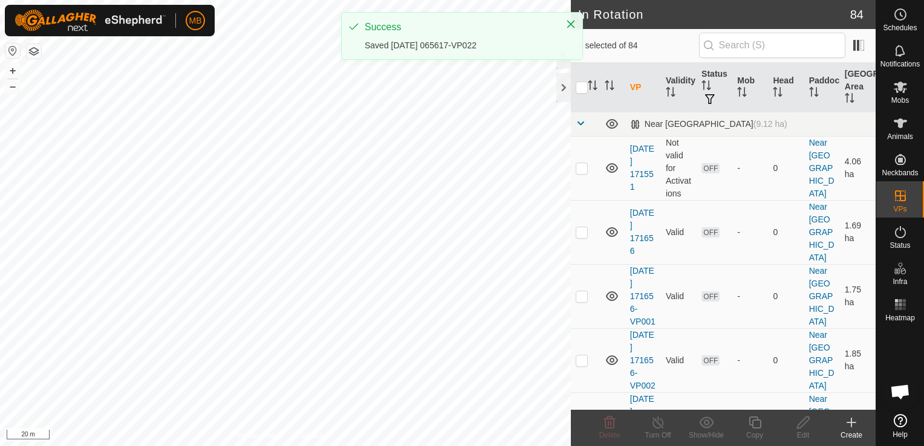
checkbox input "true"
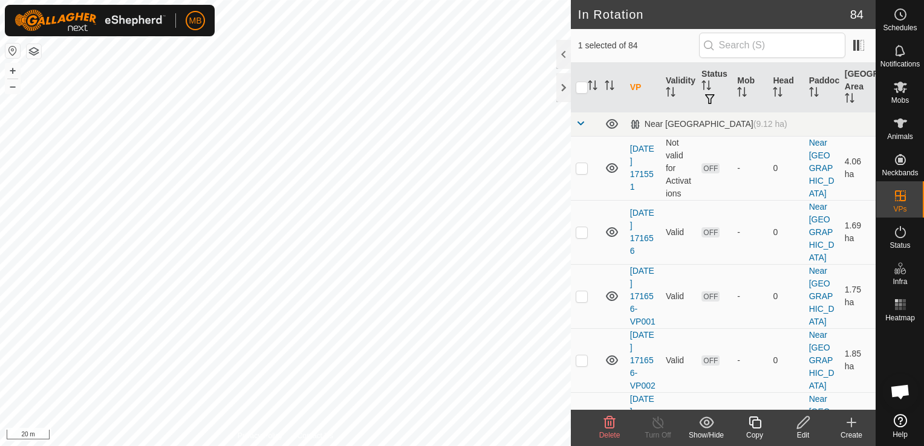
click at [750, 430] on div "Copy" at bounding box center [755, 435] width 48 height 11
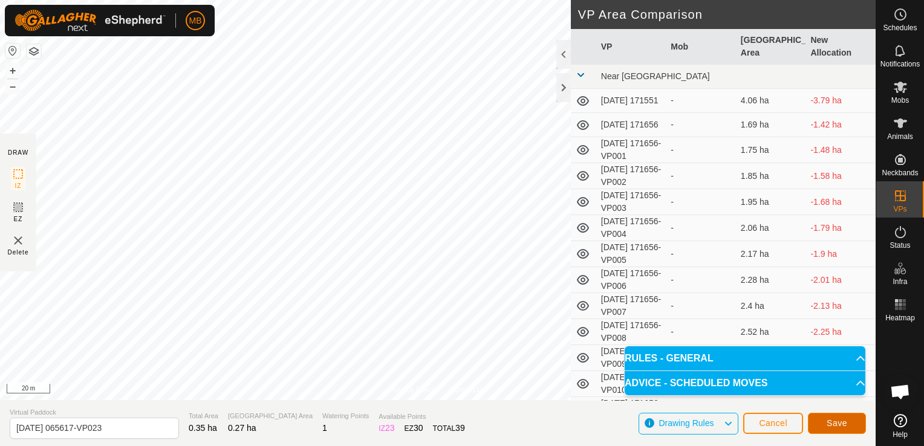
click at [836, 432] on button "Save" at bounding box center [837, 423] width 58 height 21
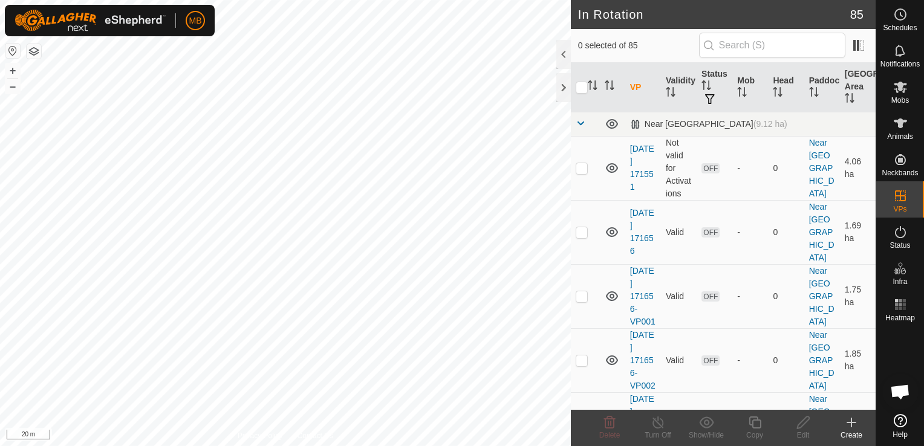
checkbox input "true"
click at [753, 427] on icon at bounding box center [755, 423] width 15 height 15
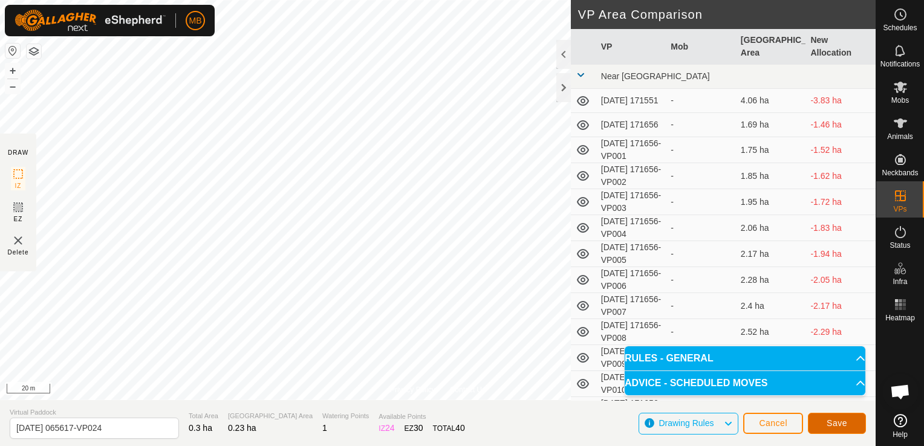
click at [830, 419] on span "Save" at bounding box center [837, 424] width 21 height 10
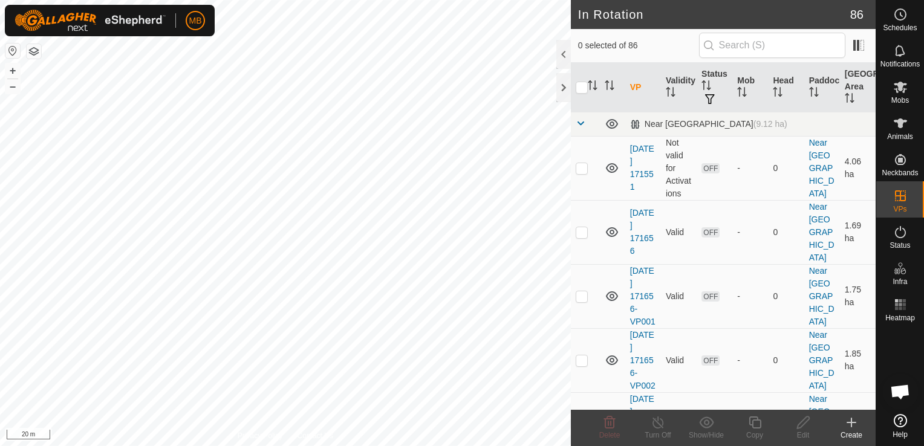
checkbox input "true"
click at [757, 430] on div "Copy" at bounding box center [755, 435] width 48 height 11
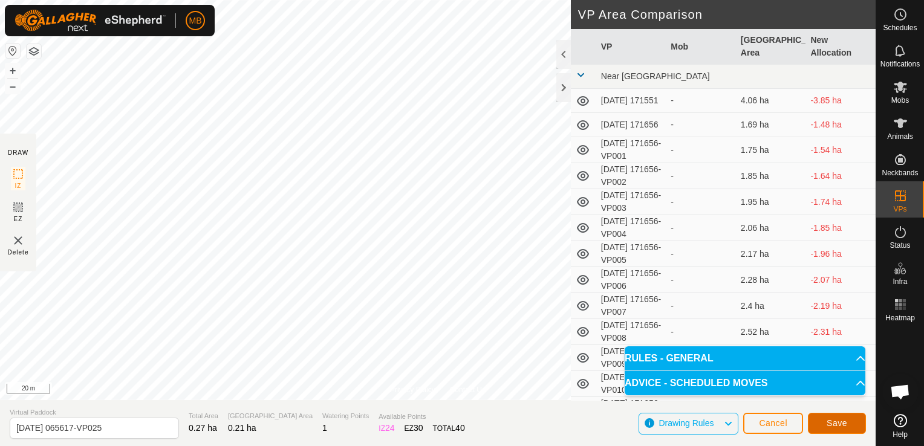
click at [849, 428] on button "Save" at bounding box center [837, 423] width 58 height 21
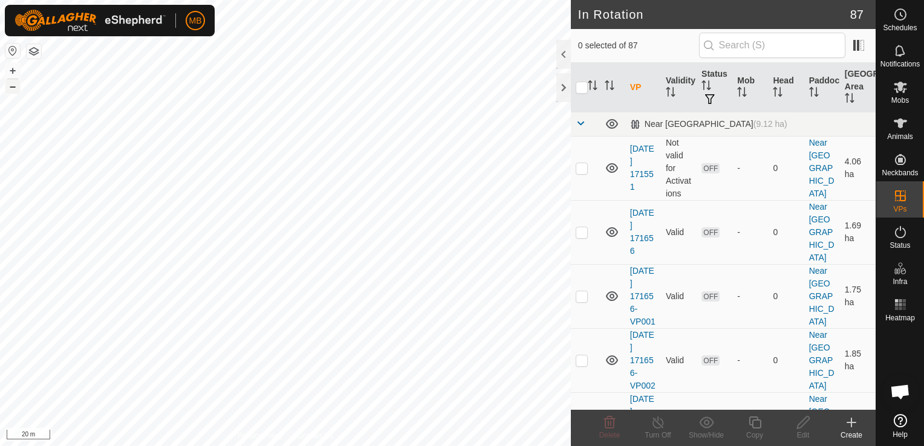
click at [13, 91] on button "–" at bounding box center [12, 86] width 15 height 15
checkbox input "false"
checkbox input "true"
checkbox input "false"
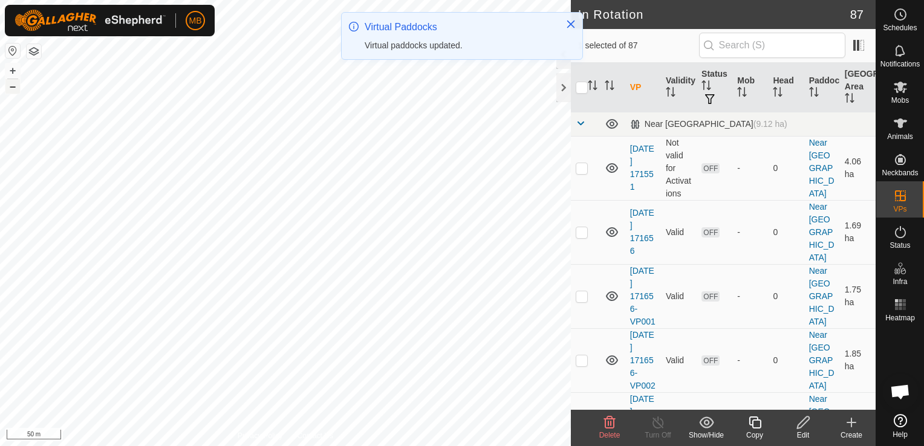
checkbox input "false"
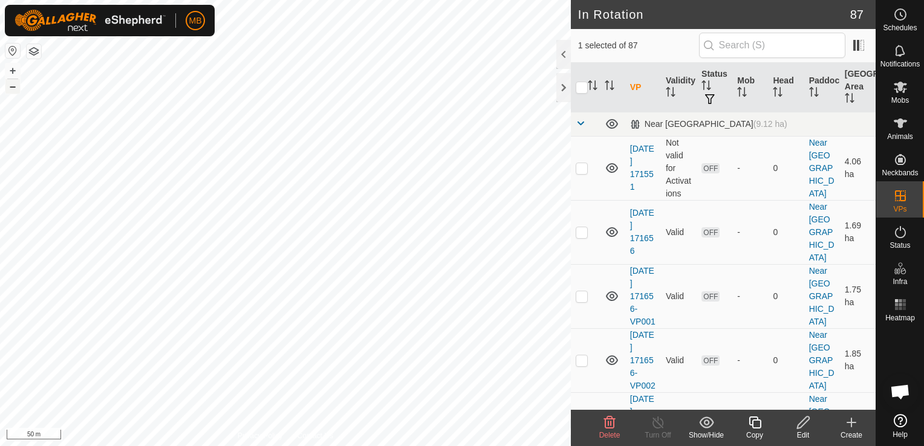
checkbox input "false"
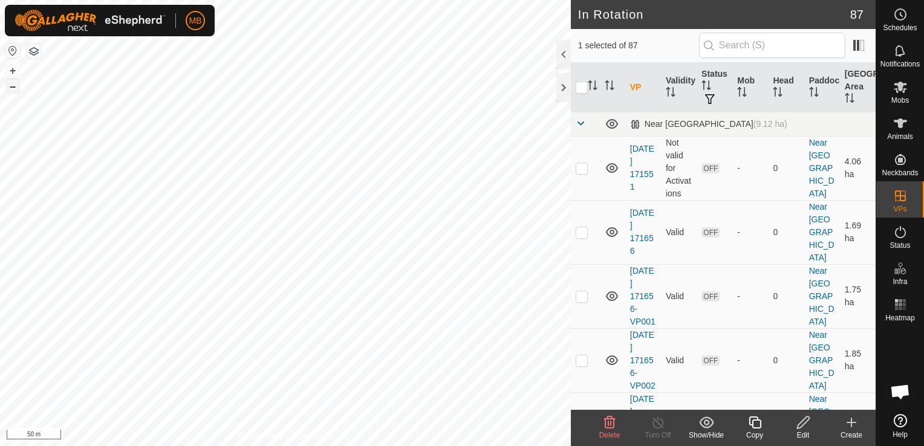
checkbox input "false"
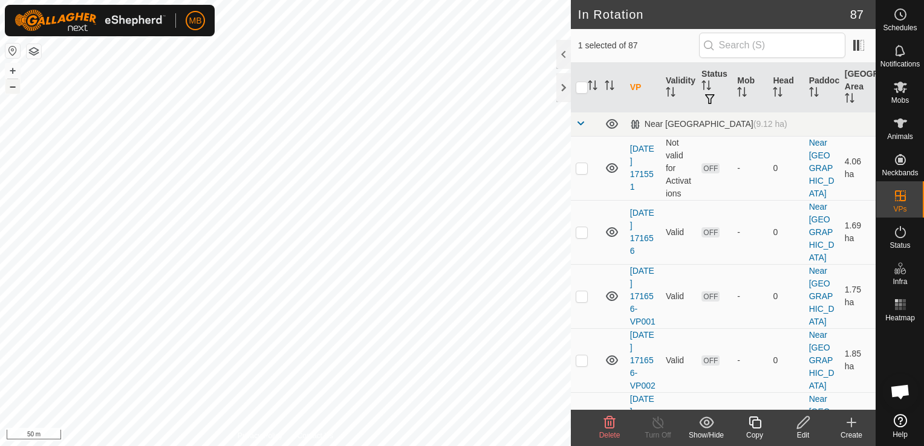
checkbox input "false"
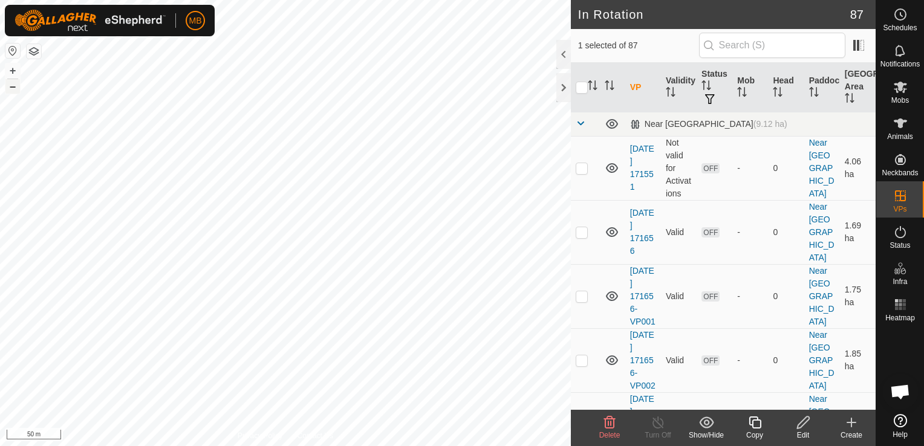
checkbox input "false"
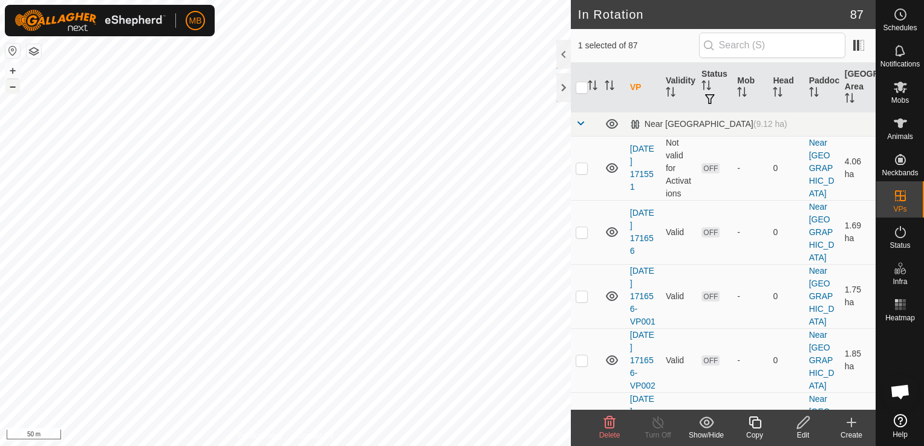
checkbox input "false"
checkbox input "true"
checkbox input "false"
checkbox input "true"
